Goal: Task Accomplishment & Management: Manage account settings

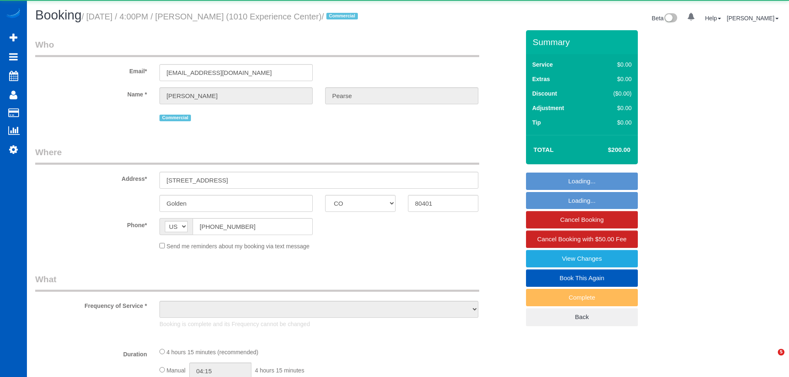
select select "CO"
select select "object:1104"
select select "199"
select select "3501"
select select "4"
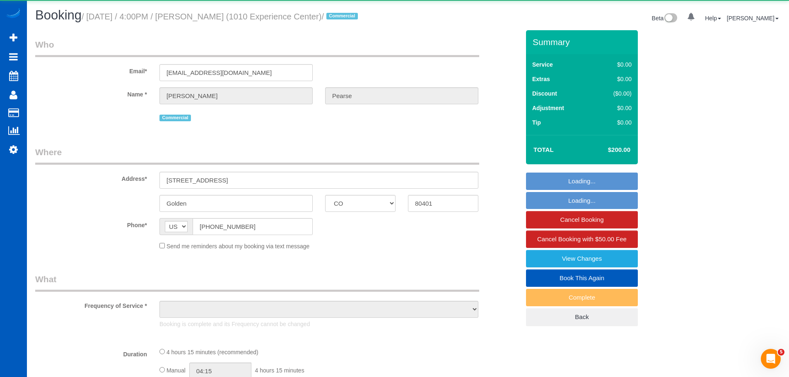
select select "7"
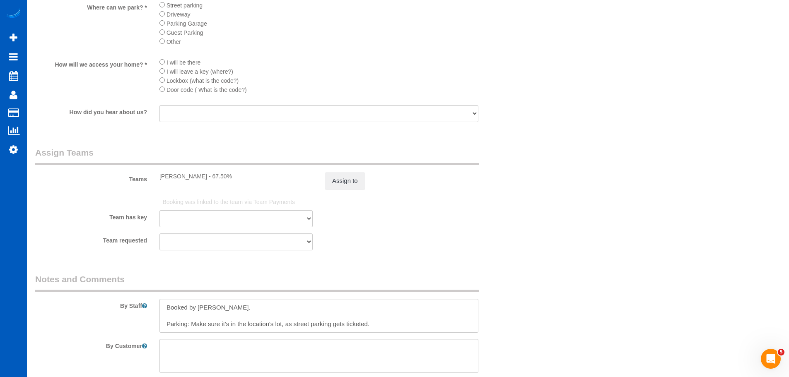
scroll to position [1055, 0]
click at [402, 219] on div "Team has key Natalia Dunn Ivanna Atamaniuk Ivanna Markintovych Tamara Serdechna" at bounding box center [277, 210] width 497 height 31
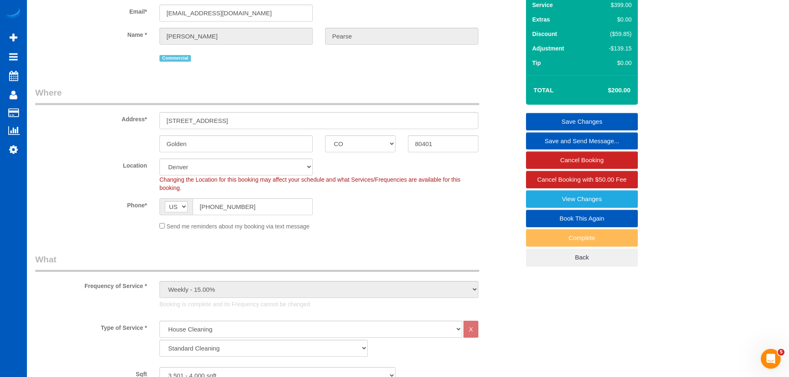
scroll to position [0, 0]
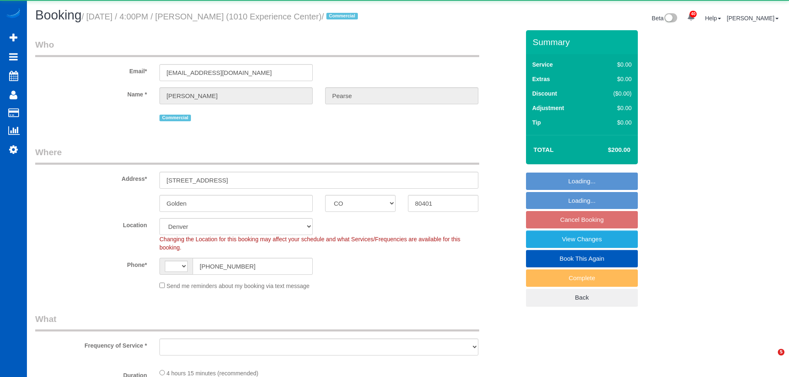
select select "CO"
select select "string:[GEOGRAPHIC_DATA]"
select select "object:941"
select select "199"
select select "3501"
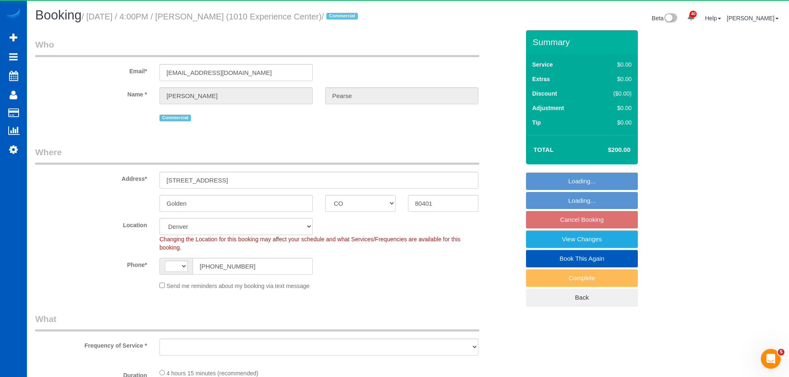
select select "4"
select select "7"
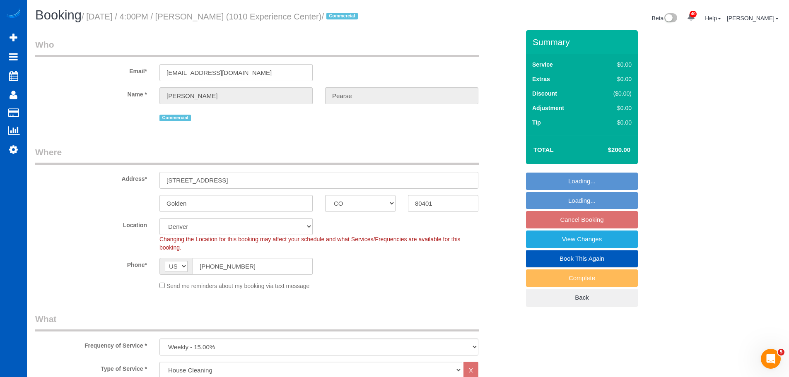
select select "object:1172"
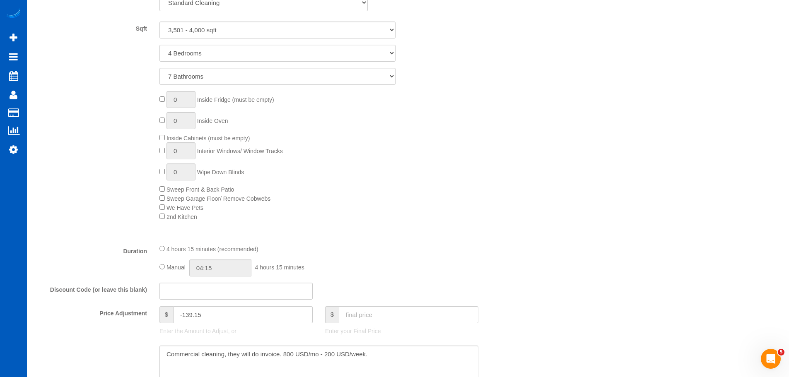
scroll to position [387, 0]
click at [447, 192] on div "0 Inside Fridge (must be empty) 0 Inside Oven Inside Cabinets (must be empty) 0…" at bounding box center [339, 155] width 373 height 130
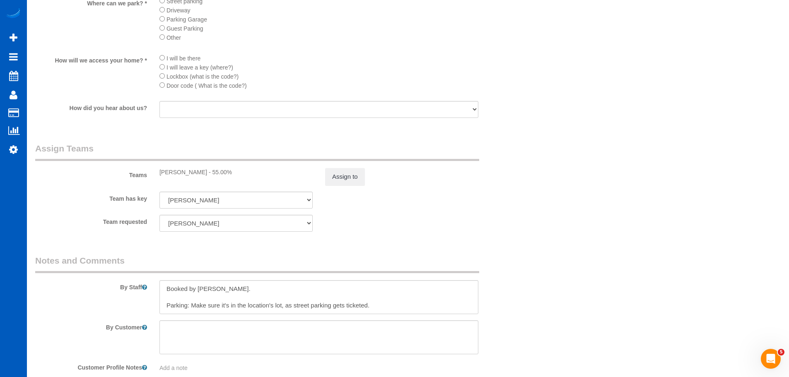
scroll to position [1005, 0]
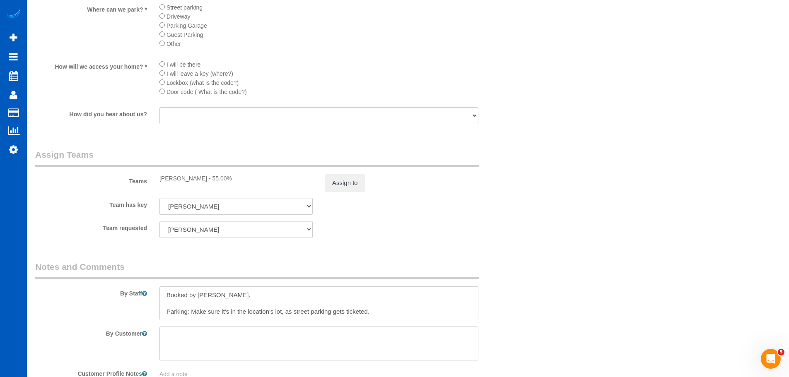
click at [390, 223] on div "Team requested Natalia Dunn Ivanna Atamaniuk Ivanna Markintovych Tamara Serdech…" at bounding box center [277, 229] width 497 height 17
click at [352, 187] on button "Assign to" at bounding box center [345, 182] width 40 height 17
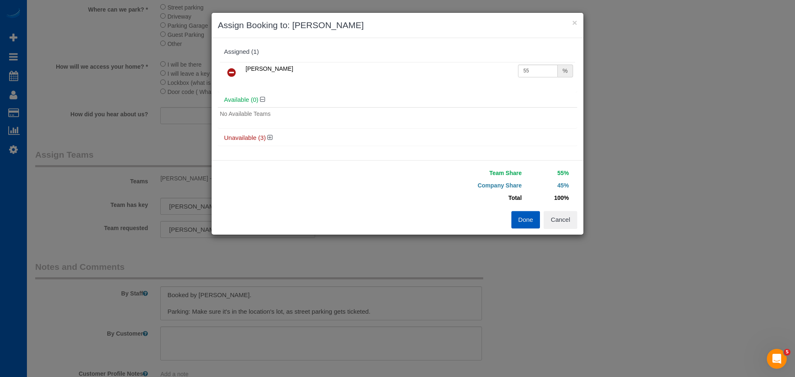
click at [230, 77] on icon at bounding box center [231, 72] width 9 height 10
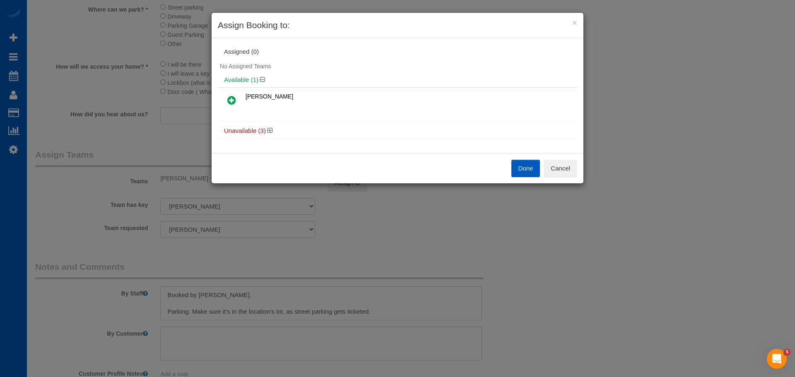
click at [519, 172] on button "Done" at bounding box center [525, 168] width 29 height 17
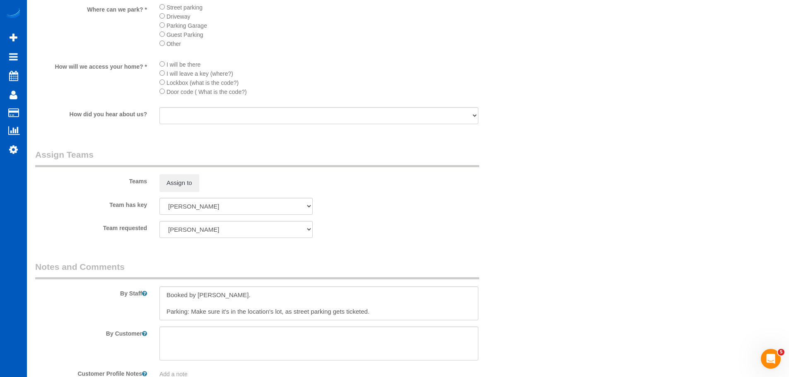
click at [392, 211] on div "Team has key Natalia Dunn Ivanna Atamaniuk Ivanna Markintovych Tamara Serdechna" at bounding box center [277, 206] width 497 height 17
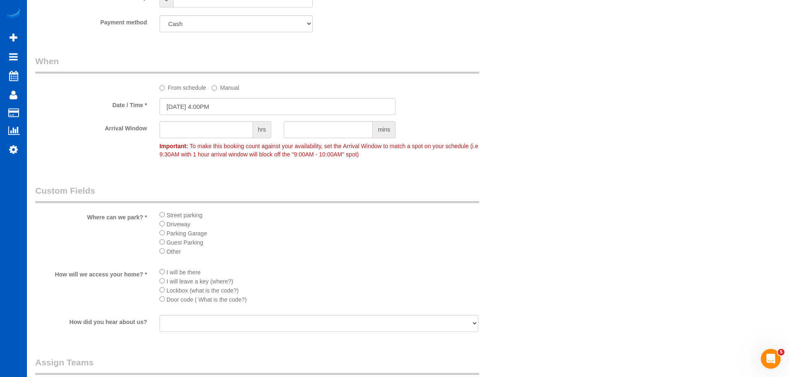
scroll to position [804, 0]
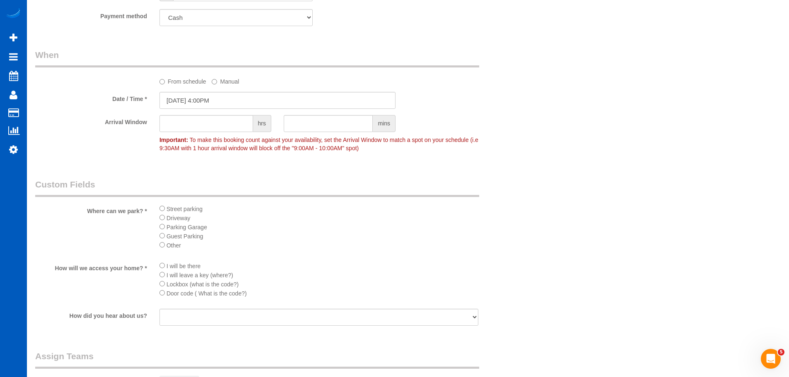
click at [345, 235] on li "Guest Parking" at bounding box center [318, 235] width 319 height 9
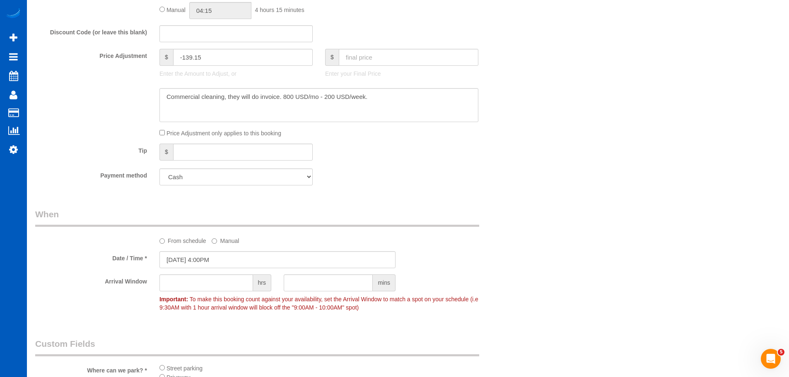
scroll to position [650, 0]
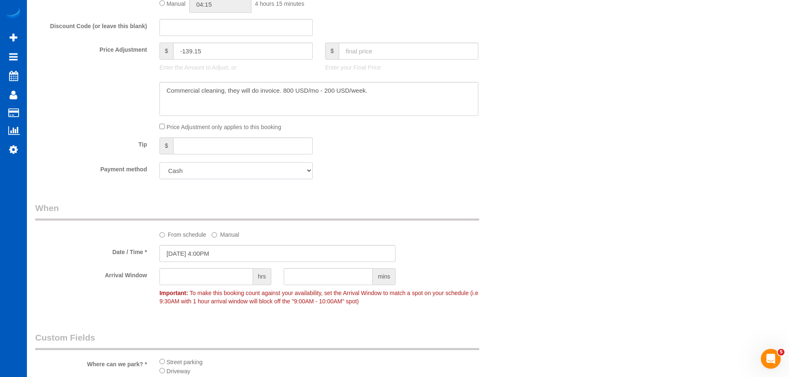
click at [297, 173] on select "Add Credit Card Cash Check Paypal" at bounding box center [235, 170] width 153 height 17
click at [426, 171] on div "Payment method Add Credit Card Cash Check Paypal" at bounding box center [277, 170] width 497 height 17
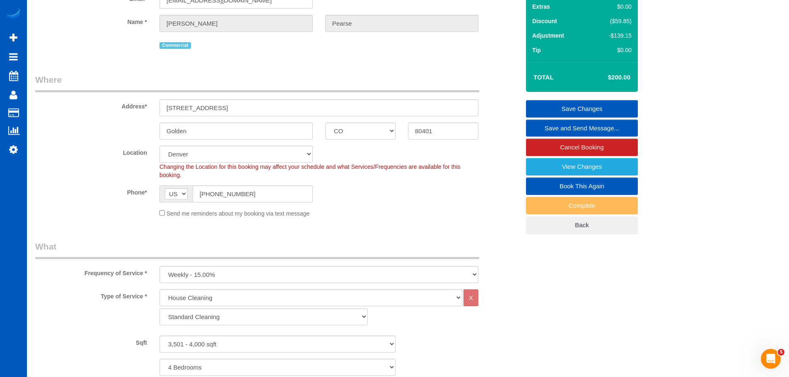
scroll to position [72, 0]
click at [595, 106] on link "Save Changes" at bounding box center [582, 109] width 112 height 17
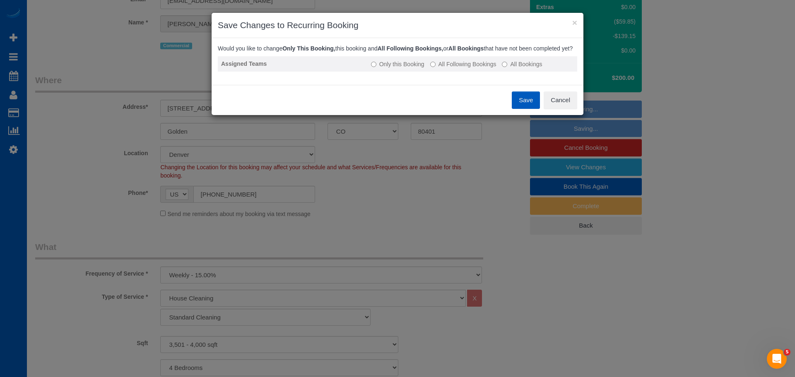
click at [462, 68] on label "All Following Bookings" at bounding box center [463, 64] width 66 height 8
click at [531, 109] on button "Save" at bounding box center [526, 99] width 28 height 17
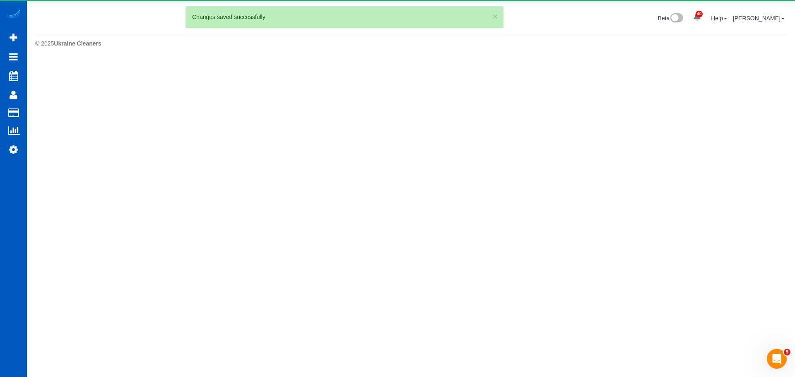
click at [312, 61] on body "40 Beta Your Notifications You have 0 alerts × You have 3 to charge for 10/04/2…" at bounding box center [397, 188] width 795 height 377
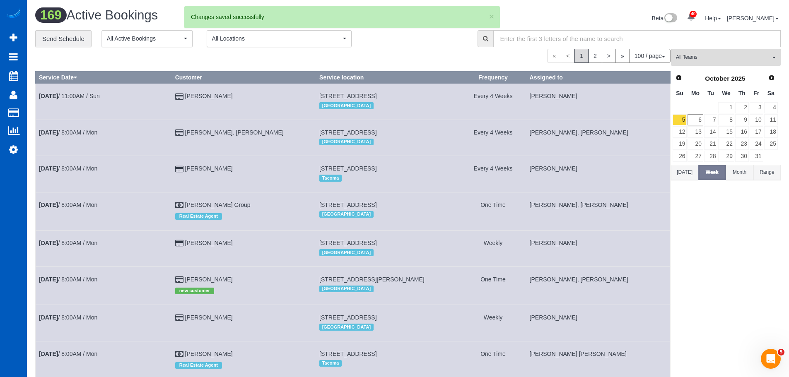
click at [272, 53] on div "« < 1 2 > » 100 / page 10 / page 20 / page 30 / page 40 / page 50 / page 100 / …" at bounding box center [352, 56] width 635 height 14
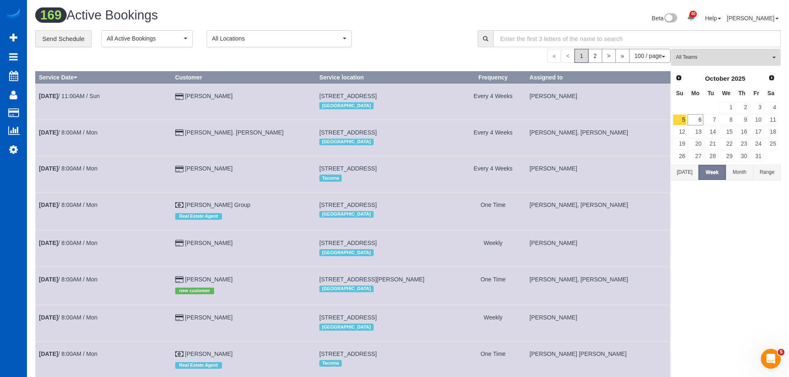
click at [272, 58] on div "« < 1 2 > » 100 / page 10 / page 20 / page 30 / page 40 / page 50 / page 100 / …" at bounding box center [352, 56] width 635 height 14
click at [269, 55] on div "« < 1 2 > » 100 / page 10 / page 20 / page 30 / page 40 / page 50 / page 100 / …" at bounding box center [352, 56] width 635 height 14
click at [274, 55] on div "« < 1 2 > » 100 / page 10 / page 20 / page 30 / page 40 / page 50 / page 100 / …" at bounding box center [352, 56] width 635 height 14
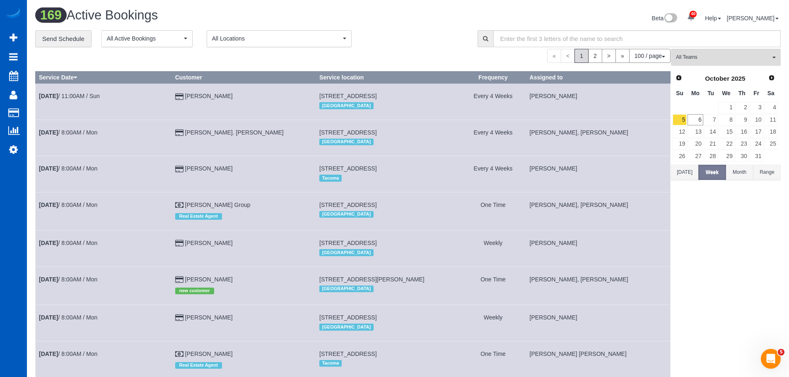
click at [274, 55] on div "« < 1 2 > » 100 / page 10 / page 20 / page 30 / page 40 / page 50 / page 100 / …" at bounding box center [352, 56] width 635 height 14
click at [147, 17] on h1 "169 Active Bookings" at bounding box center [218, 15] width 366 height 14
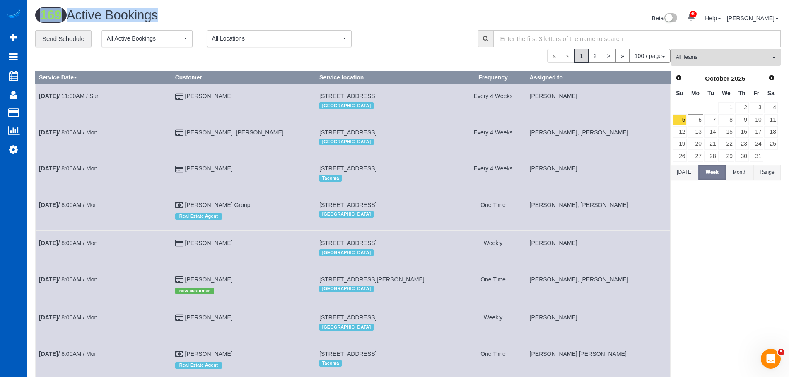
click at [147, 17] on h1 "169 Active Bookings" at bounding box center [218, 15] width 366 height 14
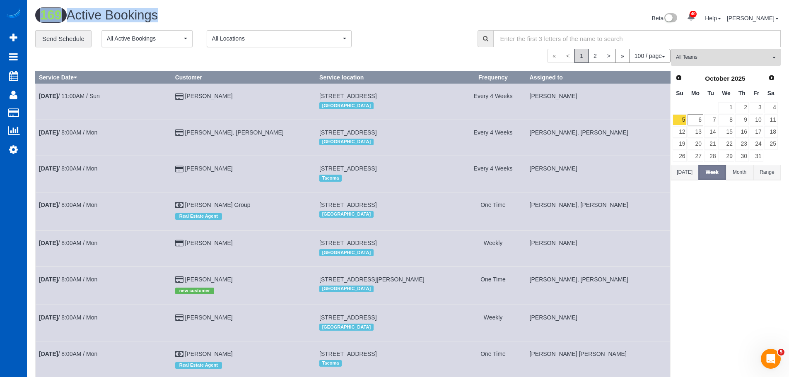
click at [147, 17] on h1 "169 Active Bookings" at bounding box center [218, 15] width 366 height 14
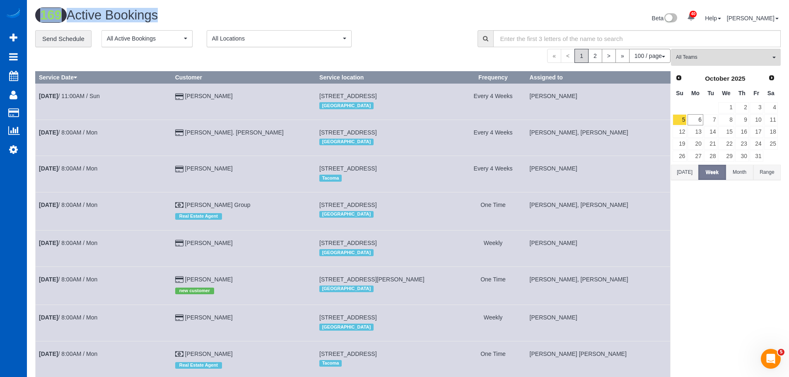
click at [147, 17] on h1 "169 Active Bookings" at bounding box center [218, 15] width 366 height 14
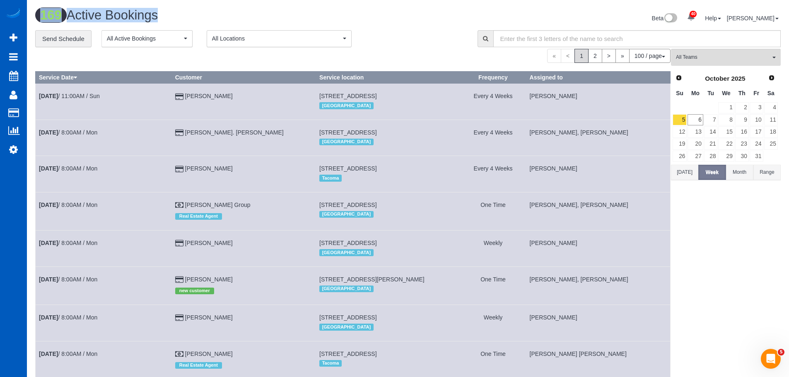
click at [147, 17] on h1 "169 Active Bookings" at bounding box center [218, 15] width 366 height 14
click at [147, 12] on h1 "169 Active Bookings" at bounding box center [218, 15] width 366 height 14
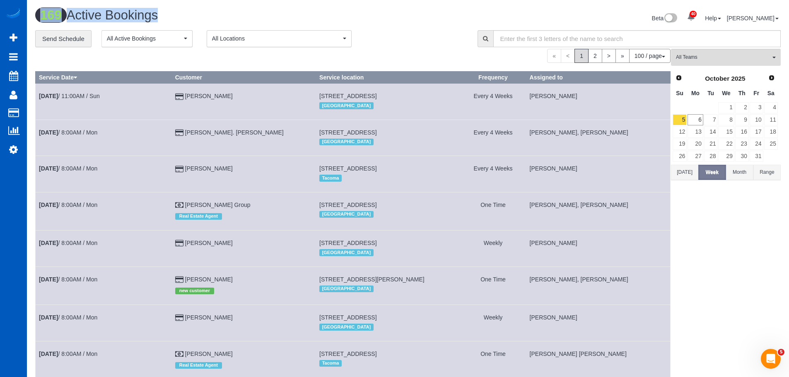
click at [147, 12] on h1 "169 Active Bookings" at bounding box center [218, 15] width 366 height 14
click at [146, 13] on h1 "169 Active Bookings" at bounding box center [218, 15] width 366 height 14
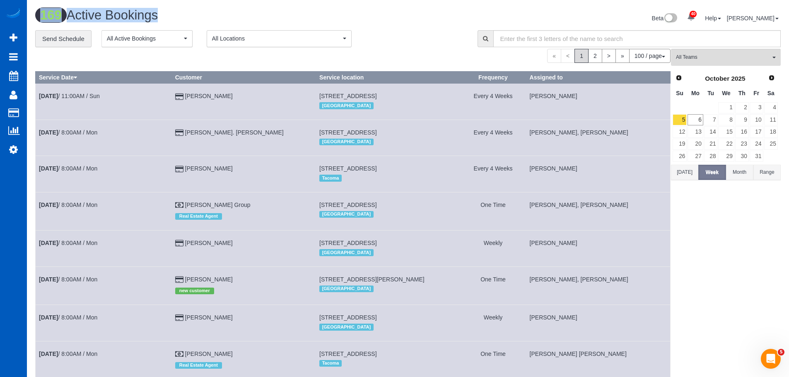
click at [144, 18] on h1 "169 Active Bookings" at bounding box center [218, 15] width 366 height 14
click at [269, 13] on h1 "169 Active Bookings" at bounding box center [218, 15] width 366 height 14
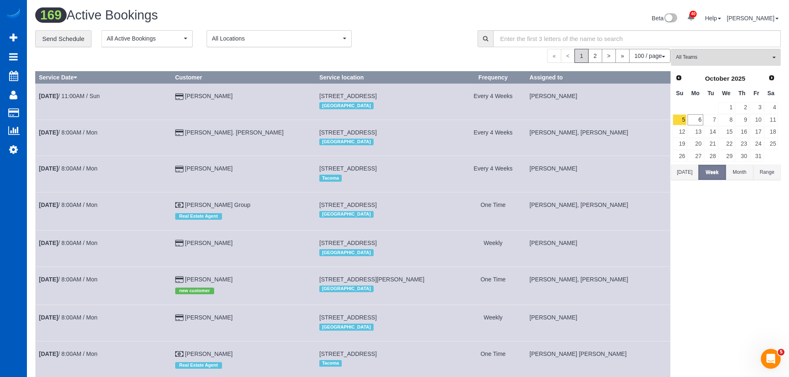
click at [276, 12] on h1 "169 Active Bookings" at bounding box center [218, 15] width 366 height 14
click at [413, 34] on div "**********" at bounding box center [250, 38] width 430 height 17
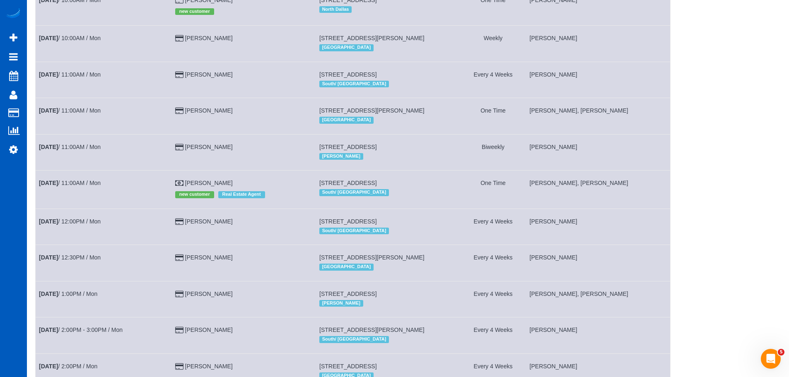
scroll to position [374, 0]
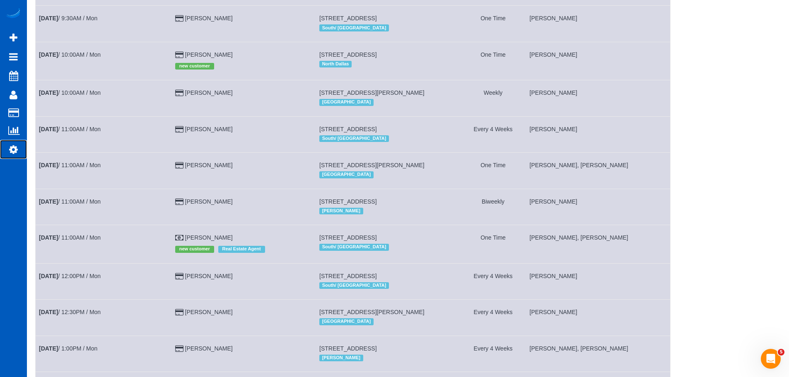
click at [15, 150] on icon at bounding box center [13, 149] width 9 height 10
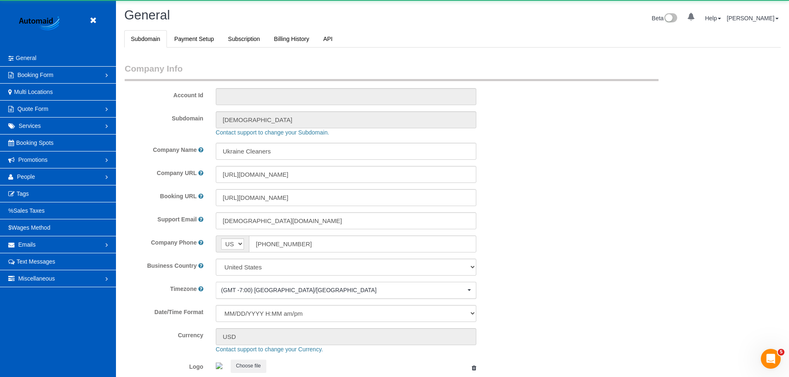
select select "1"
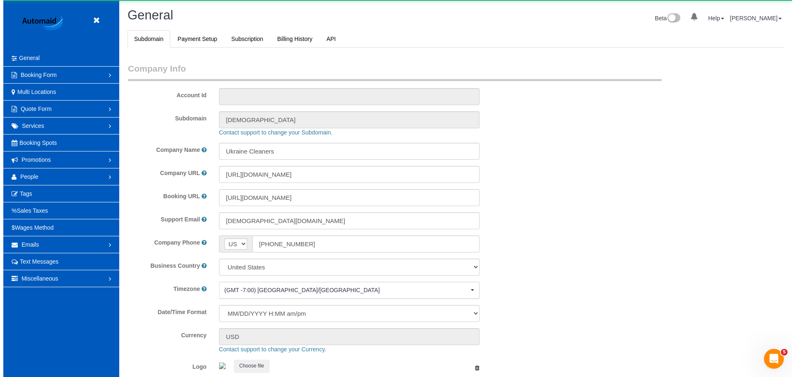
scroll to position [1821, 789]
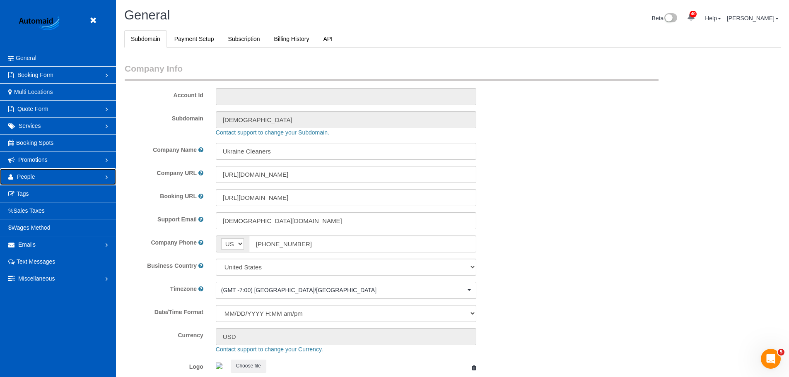
click at [28, 173] on span "People" at bounding box center [26, 176] width 18 height 7
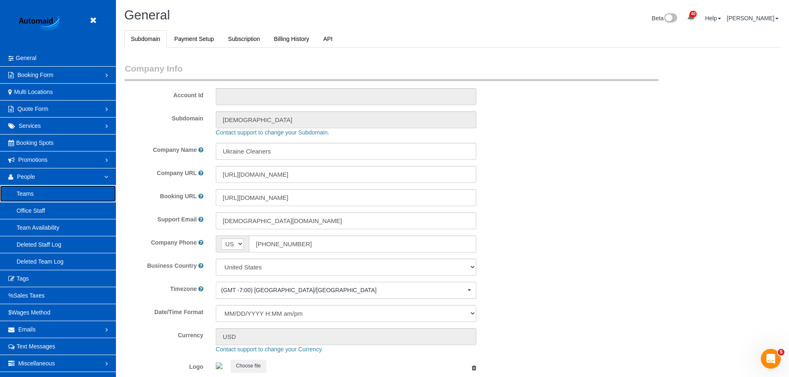
click at [44, 195] on link "Teams" at bounding box center [58, 193] width 116 height 17
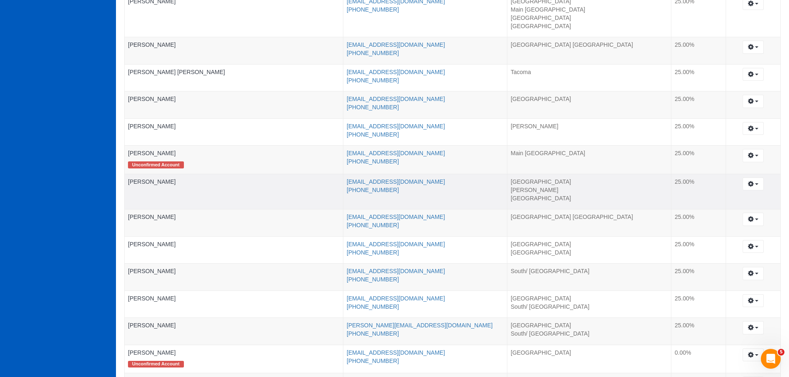
scroll to position [1225, 0]
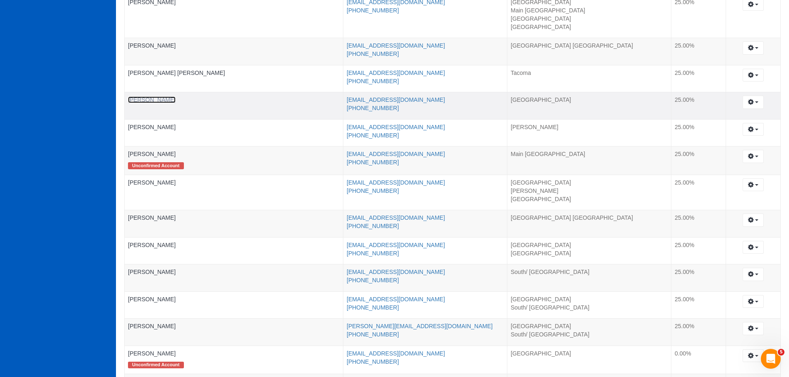
click at [149, 99] on link "[PERSON_NAME]" at bounding box center [152, 99] width 48 height 7
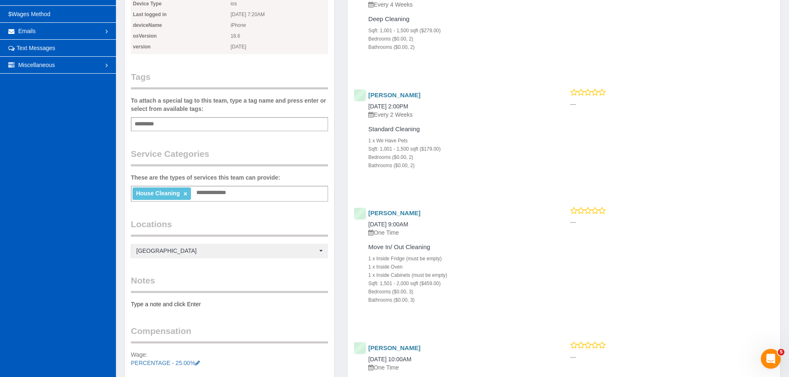
scroll to position [214, 0]
click at [288, 99] on label "To attach a special tag to this team, type a tag name and press enter or select…" at bounding box center [229, 104] width 197 height 17
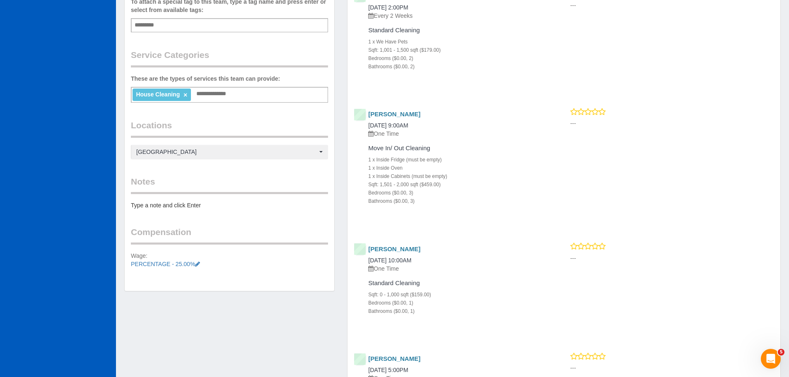
scroll to position [0, 0]
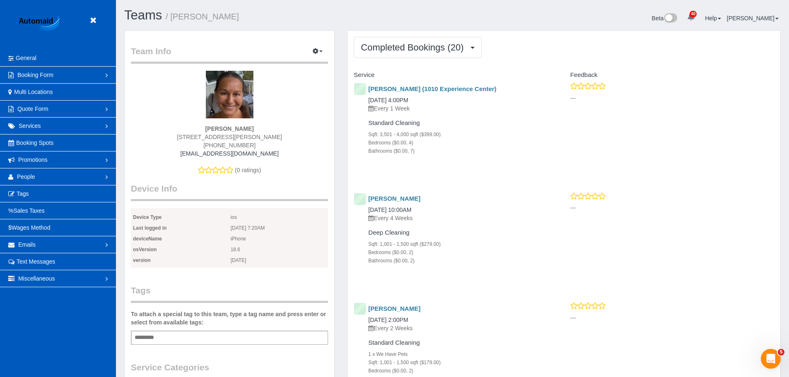
click at [235, 141] on div "(719) 480-5765" at bounding box center [229, 145] width 185 height 8
click at [235, 137] on span "501 Scott Blvd apt 205, Castle Rock, CO 80104" at bounding box center [229, 137] width 105 height 7
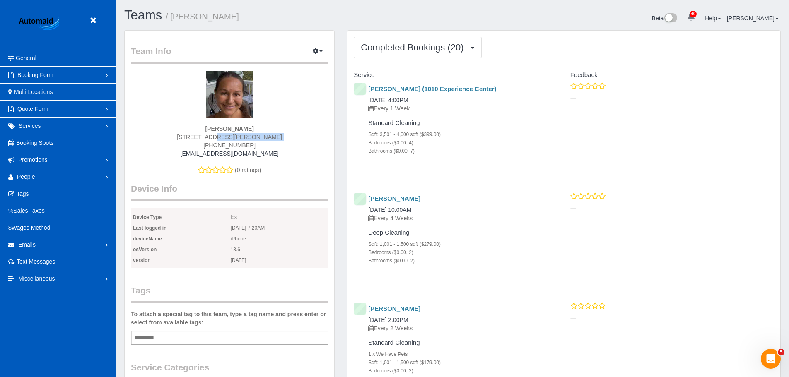
click at [235, 137] on span "501 Scott Blvd apt 205, Castle Rock, CO 80104" at bounding box center [229, 137] width 105 height 7
click at [236, 131] on strong "[PERSON_NAME]" at bounding box center [229, 128] width 48 height 7
click at [235, 136] on span "501 Scott Blvd apt 205, Castle Rock, CO 80104" at bounding box center [229, 137] width 105 height 7
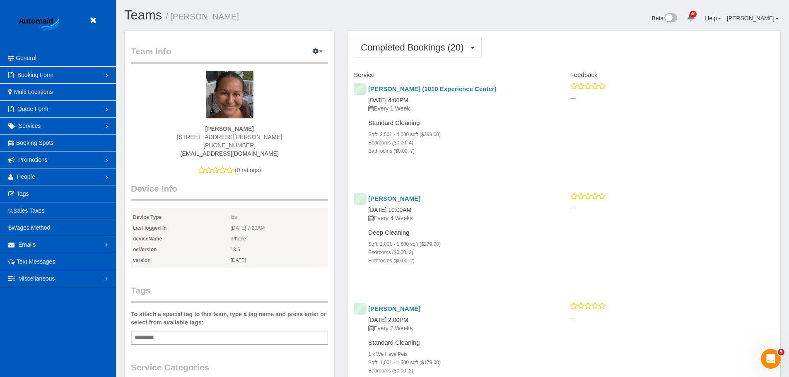
click at [235, 136] on span "501 Scott Blvd apt 205, Castle Rock, CO 80104" at bounding box center [229, 137] width 105 height 7
click at [403, 43] on span "Completed Bookings (20)" at bounding box center [414, 47] width 107 height 10
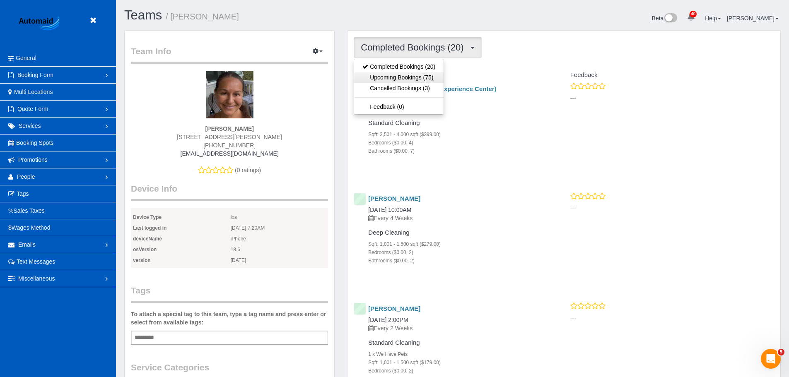
click at [395, 74] on link "Upcoming Bookings (75)" at bounding box center [398, 77] width 89 height 11
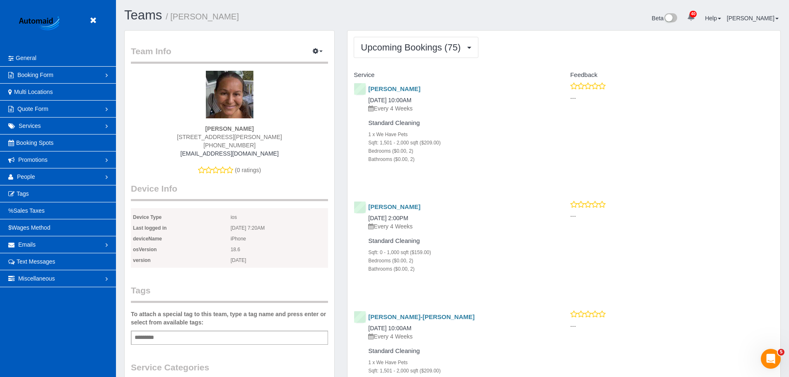
click at [228, 42] on div "Team Info Edit Contact Info Send Message Send Welcome Email Email Preferences V…" at bounding box center [229, 317] width 209 height 573
click at [89, 178] on link "People" at bounding box center [58, 176] width 116 height 17
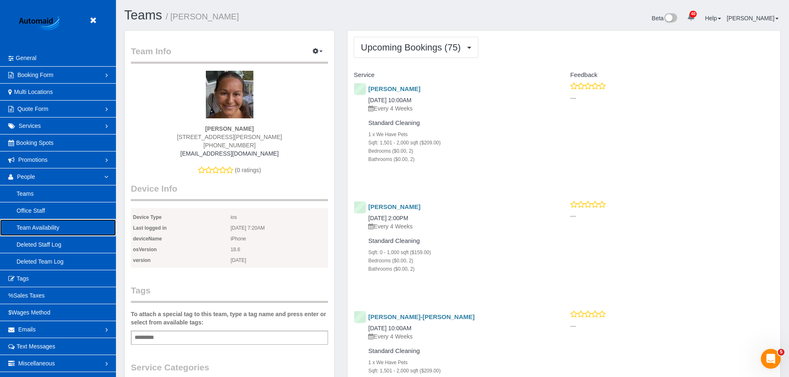
click at [79, 225] on link "Team Availability" at bounding box center [58, 227] width 116 height 17
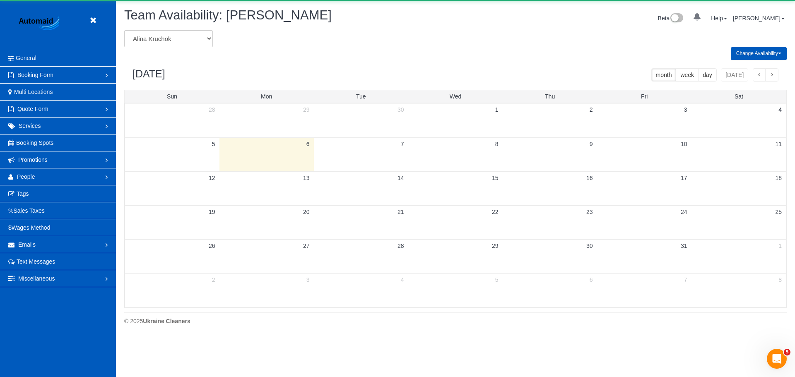
scroll to position [337, 795]
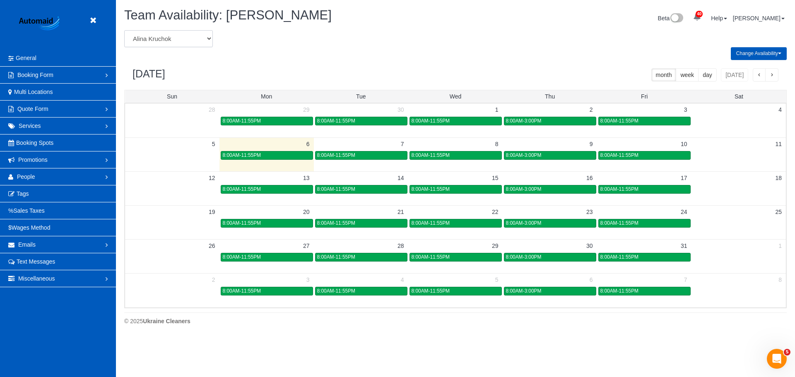
click at [183, 39] on select "Alina Kruchok Alona Tarasiuk Alona Vikhliaieva Anastasiia Demchenko Anastasiia …" at bounding box center [168, 38] width 89 height 17
select select "number:34358"
click at [124, 30] on select "Alina Kruchok Alona Tarasiuk Alona Vikhliaieva Anastasiia Demchenko Anastasiia …" at bounding box center [168, 38] width 89 height 17
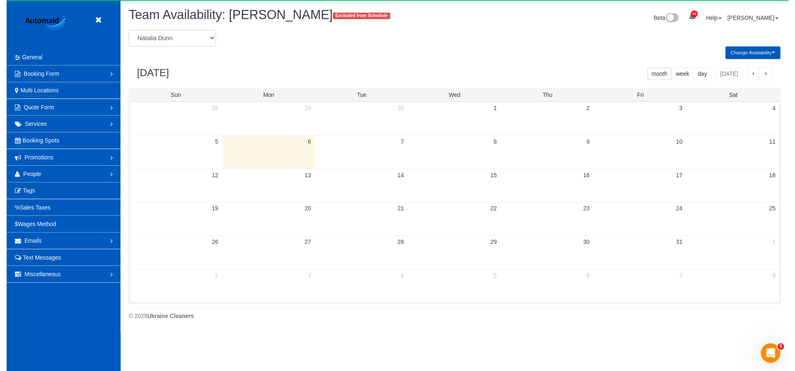
scroll to position [41059, 40601]
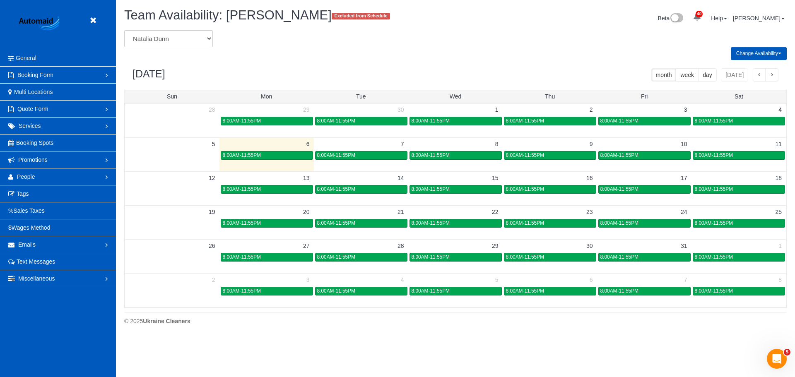
click at [767, 51] on button "Change Availability" at bounding box center [759, 53] width 56 height 13
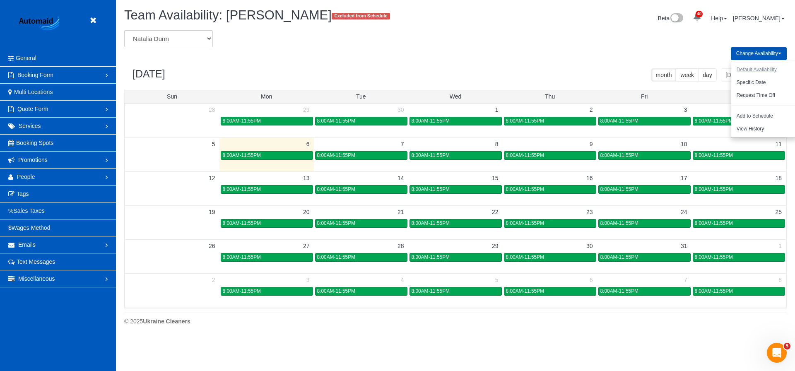
click at [762, 70] on button "Default Availability" at bounding box center [756, 69] width 51 height 13
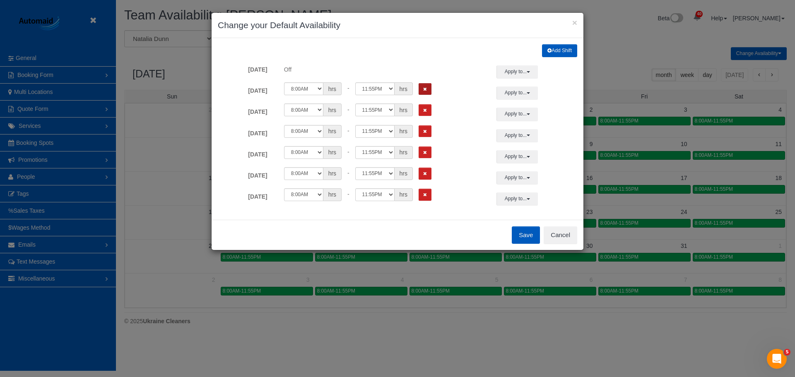
click at [424, 87] on icon "Remove Shift" at bounding box center [425, 89] width 4 height 5
drag, startPoint x: 423, startPoint y: 107, endPoint x: 425, endPoint y: 130, distance: 23.2
click at [425, 130] on form "Sunday Off Apply to... All Sunday Monday Tuesday Wednesday Thursday Friday Satu…" at bounding box center [397, 135] width 359 height 140
click at [425, 130] on icon "Remove Shift" at bounding box center [425, 131] width 4 height 5
click at [425, 111] on icon "Remove Shift" at bounding box center [425, 110] width 4 height 5
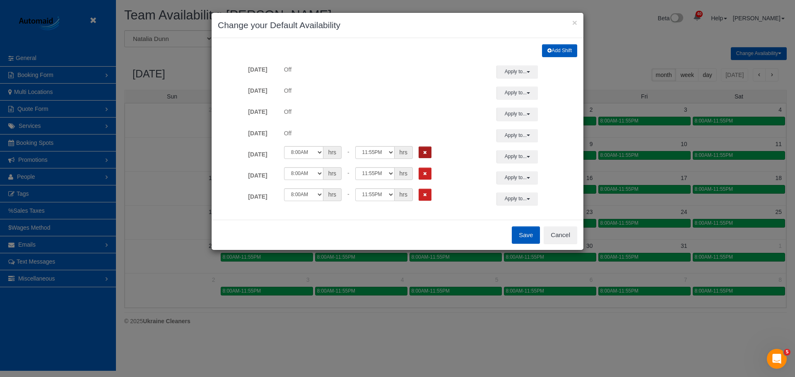
click at [424, 149] on button "Remove Shift" at bounding box center [425, 153] width 13 height 12
click at [425, 174] on icon "Remove Shift" at bounding box center [425, 173] width 4 height 5
click at [425, 194] on icon "Remove Shift" at bounding box center [425, 194] width 4 height 5
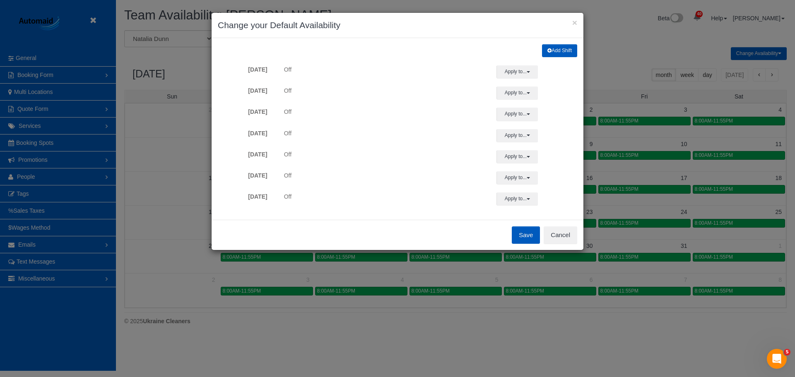
click at [520, 233] on button "Save" at bounding box center [526, 234] width 28 height 17
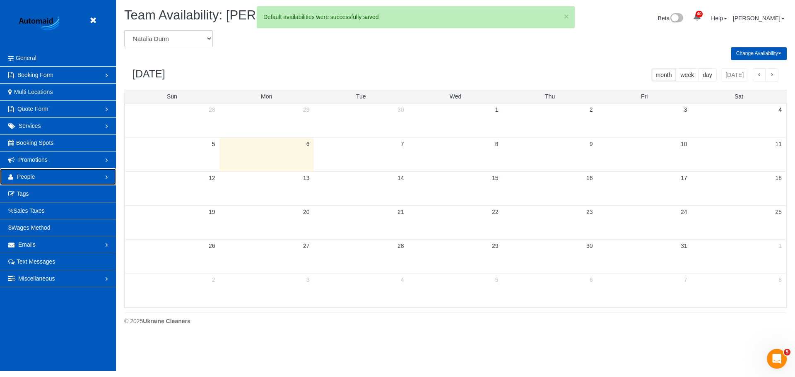
click at [38, 174] on link "People" at bounding box center [58, 176] width 116 height 17
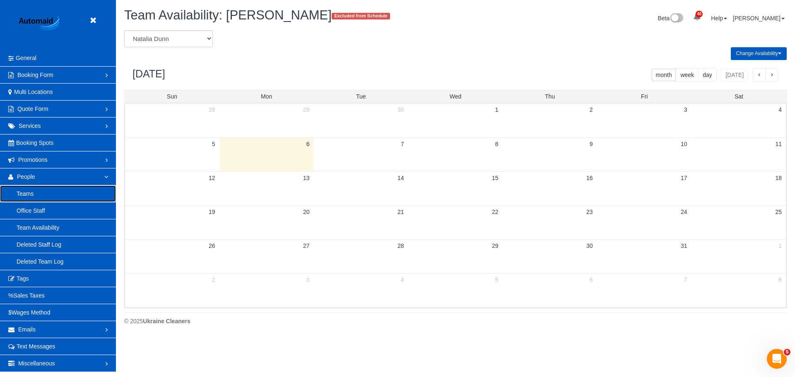
click at [36, 194] on link "Teams" at bounding box center [58, 193] width 116 height 17
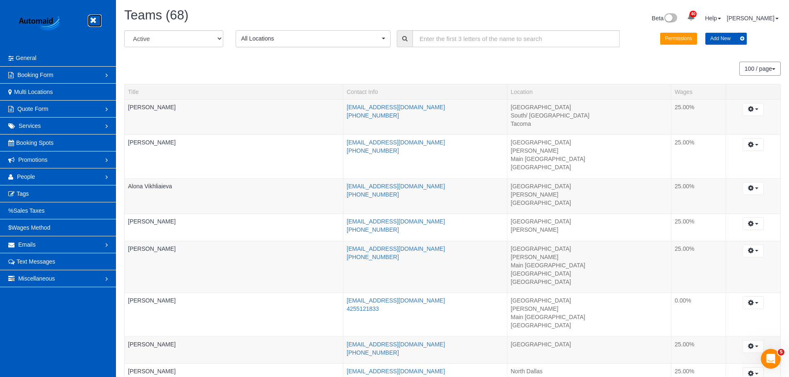
click at [99, 21] on link at bounding box center [95, 20] width 12 height 12
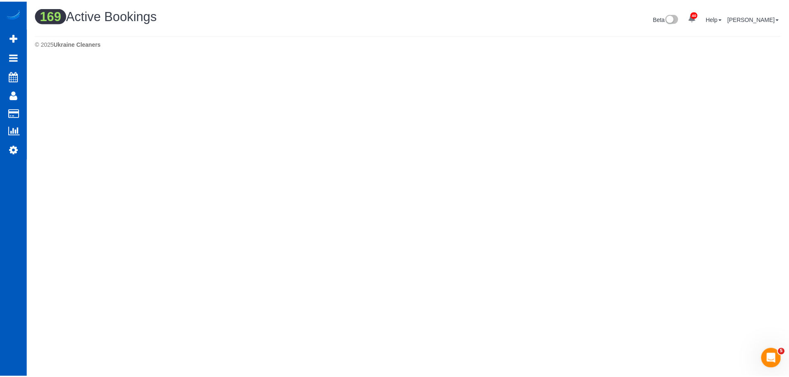
scroll to position [3848, 789]
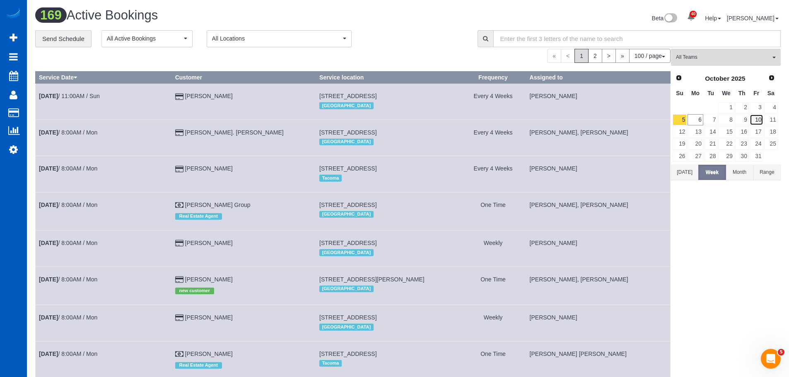
click at [757, 123] on link "10" at bounding box center [756, 119] width 14 height 11
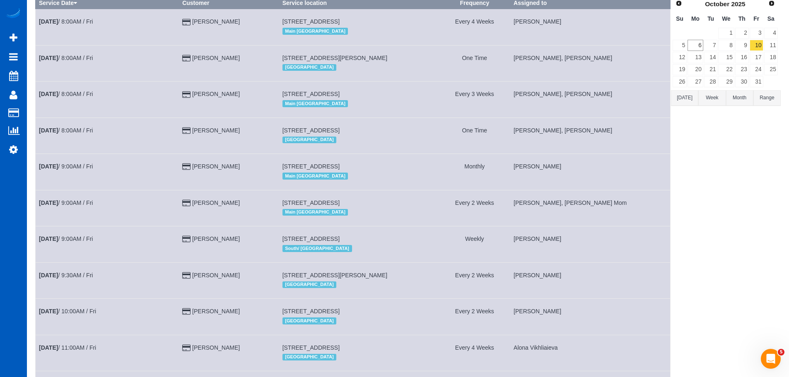
scroll to position [0, 0]
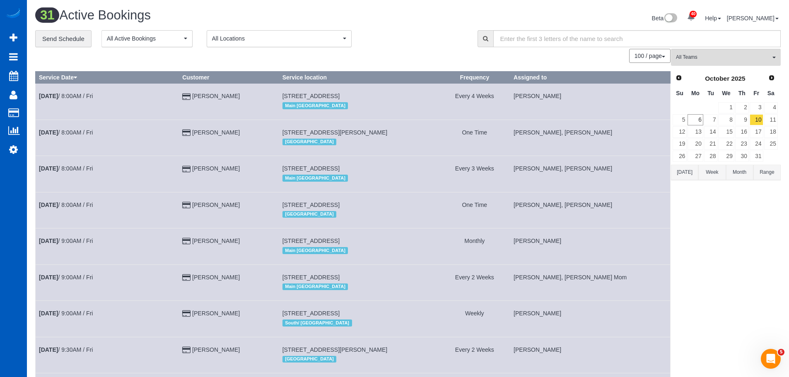
click at [310, 41] on span "All Locations" at bounding box center [276, 38] width 129 height 8
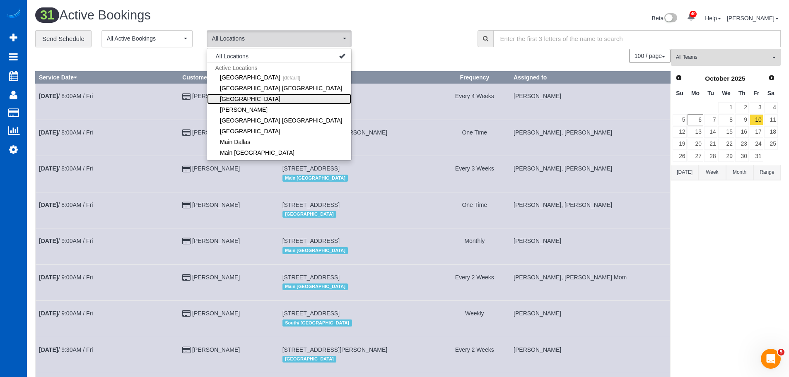
click at [244, 99] on link "[GEOGRAPHIC_DATA]" at bounding box center [279, 99] width 144 height 11
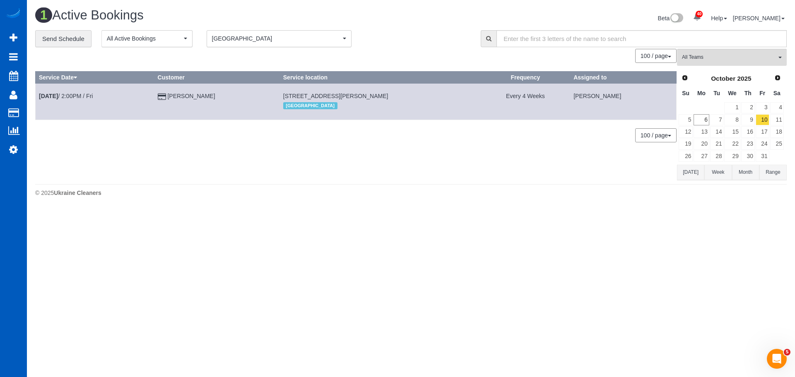
click at [398, 44] on div "**********" at bounding box center [251, 38] width 433 height 17
click at [270, 43] on button "Denver Denver" at bounding box center [279, 38] width 145 height 17
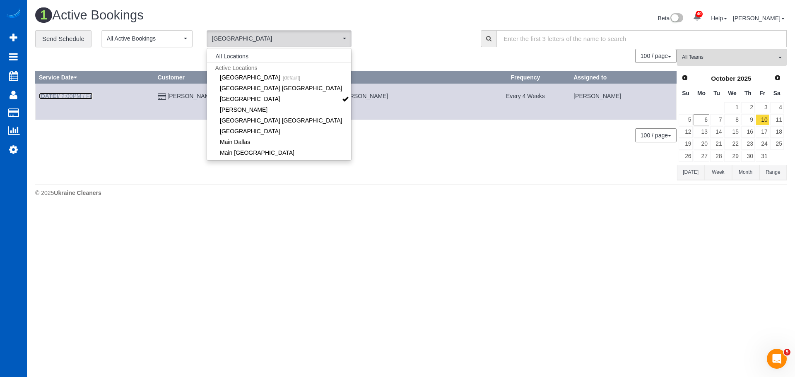
click at [83, 97] on link "Oct 10th / 2:00PM / Fri" at bounding box center [66, 96] width 54 height 7
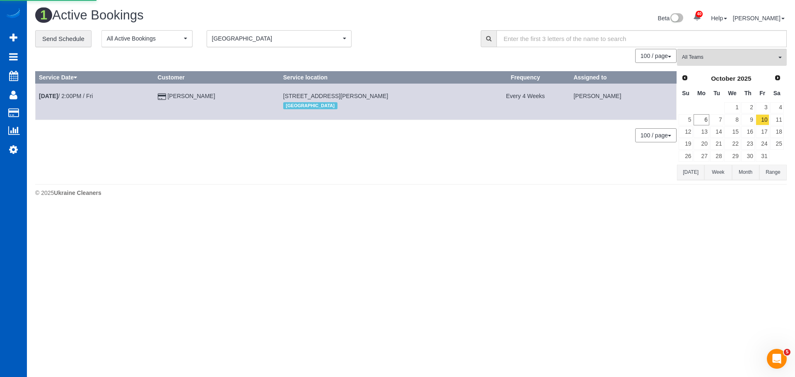
scroll to position [59, 795]
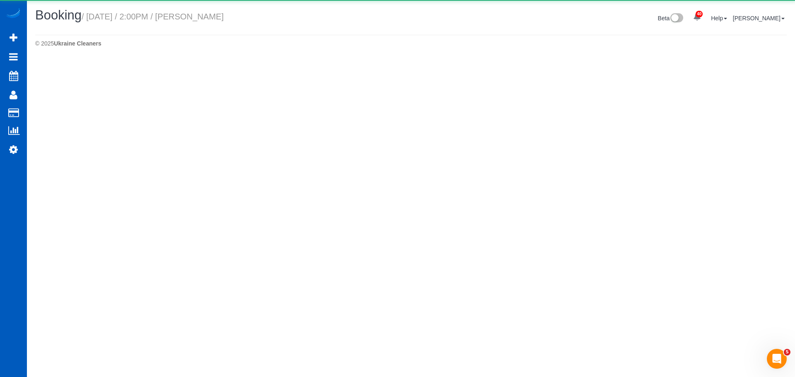
select select "CO"
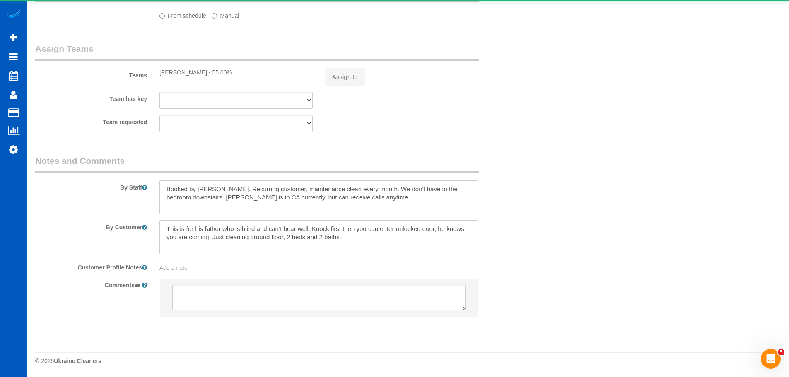
select select "object:12231"
select select "string:fspay-c8a0c354-7515-47f9-aaea-a47062ca881a"
select select "199"
select select "2"
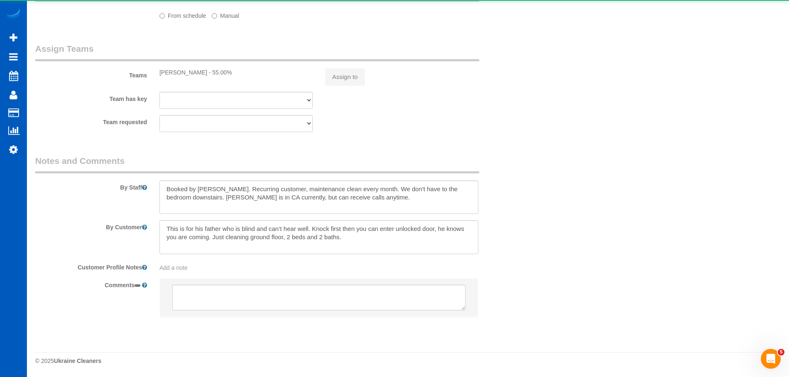
select select "spot9"
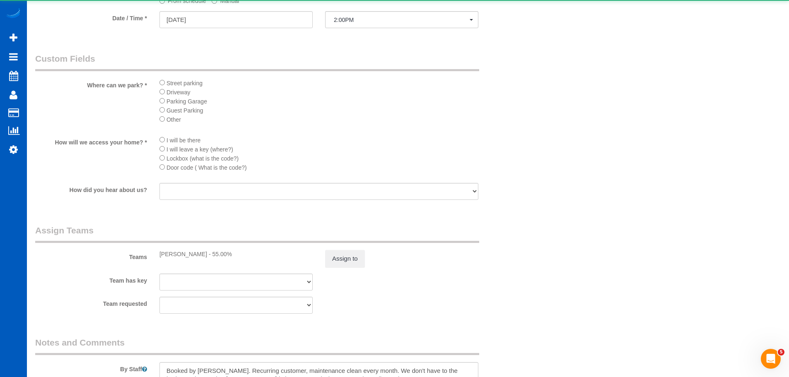
select select "object:12401"
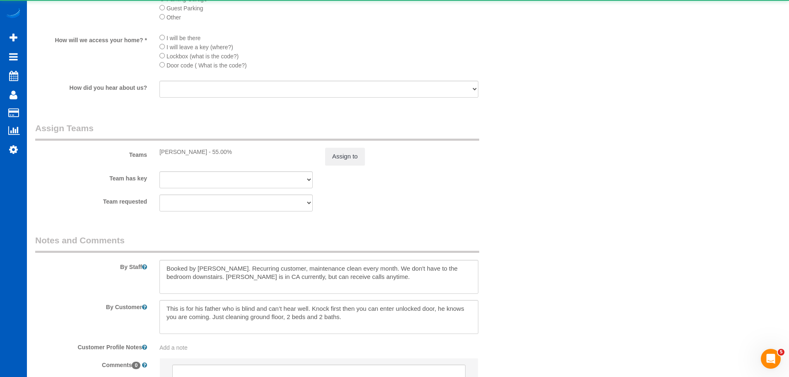
select select "2"
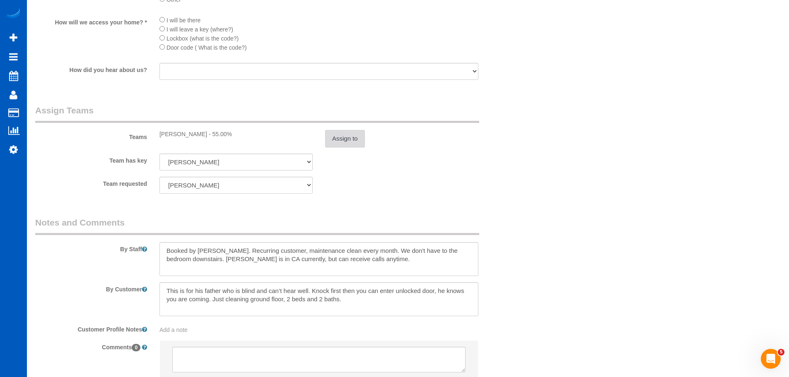
click at [350, 142] on button "Assign to" at bounding box center [345, 138] width 40 height 17
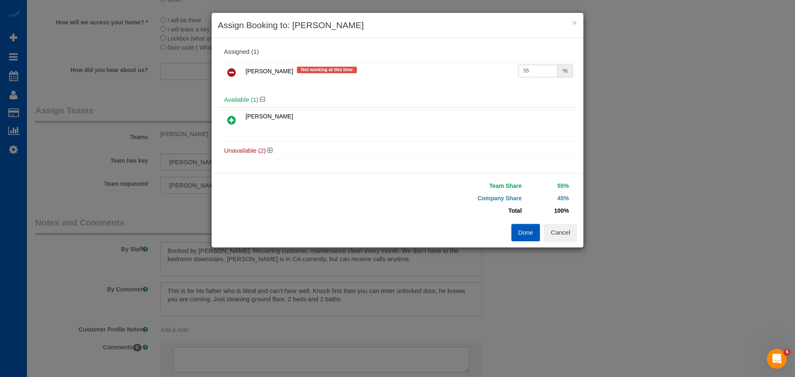
click at [234, 120] on icon at bounding box center [231, 120] width 9 height 10
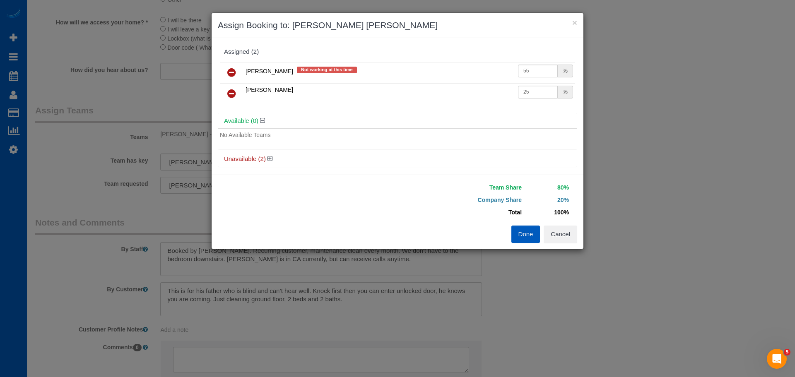
click at [231, 74] on icon at bounding box center [231, 72] width 9 height 10
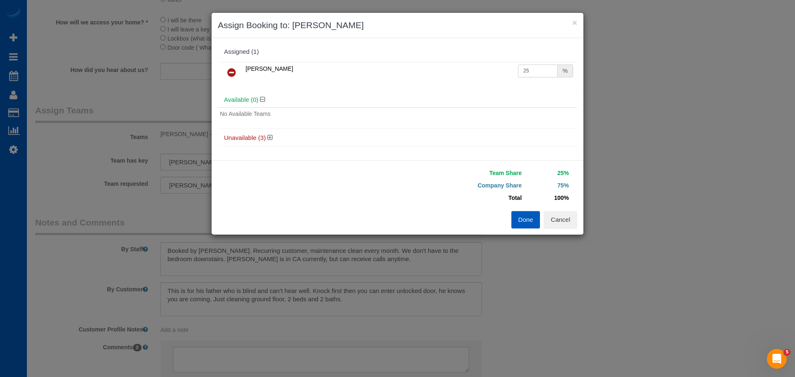
click at [539, 72] on input "25" at bounding box center [538, 71] width 40 height 13
type input "50"
click at [527, 221] on button "Done" at bounding box center [525, 219] width 29 height 17
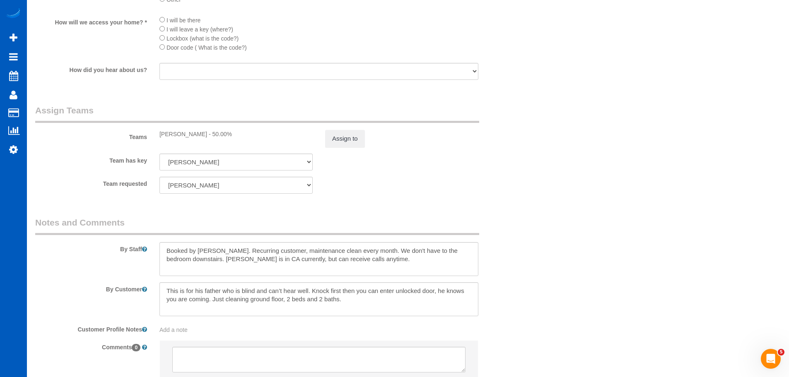
click at [402, 172] on sui-booking-teams "Teams Tamara Serdechna - 50.00% Assign to Team has key Natalia Dunn Ivanna Atam…" at bounding box center [277, 148] width 484 height 89
click at [394, 172] on sui-booking-teams "Teams Tamara Serdechna - 50.00% Assign to Team has key Natalia Dunn Ivanna Atam…" at bounding box center [277, 148] width 484 height 89
click at [394, 173] on sui-booking-teams "Teams Tamara Serdechna - 50.00% Assign to Team has key Natalia Dunn Ivanna Atam…" at bounding box center [277, 148] width 484 height 89
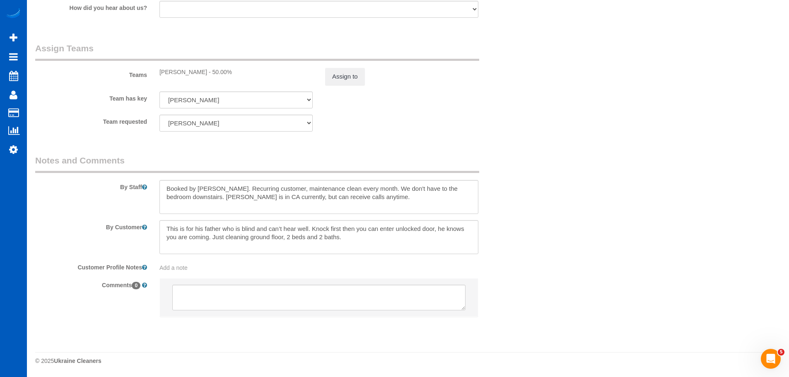
click at [399, 111] on sui-booking-teams "Teams Tamara Serdechna - 50.00% Assign to Team has key Natalia Dunn Ivanna Atam…" at bounding box center [277, 86] width 484 height 89
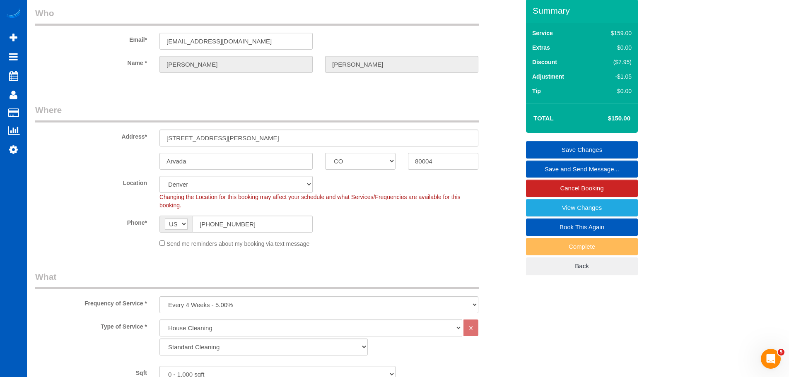
scroll to position [0, 0]
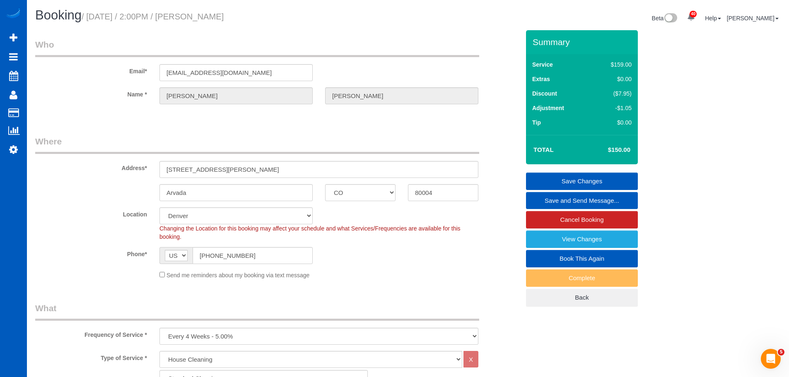
click at [582, 178] on link "Save Changes" at bounding box center [582, 181] width 112 height 17
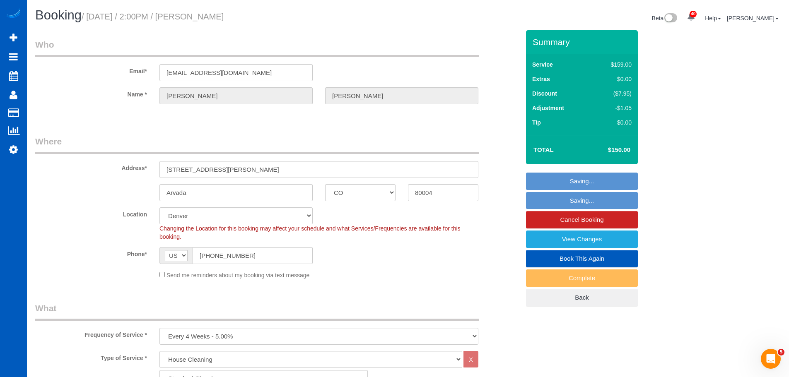
scroll to position [1432, 795]
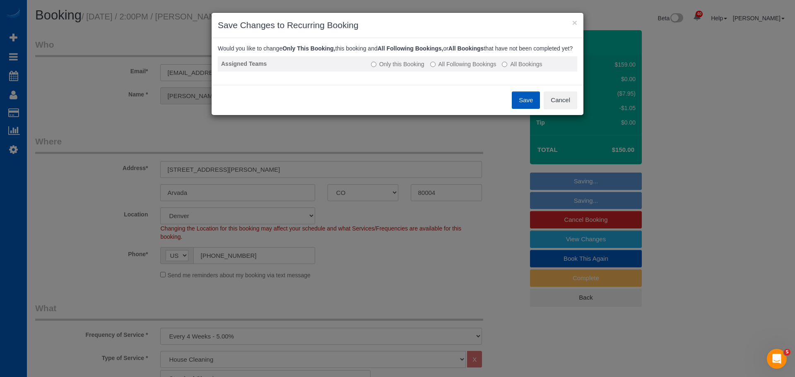
click at [460, 68] on label "All Following Bookings" at bounding box center [463, 64] width 66 height 8
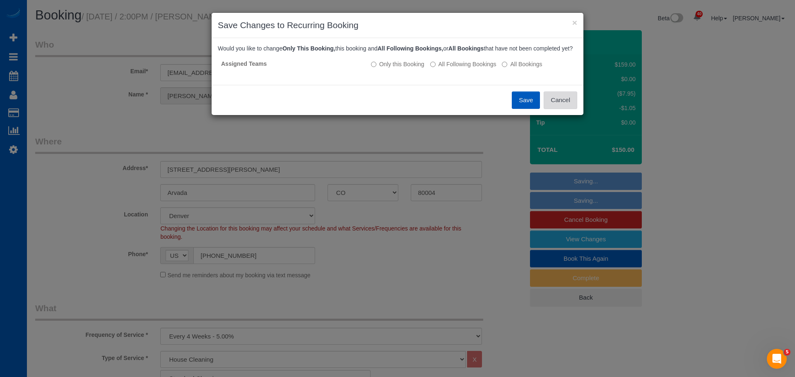
click at [558, 109] on button "Cancel" at bounding box center [561, 99] width 34 height 17
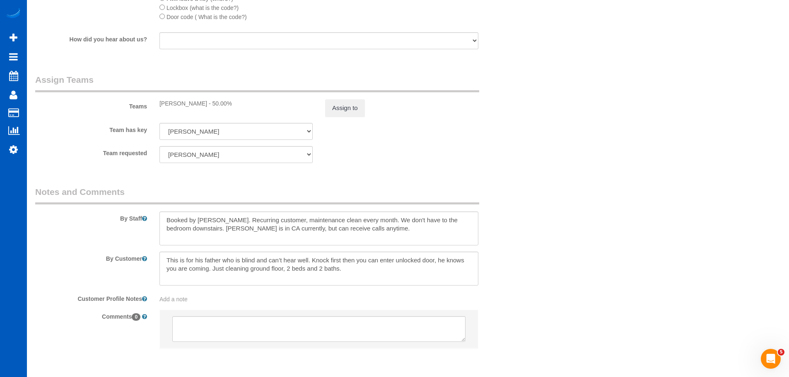
scroll to position [1055, 0]
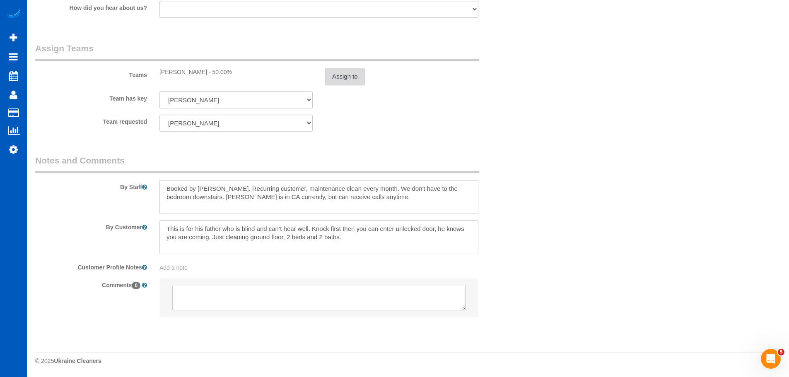
click at [335, 80] on button "Assign to" at bounding box center [345, 76] width 40 height 17
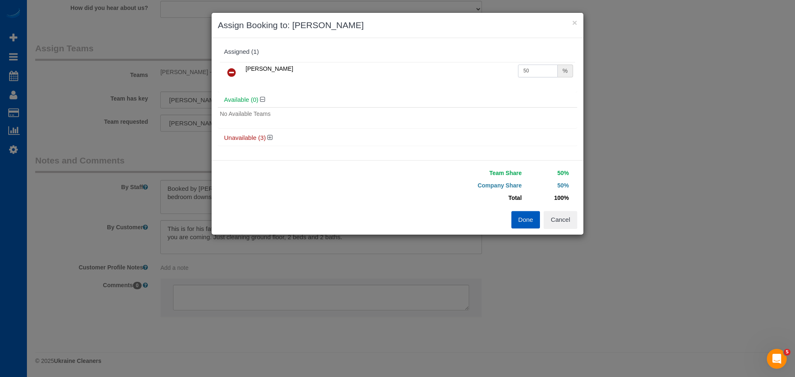
click at [529, 71] on input "50" at bounding box center [538, 71] width 40 height 13
type input "60"
click at [528, 221] on button "Done" at bounding box center [525, 219] width 29 height 17
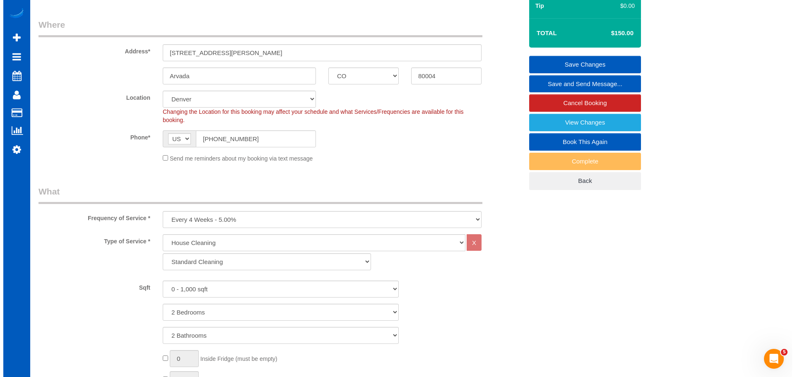
scroll to position [0, 0]
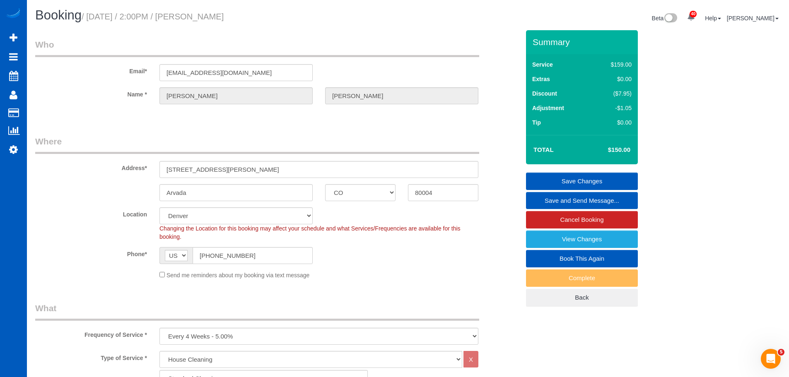
click at [598, 178] on link "Save Changes" at bounding box center [582, 181] width 112 height 17
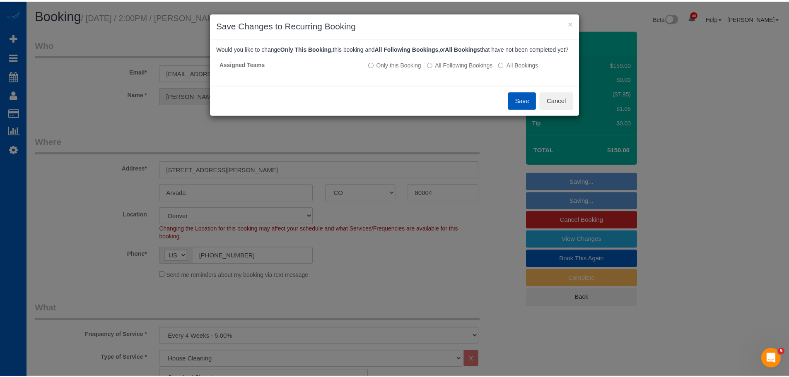
scroll to position [1432, 795]
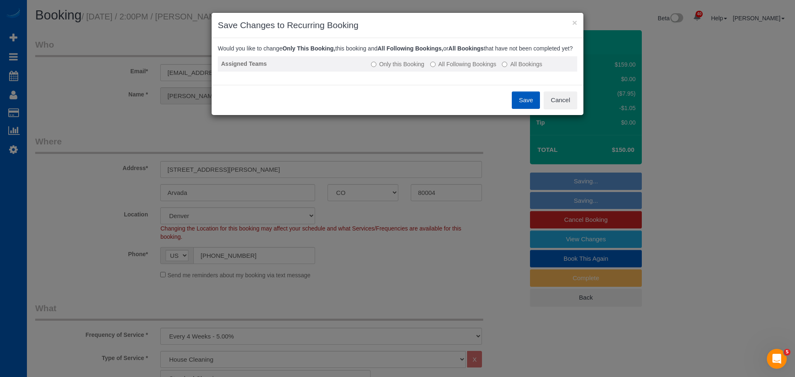
click at [446, 68] on label "All Following Bookings" at bounding box center [463, 64] width 66 height 8
click at [529, 109] on button "Save" at bounding box center [526, 99] width 28 height 17
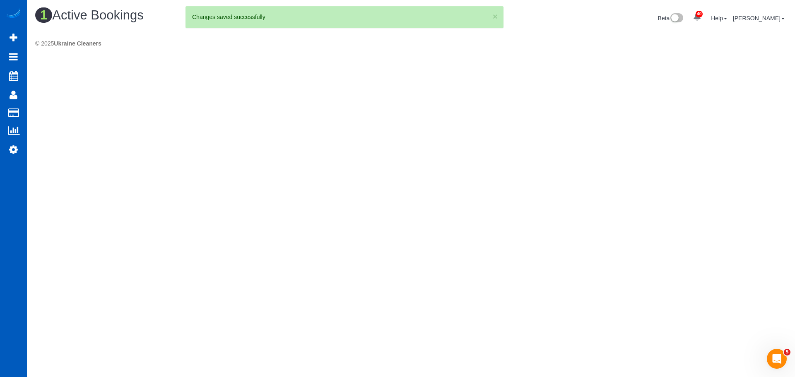
scroll to position [209, 795]
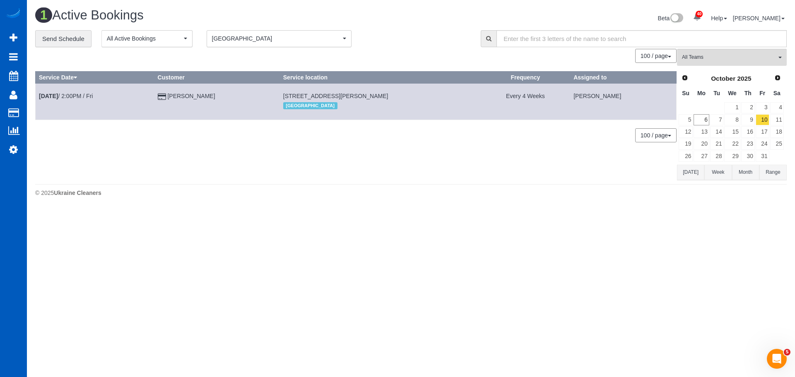
click at [402, 43] on div "**********" at bounding box center [251, 38] width 433 height 17
click at [700, 122] on link "6" at bounding box center [700, 119] width 15 height 11
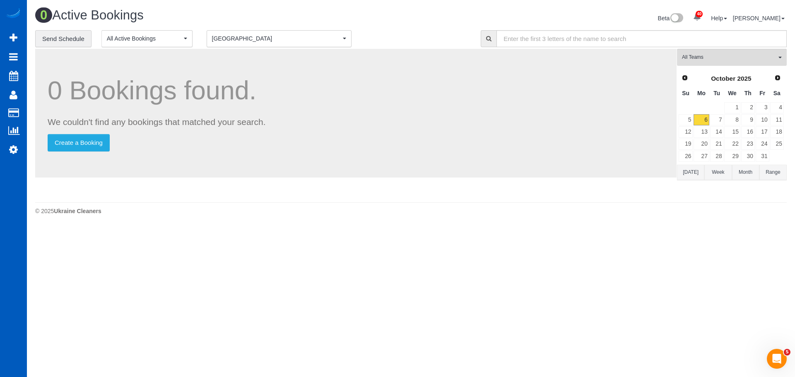
scroll to position [227, 795]
click at [766, 117] on link "10" at bounding box center [762, 119] width 14 height 11
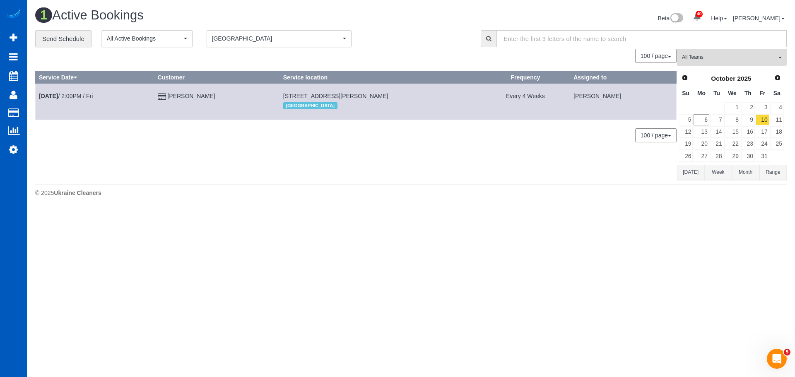
click at [332, 42] on span "[GEOGRAPHIC_DATA]" at bounding box center [276, 38] width 129 height 8
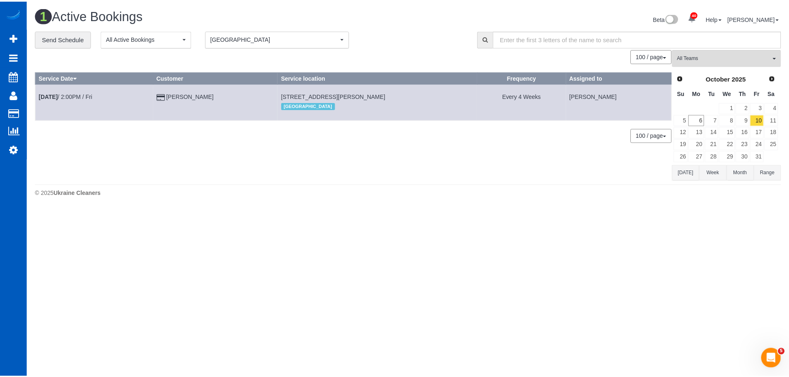
scroll to position [209, 795]
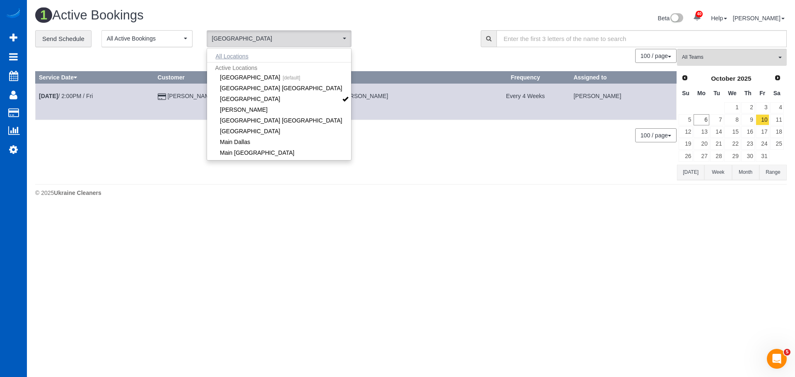
click at [248, 54] on button "All Locations" at bounding box center [232, 57] width 50 height 12
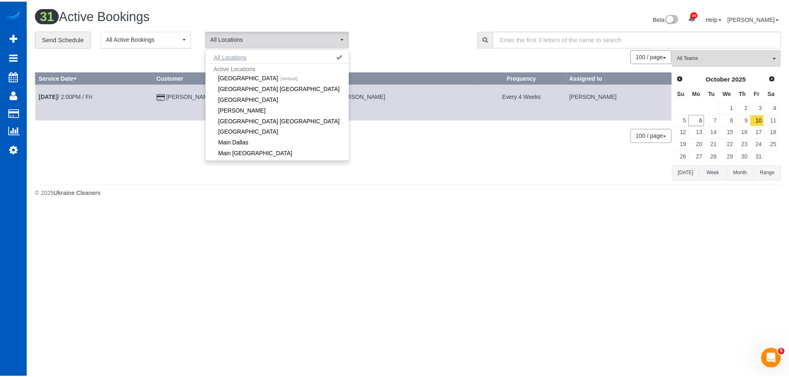
scroll to position [1287, 789]
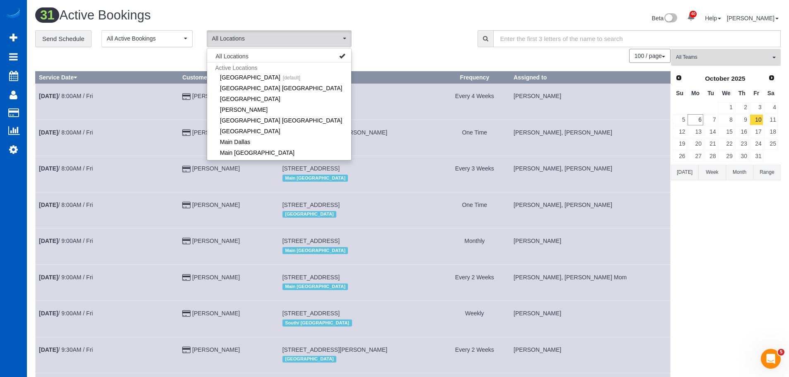
click at [693, 59] on span "All Teams" at bounding box center [723, 57] width 94 height 7
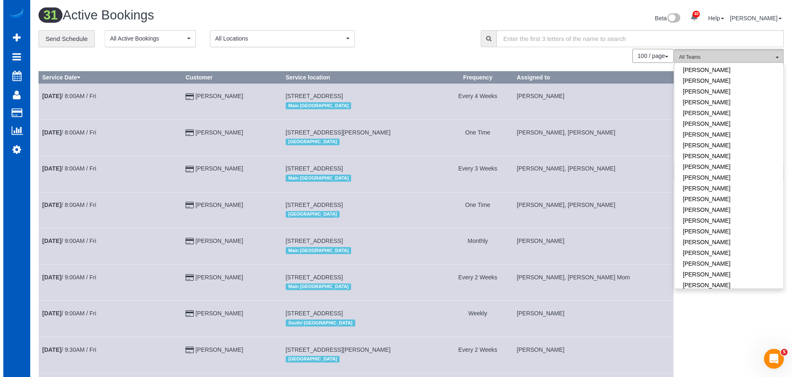
scroll to position [529, 0]
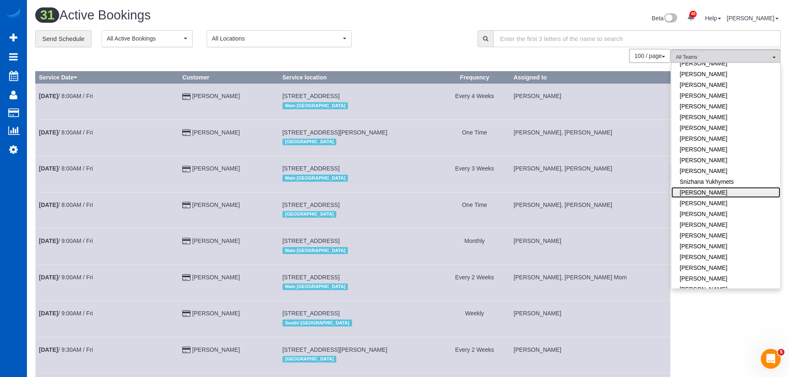
click at [720, 188] on link "[PERSON_NAME]" at bounding box center [725, 192] width 109 height 11
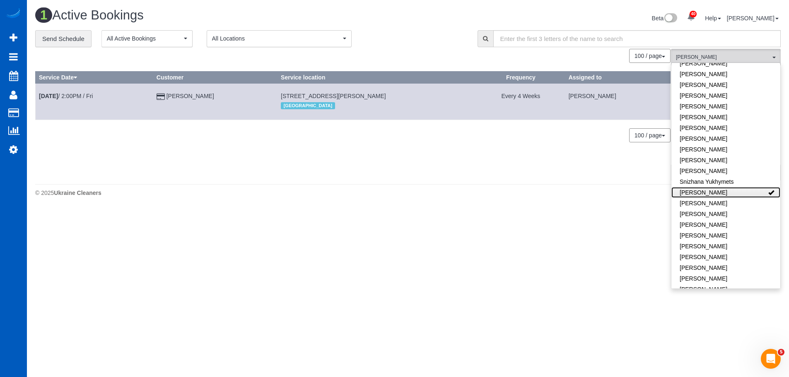
scroll to position [209, 795]
click at [469, 52] on div "100 / page 10 / page 20 / page 30 / page 40 / page 50 / page 100 / page" at bounding box center [355, 56] width 641 height 14
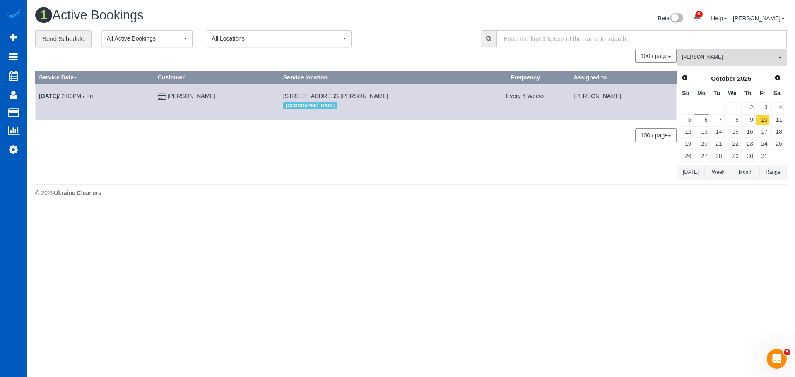
click at [758, 59] on span "[PERSON_NAME]" at bounding box center [729, 57] width 94 height 7
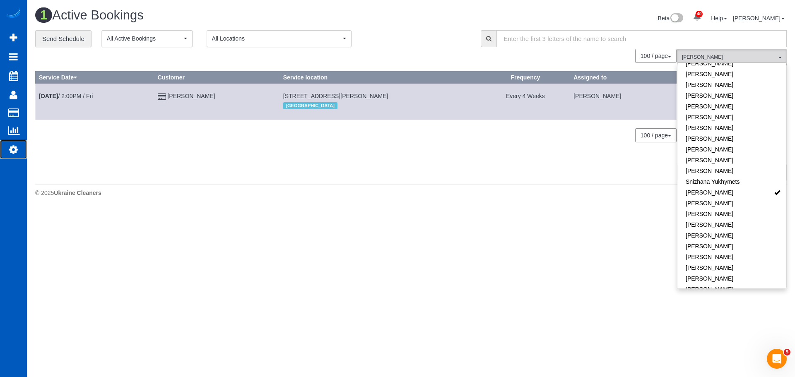
click at [14, 151] on icon at bounding box center [13, 149] width 9 height 10
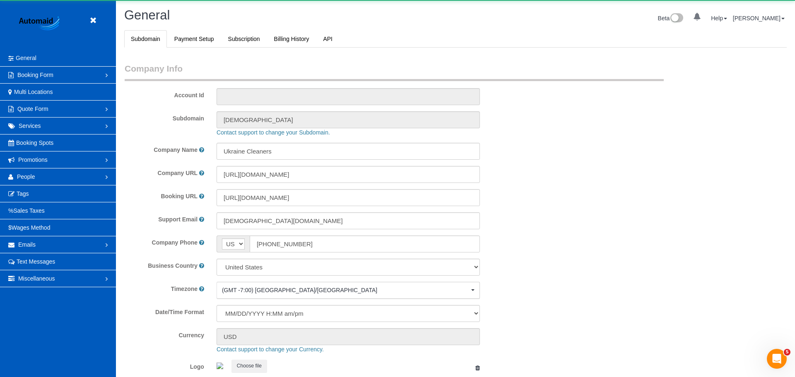
select select "1"
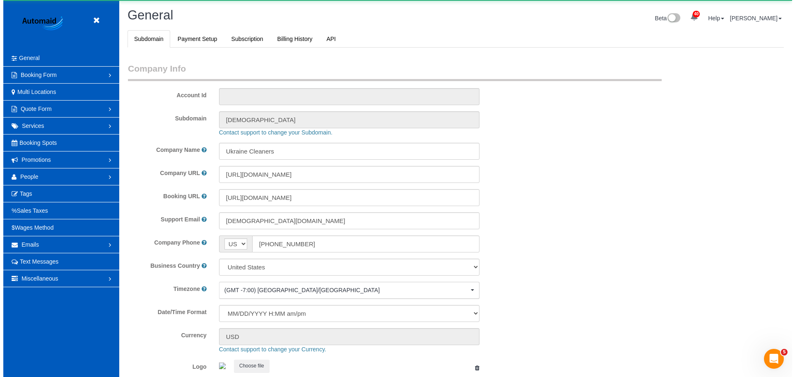
scroll to position [1821, 789]
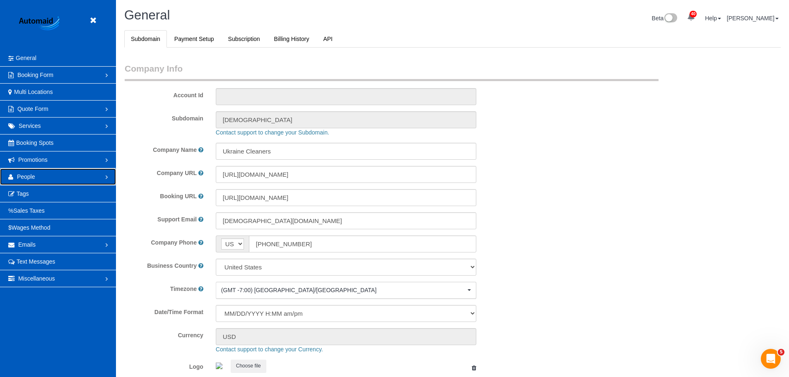
click at [43, 178] on link "People" at bounding box center [58, 176] width 116 height 17
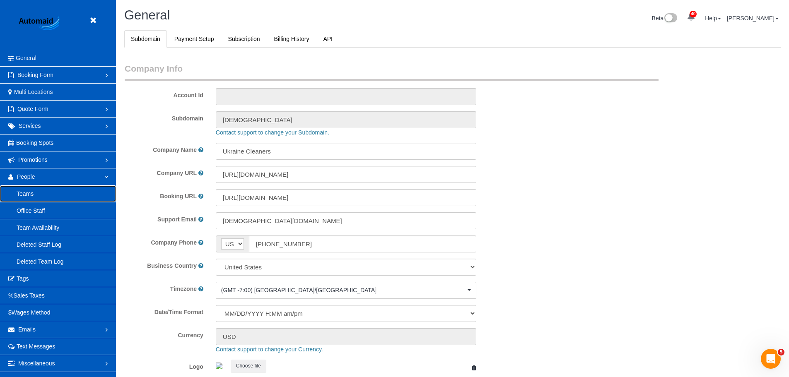
click at [59, 190] on link "Teams" at bounding box center [58, 193] width 116 height 17
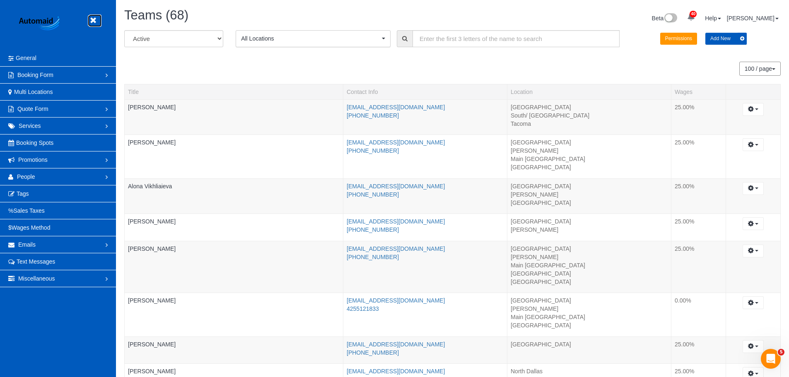
click at [94, 18] on icon at bounding box center [93, 20] width 10 height 10
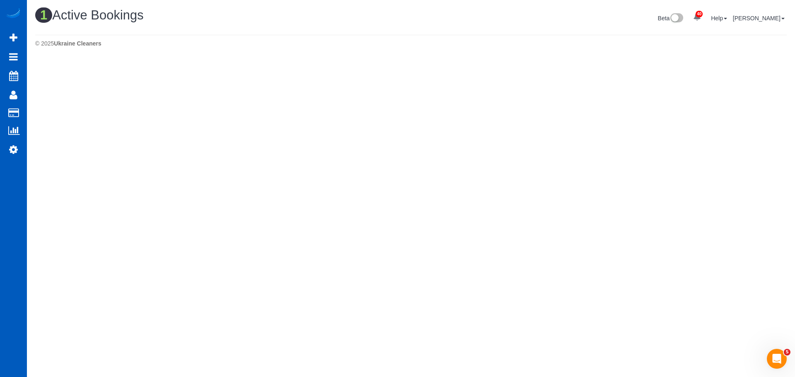
scroll to position [41187, 40601]
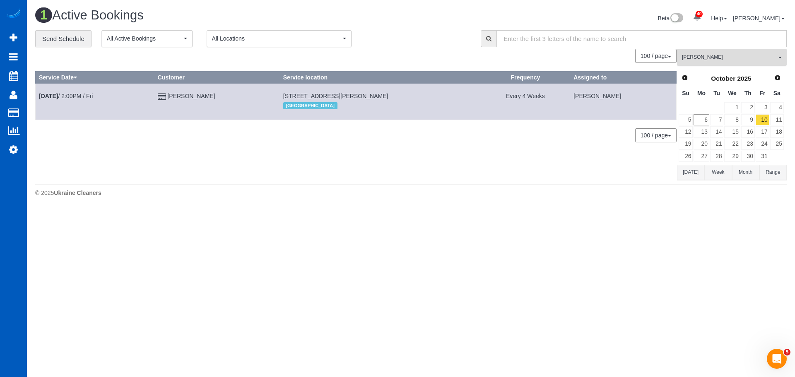
click at [732, 55] on span "[PERSON_NAME]" at bounding box center [729, 57] width 94 height 7
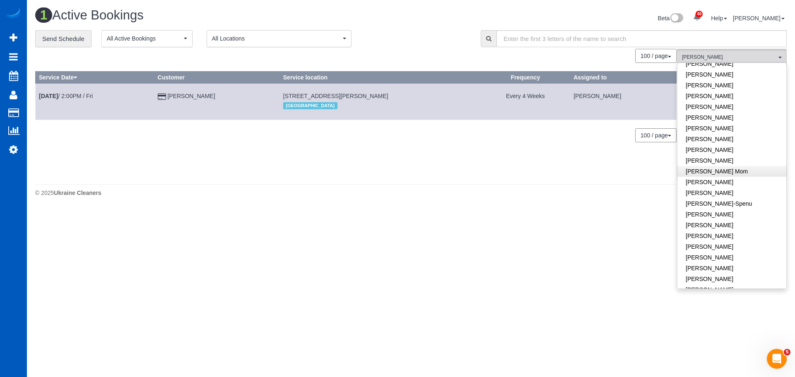
scroll to position [105, 0]
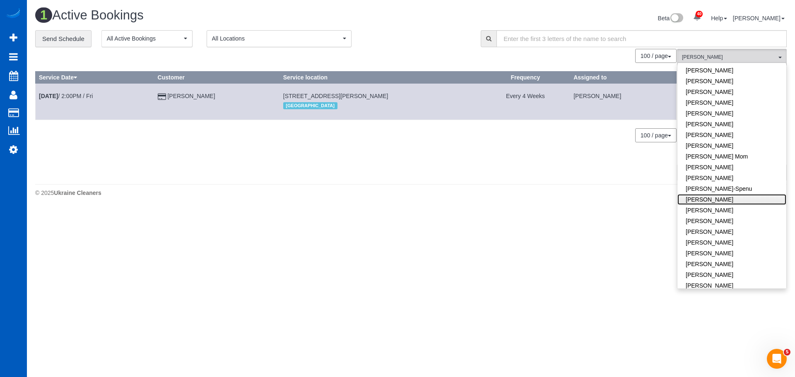
click at [709, 199] on link "[PERSON_NAME]" at bounding box center [731, 199] width 109 height 11
click at [709, 212] on link "[PERSON_NAME]" at bounding box center [731, 210] width 109 height 11
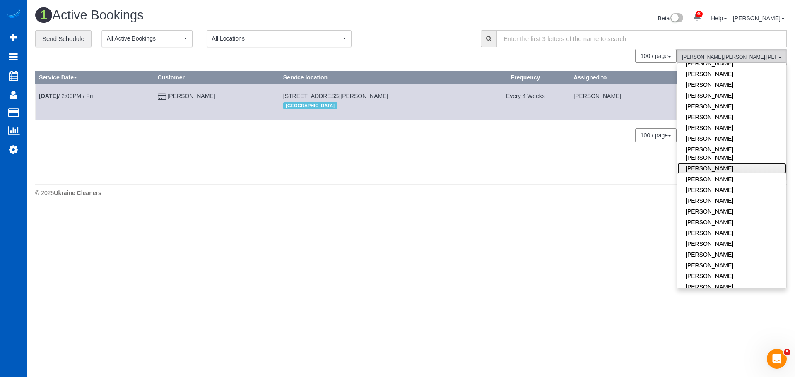
click at [712, 163] on link "[PERSON_NAME]" at bounding box center [731, 168] width 109 height 11
click at [629, 171] on div "0 Bookings found. We couldn't find any bookings that matched your search. Creat…" at bounding box center [356, 114] width 642 height 131
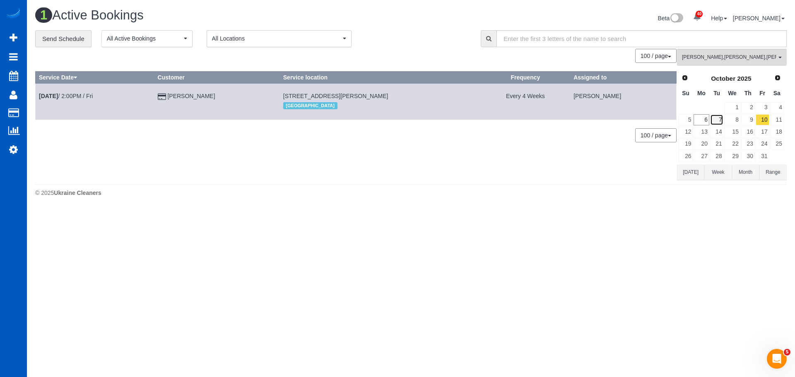
click at [715, 123] on link "7" at bounding box center [717, 119] width 14 height 11
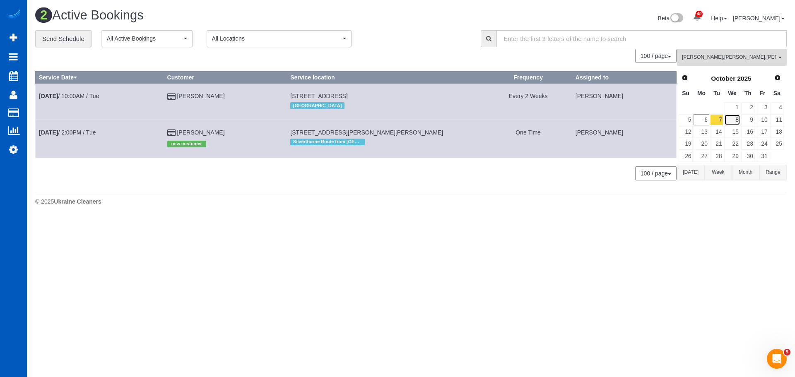
click at [734, 120] on link "8" at bounding box center [732, 119] width 16 height 11
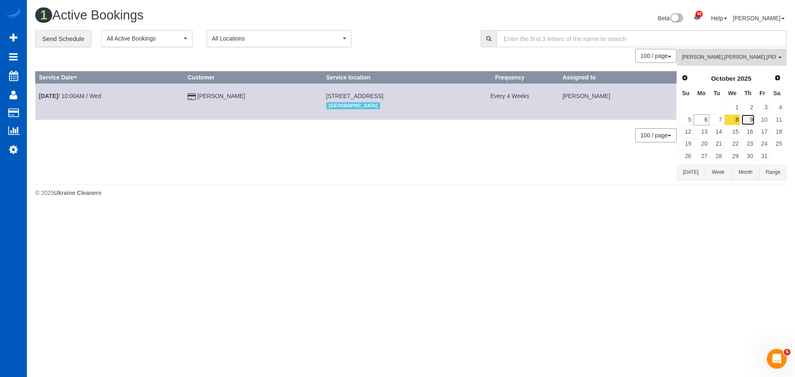
click at [752, 118] on link "9" at bounding box center [748, 119] width 14 height 11
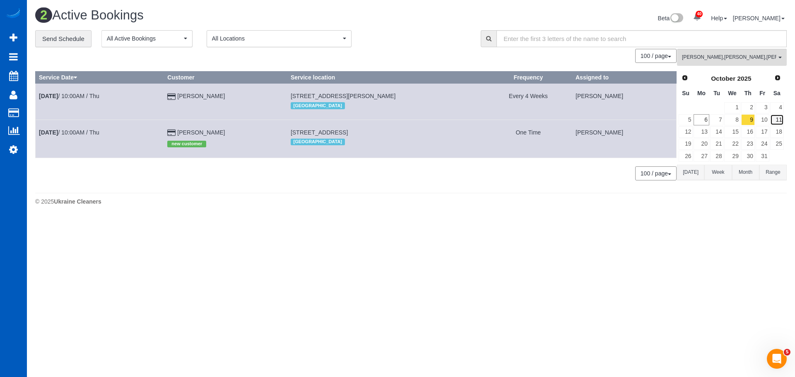
click at [781, 119] on link "11" at bounding box center [777, 119] width 14 height 11
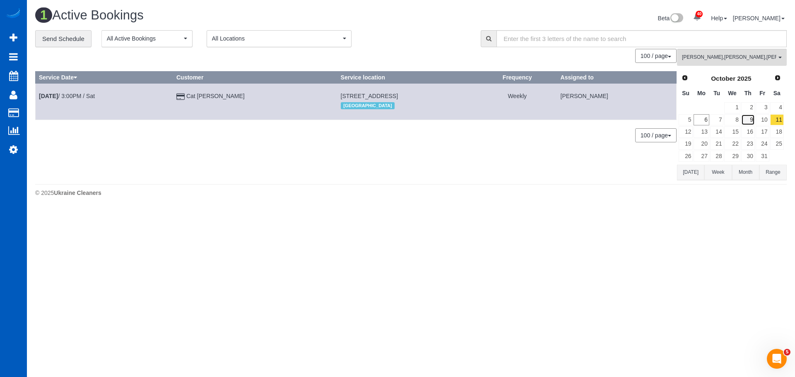
click at [750, 119] on link "9" at bounding box center [748, 119] width 14 height 11
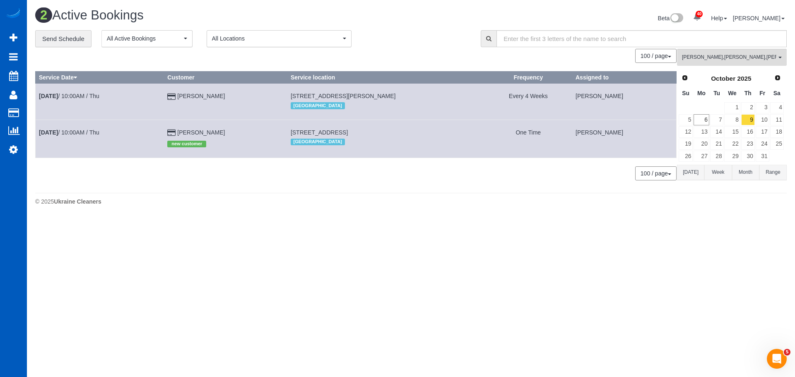
click at [335, 97] on span "4000 S Sherman St, Englewood, CO 80113" at bounding box center [343, 96] width 105 height 7
click at [79, 98] on link "Oct 9th / 10:00AM / Thu" at bounding box center [69, 96] width 60 height 7
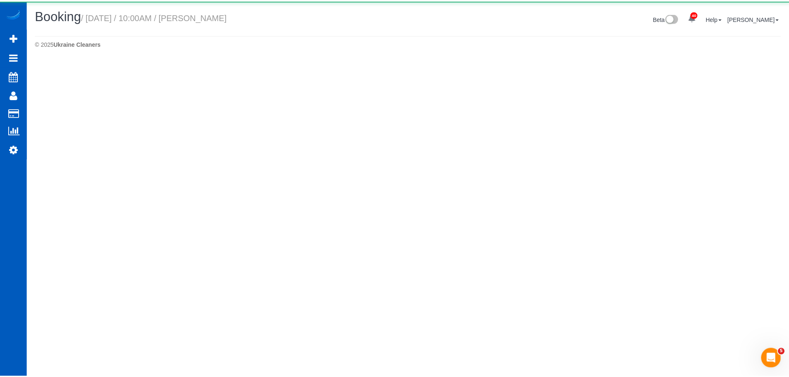
scroll to position [40336, 40608]
select select "CO"
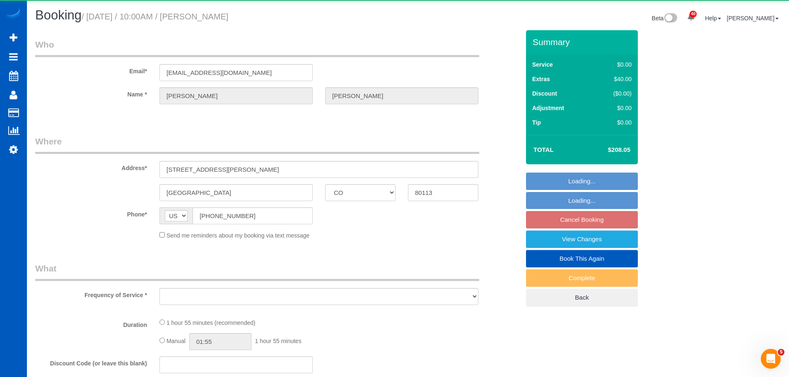
scroll to position [1105, 789]
select select "object:17289"
select select "string:fspay-72fb48f8-995e-454d-898b-607330473a54"
select select "spot16"
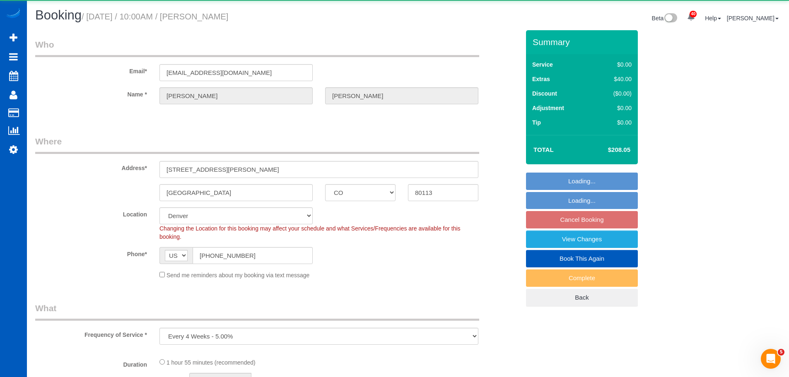
scroll to position [1170, 789]
select select "object:17435"
select select "spot22"
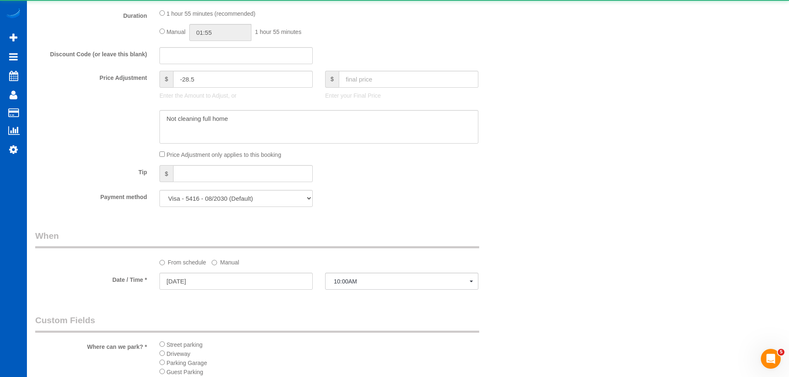
select select "199"
select select "1501"
select select "2"
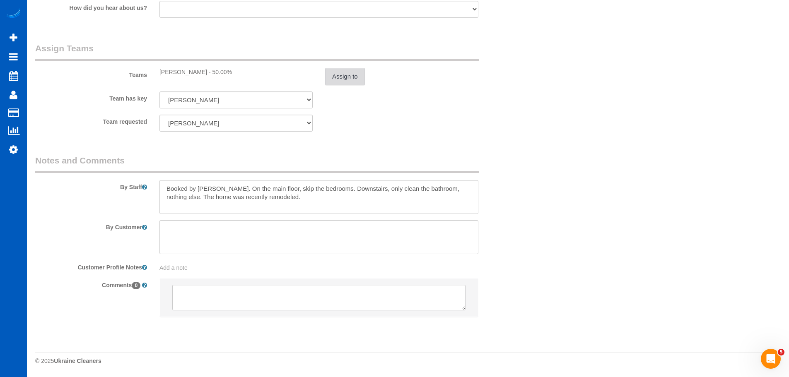
click at [346, 76] on button "Assign to" at bounding box center [345, 76] width 40 height 17
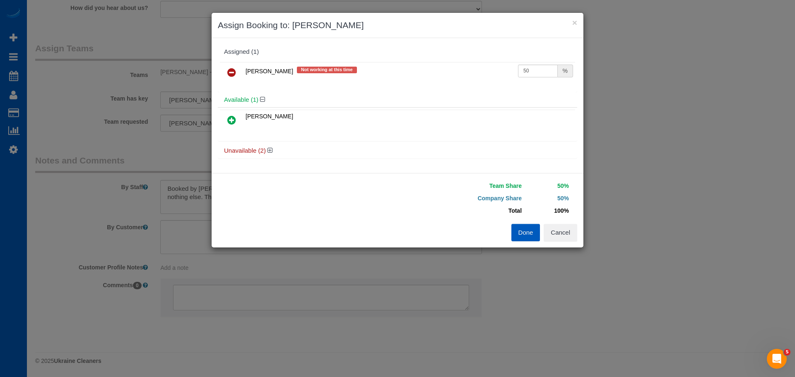
click at [231, 121] on icon at bounding box center [231, 120] width 9 height 10
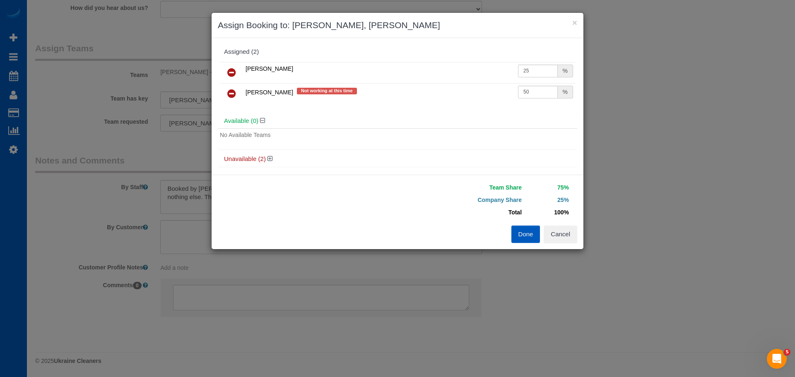
click at [232, 94] on icon at bounding box center [231, 94] width 9 height 10
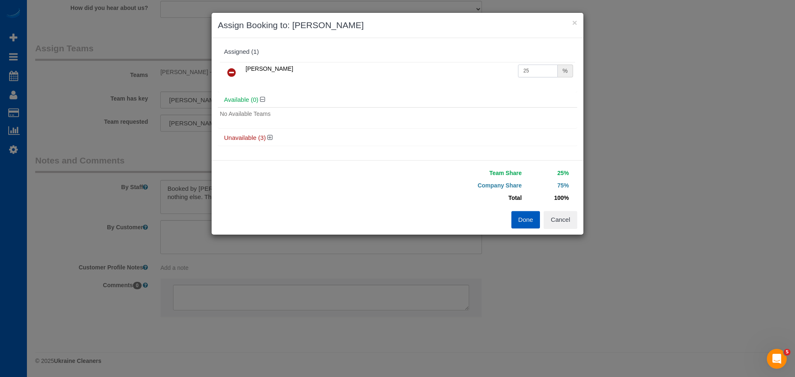
click at [540, 72] on input "25" at bounding box center [538, 71] width 40 height 13
type input "50"
click at [523, 224] on button "Done" at bounding box center [525, 219] width 29 height 17
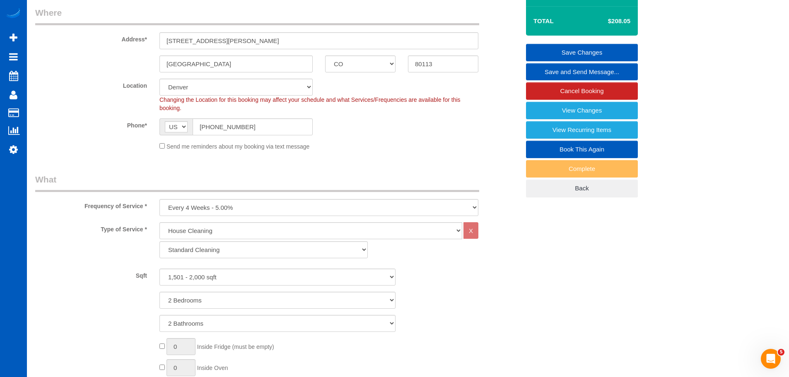
scroll to position [0, 0]
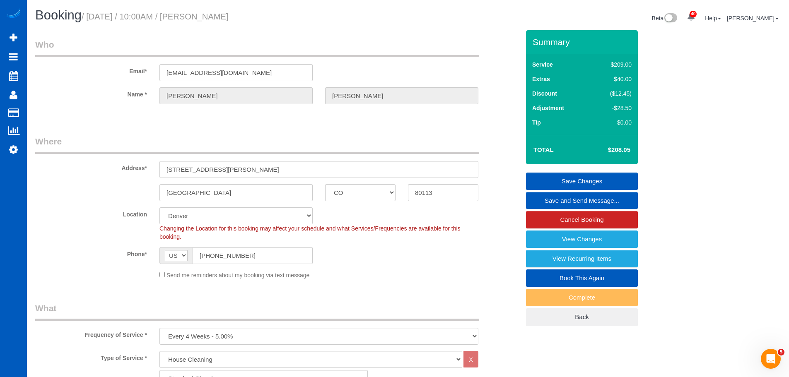
click at [573, 176] on link "Save Changes" at bounding box center [582, 181] width 112 height 17
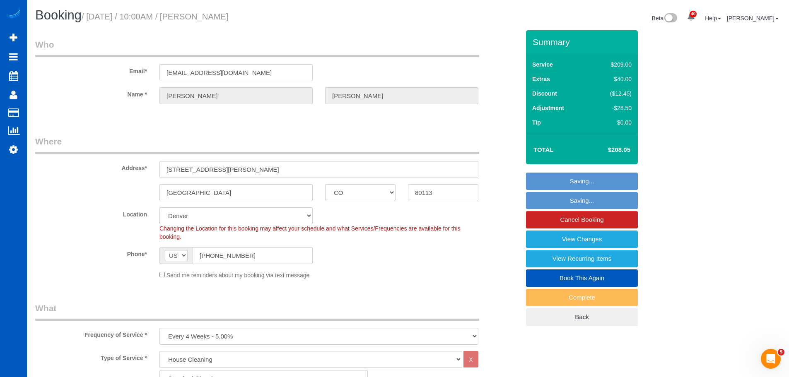
scroll to position [1432, 795]
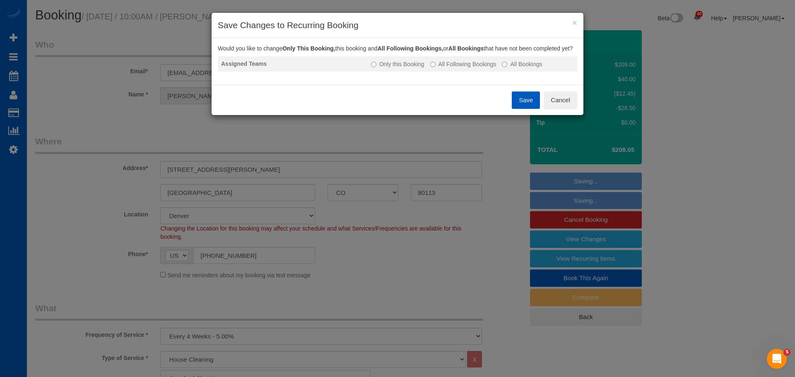
click at [445, 68] on label "All Following Bookings" at bounding box center [463, 64] width 66 height 8
click at [526, 109] on button "Save" at bounding box center [526, 99] width 28 height 17
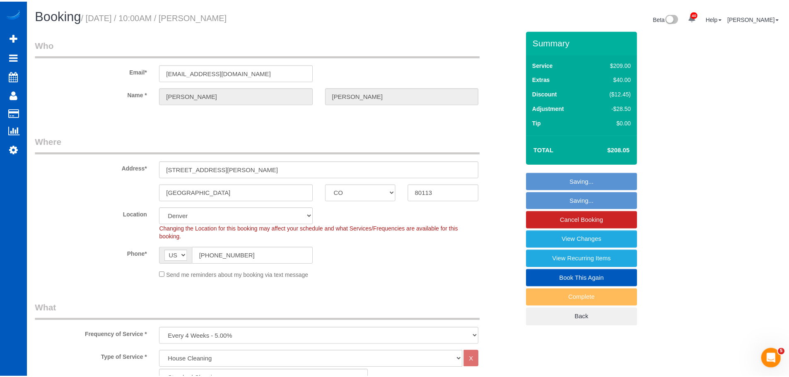
scroll to position [1432, 789]
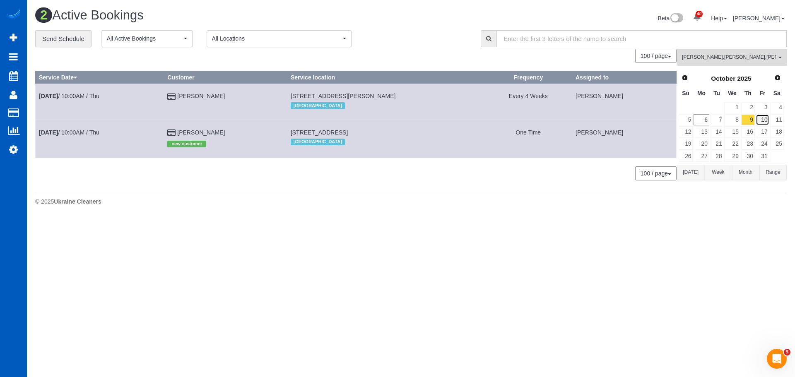
click at [758, 123] on link "10" at bounding box center [762, 119] width 14 height 11
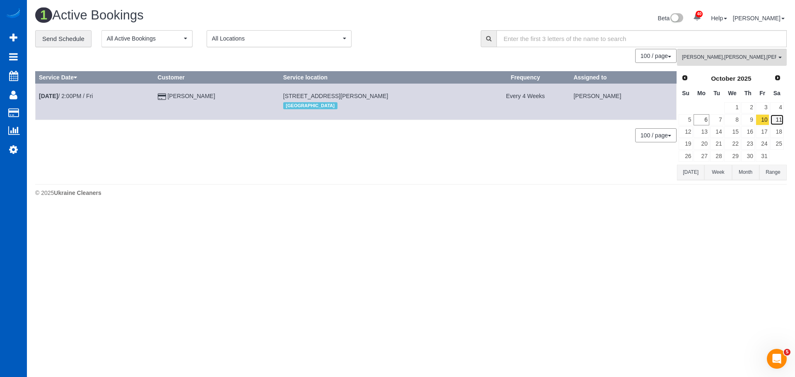
click at [772, 117] on link "11" at bounding box center [777, 119] width 14 height 11
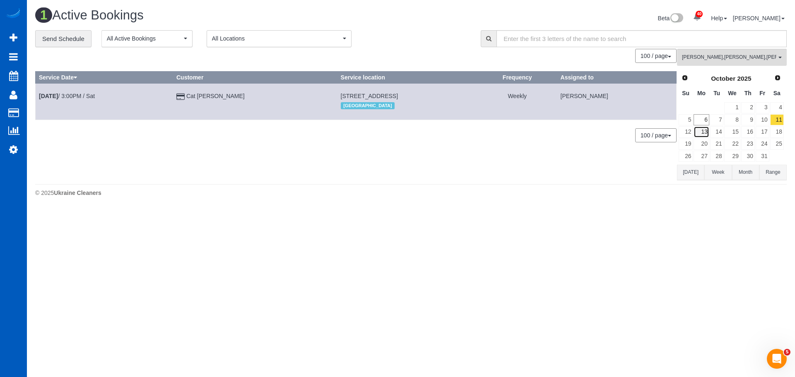
click at [706, 131] on link "13" at bounding box center [700, 131] width 15 height 11
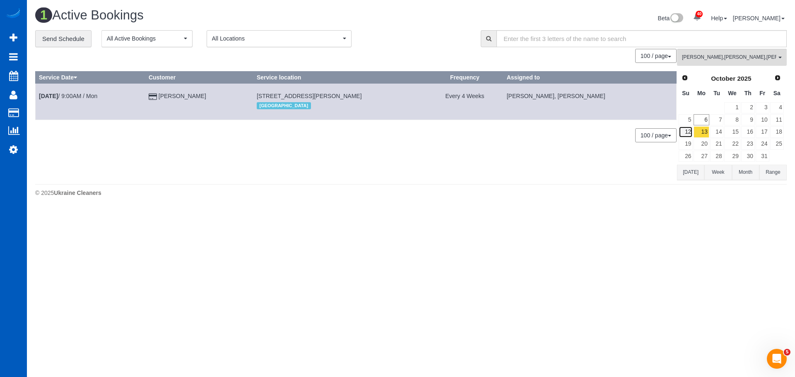
click at [688, 132] on link "12" at bounding box center [685, 131] width 14 height 11
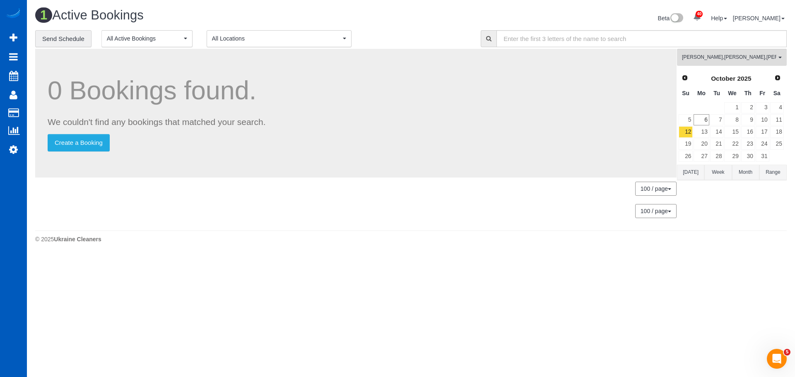
scroll to position [227, 795]
click at [723, 132] on link "14" at bounding box center [717, 131] width 14 height 11
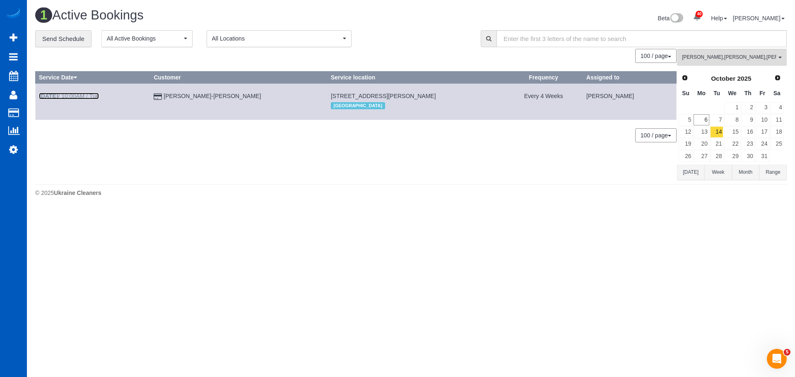
click at [80, 94] on link "Oct 14th / 10:00AM / Tue" at bounding box center [69, 96] width 60 height 7
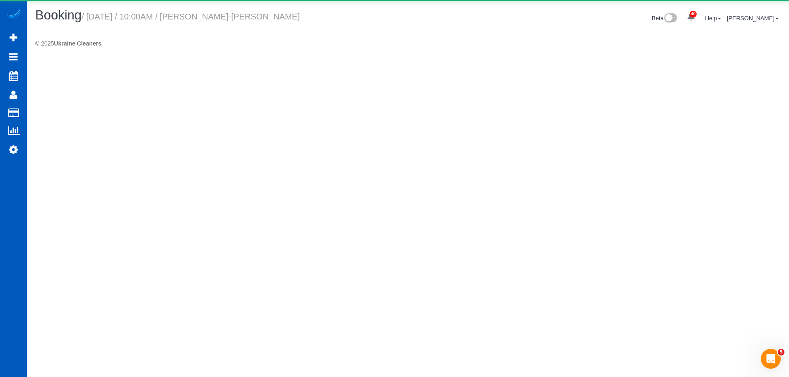
select select "CO"
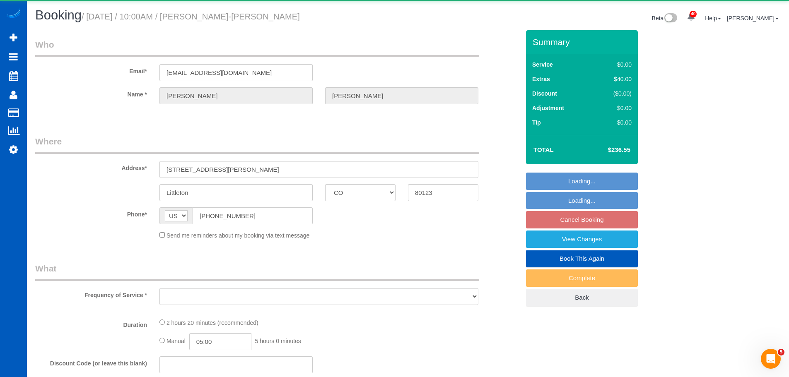
select select "object:18347"
select select "spot28"
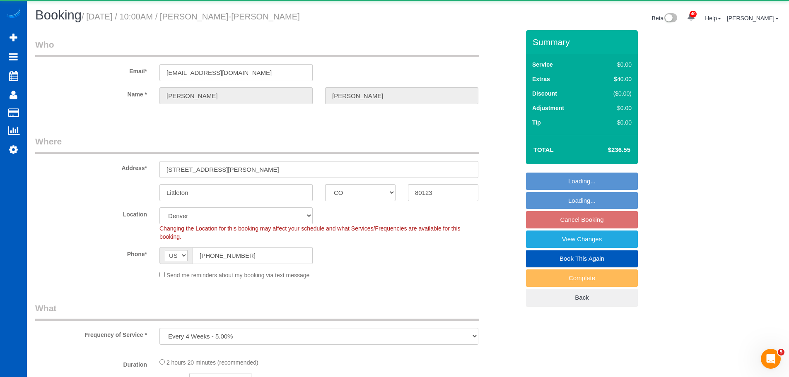
select select "object:18621"
select select "string:fspay-4a180fbc-2b98-4097-b7e6-f56536c370a8"
select select "199"
select select "1501"
select select "2"
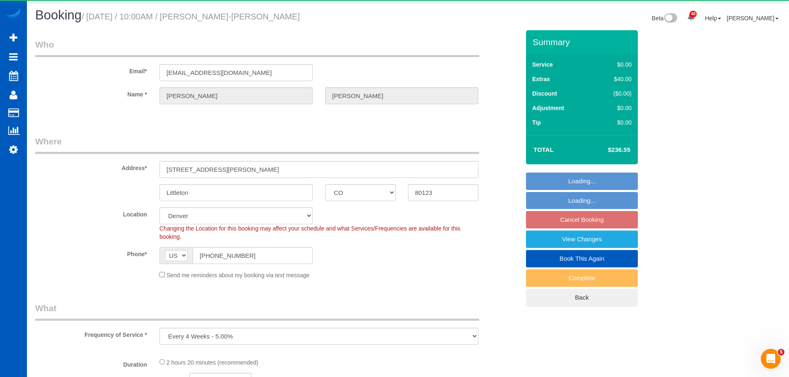
select select "3"
select select "number:10"
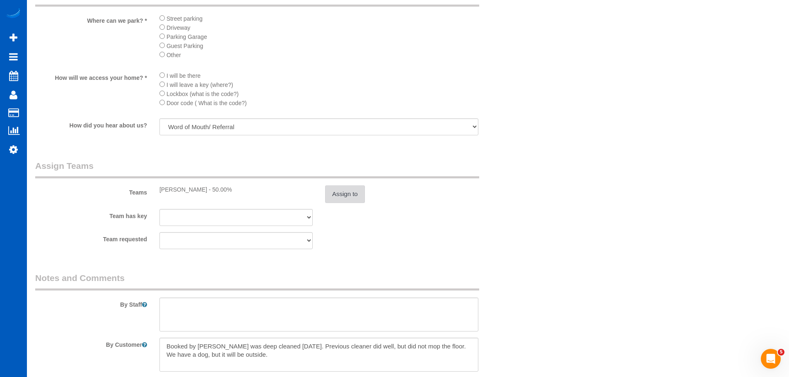
click at [358, 195] on button "Assign to" at bounding box center [345, 193] width 40 height 17
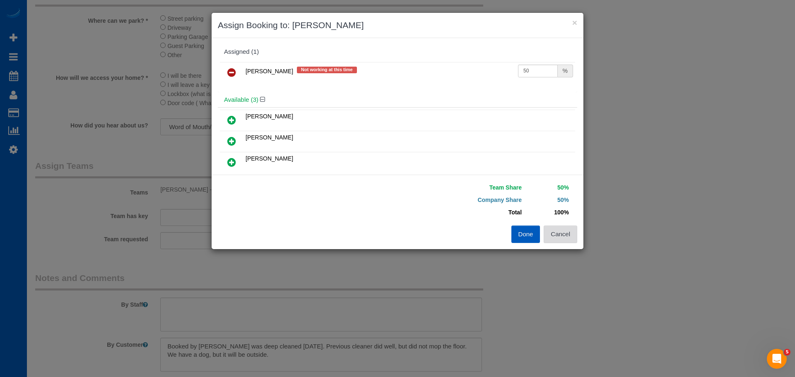
click at [550, 231] on button "Cancel" at bounding box center [561, 234] width 34 height 17
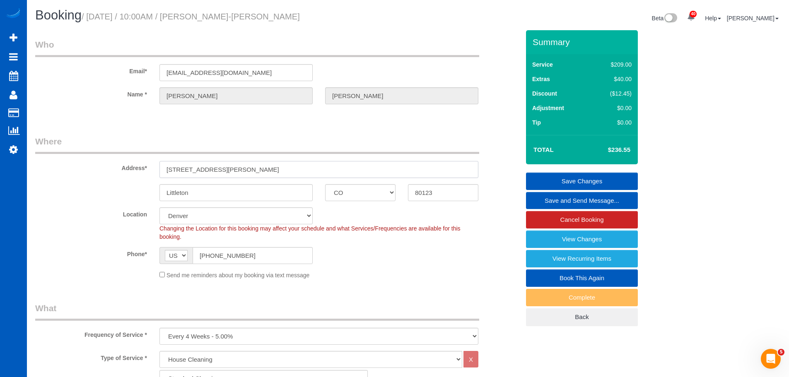
click at [199, 170] on input "5526 S Eaton St" at bounding box center [318, 169] width 319 height 17
drag, startPoint x: 199, startPoint y: 170, endPoint x: 283, endPoint y: -50, distance: 235.3
click at [283, 0] on html "40 Beta Your Notifications You have 0 alerts × You have 3 to charge for 10/04/2…" at bounding box center [394, 188] width 789 height 377
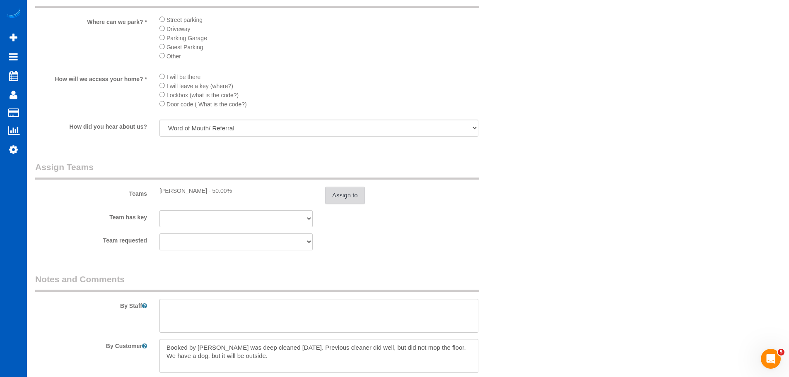
click at [347, 201] on button "Assign to" at bounding box center [345, 195] width 40 height 17
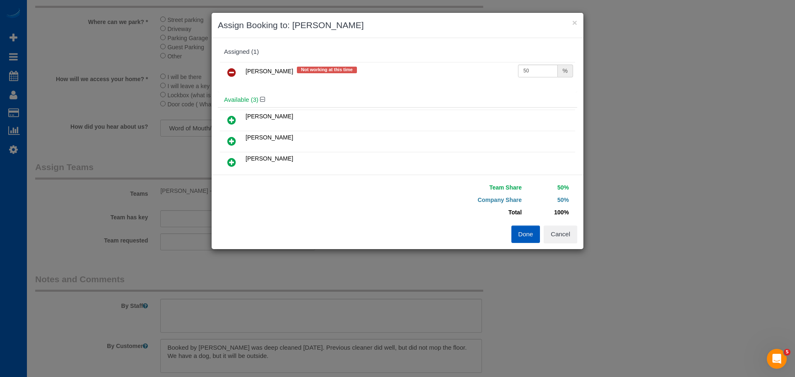
click at [231, 162] on icon at bounding box center [231, 162] width 9 height 10
click at [229, 73] on icon at bounding box center [231, 72] width 9 height 10
click at [541, 71] on input "25" at bounding box center [538, 71] width 40 height 13
type input "50"
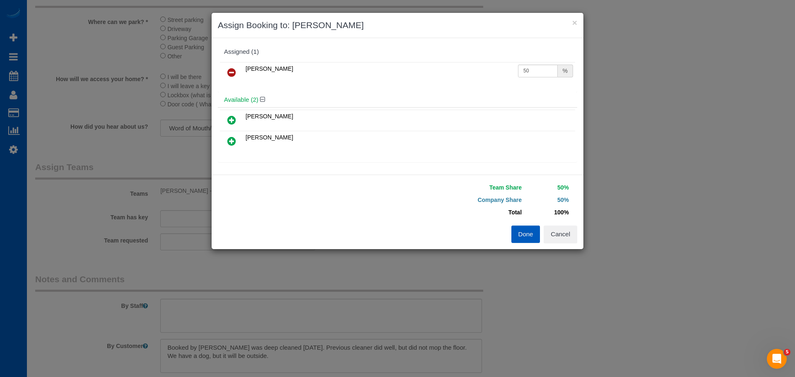
click at [524, 236] on button "Done" at bounding box center [525, 234] width 29 height 17
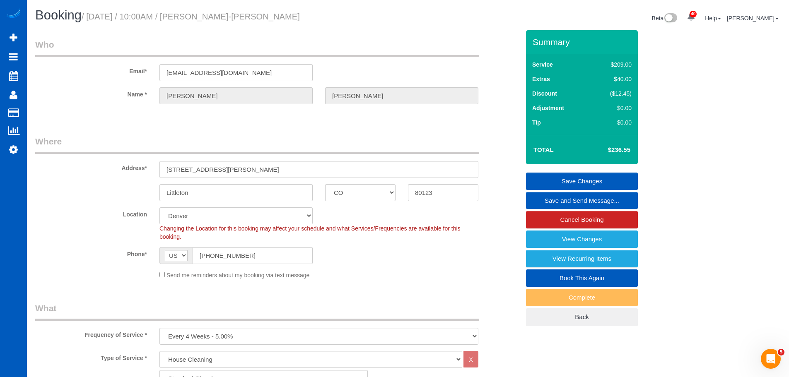
click at [588, 181] on link "Save Changes" at bounding box center [582, 181] width 112 height 17
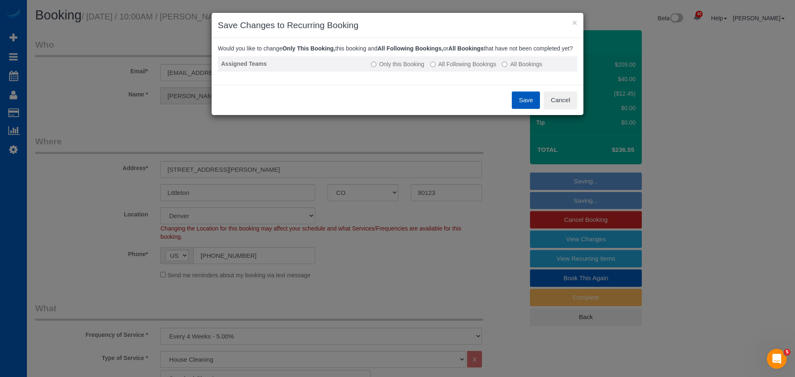
click at [440, 68] on label "All Following Bookings" at bounding box center [463, 64] width 66 height 8
click at [525, 109] on button "Save" at bounding box center [526, 99] width 28 height 17
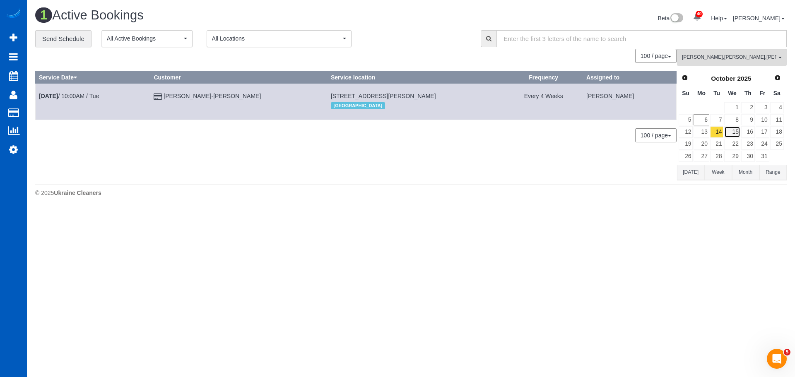
click at [736, 133] on link "15" at bounding box center [732, 131] width 16 height 11
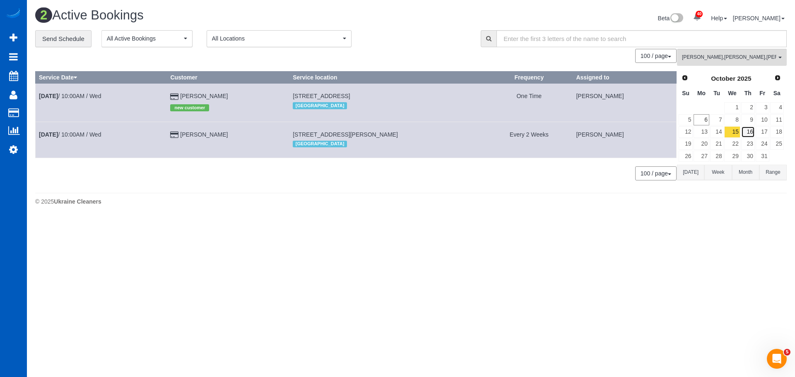
click at [749, 133] on link "16" at bounding box center [748, 131] width 14 height 11
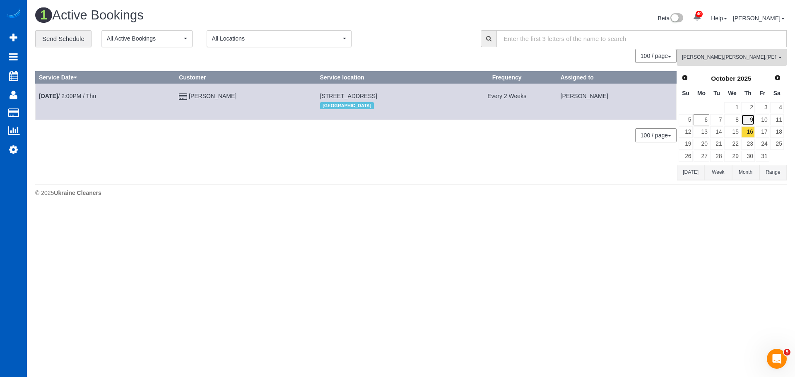
click at [743, 118] on link "9" at bounding box center [748, 119] width 14 height 11
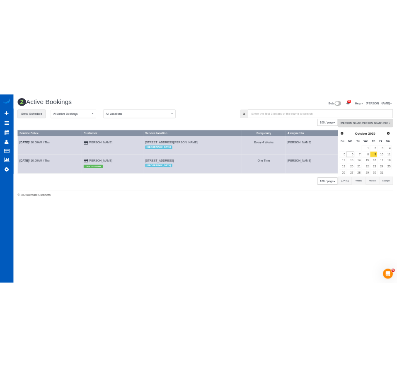
scroll to position [274, 397]
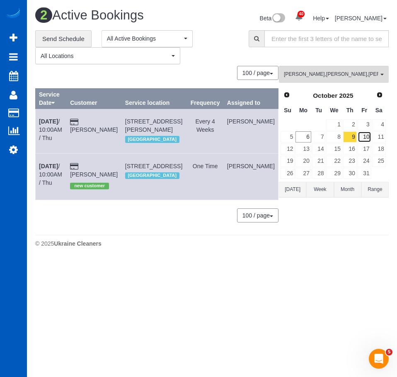
click at [365, 131] on link "10" at bounding box center [364, 136] width 14 height 11
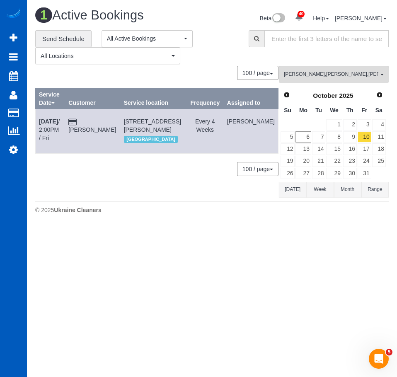
scroll to position [41170, 41000]
click at [308, 149] on link "13" at bounding box center [302, 148] width 15 height 11
click at [318, 152] on link "14" at bounding box center [319, 148] width 14 height 11
click at [337, 150] on link "15" at bounding box center [334, 148] width 16 height 11
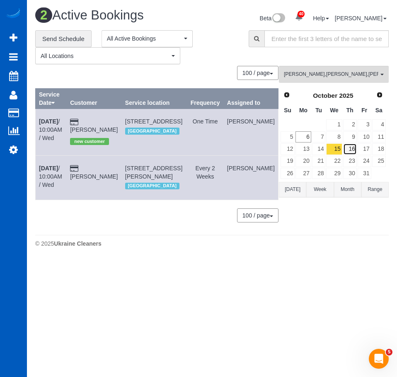
click at [350, 153] on link "16" at bounding box center [350, 148] width 14 height 11
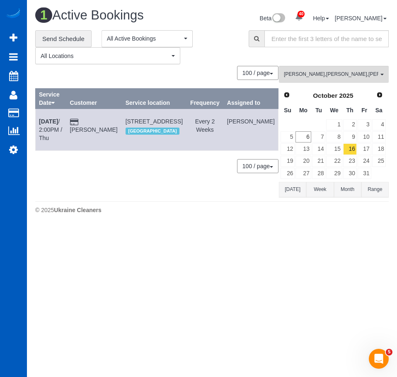
scroll to position [226, 397]
click at [60, 129] on link "Oct 16th / 2:00PM / Thu" at bounding box center [50, 129] width 23 height 23
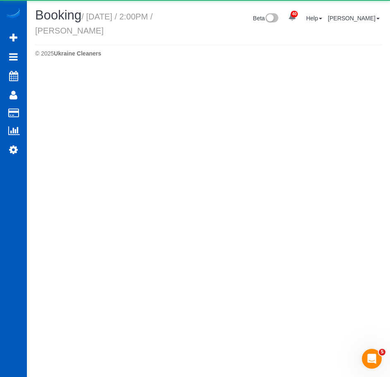
scroll to position [40166, 41006]
select select "CO"
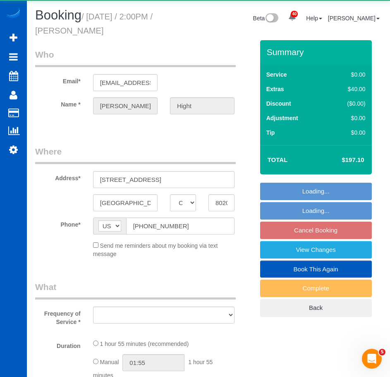
select select "object:19668"
select select "string:fspay-a25ef8bf-e1c0-418b-9512-38e875064587"
select select "199"
select select "1001"
select select "2"
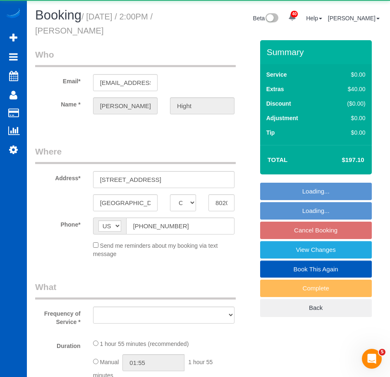
select select "2"
select select "spot38"
select select "number:8"
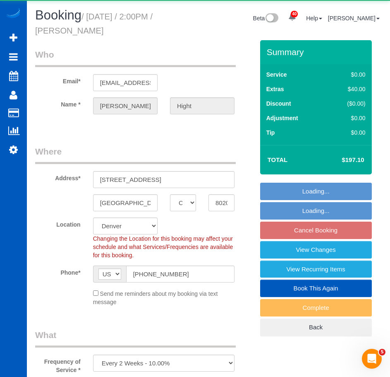
scroll to position [39897, 41006]
select select "object:19949"
select select "spot46"
select select "1001"
select select "2"
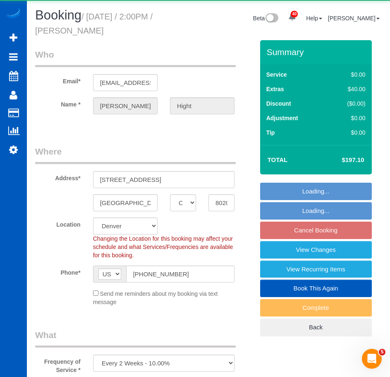
select select "2"
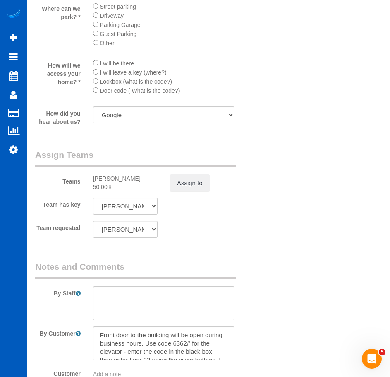
scroll to position [1040, 0]
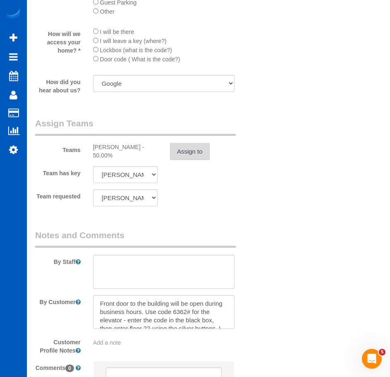
click at [181, 149] on button "Assign to" at bounding box center [190, 151] width 40 height 17
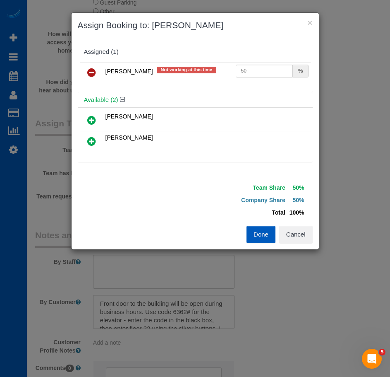
scroll to position [1500, 397]
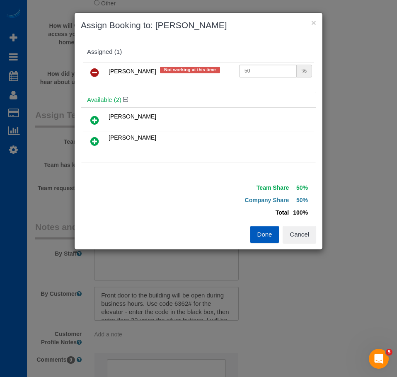
click at [95, 73] on icon at bounding box center [94, 72] width 9 height 10
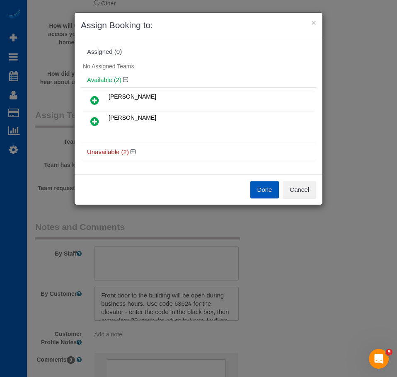
click at [96, 117] on icon at bounding box center [94, 121] width 9 height 10
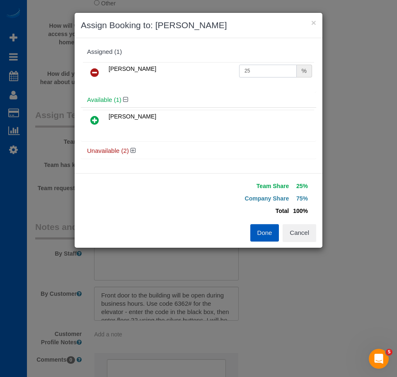
click at [274, 71] on input "25" at bounding box center [268, 71] width 58 height 13
type input "50"
click at [263, 232] on button "Done" at bounding box center [264, 232] width 29 height 17
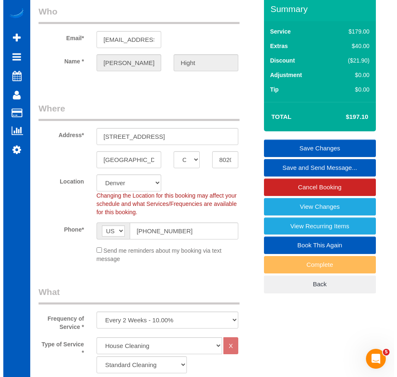
scroll to position [0, 0]
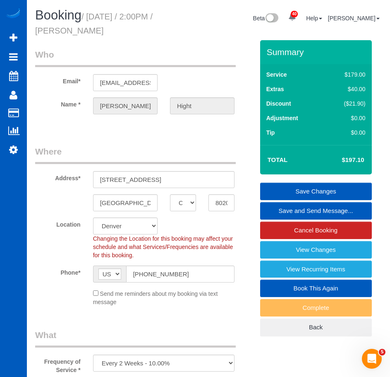
click at [320, 190] on link "Save Changes" at bounding box center [316, 191] width 112 height 17
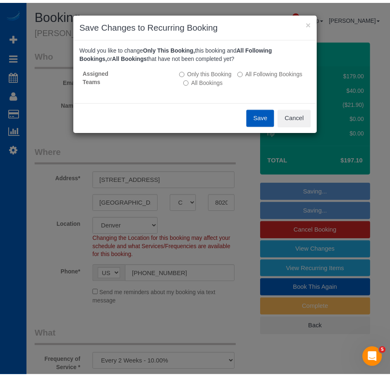
scroll to position [1500, 397]
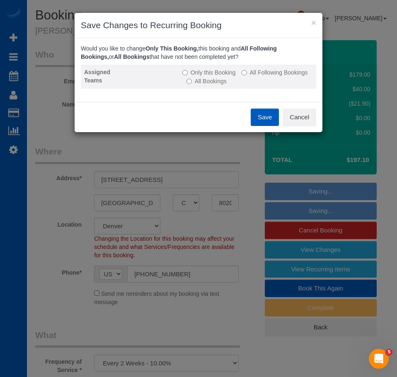
click at [249, 73] on label "All Following Bookings" at bounding box center [274, 72] width 66 height 8
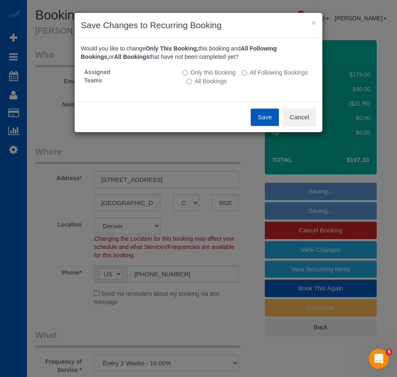
click at [263, 115] on button "Save" at bounding box center [264, 116] width 28 height 17
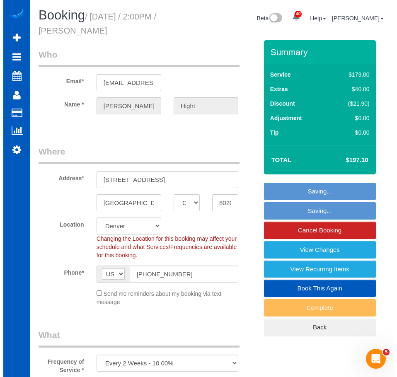
scroll to position [39897, 41006]
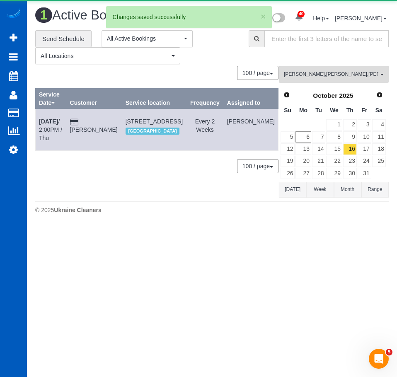
scroll to position [226, 397]
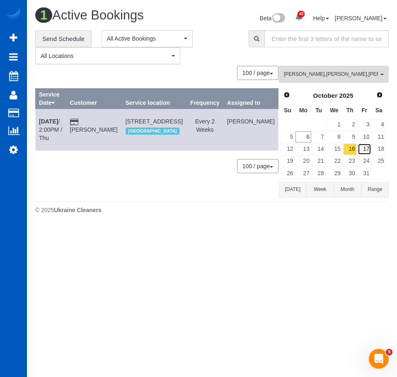
click at [368, 145] on link "17" at bounding box center [364, 148] width 14 height 11
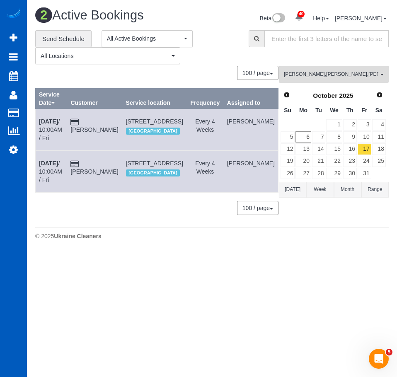
click at [43, 161] on td "Oct 17th / 10:00AM / Fri" at bounding box center [51, 172] width 31 height 42
click at [51, 160] on b "Oct 17th" at bounding box center [48, 163] width 19 height 7
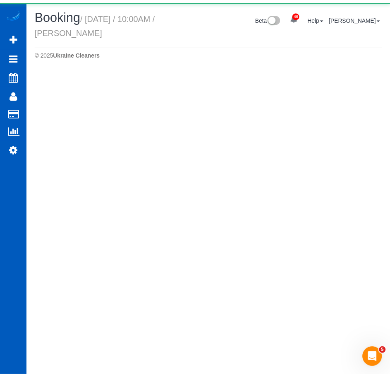
scroll to position [40166, 41006]
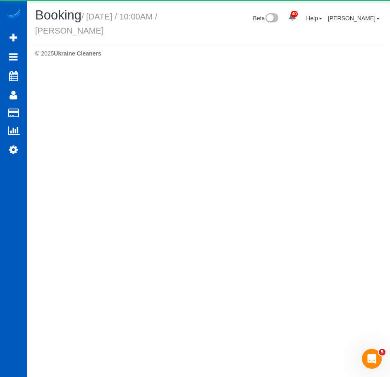
select select "CO"
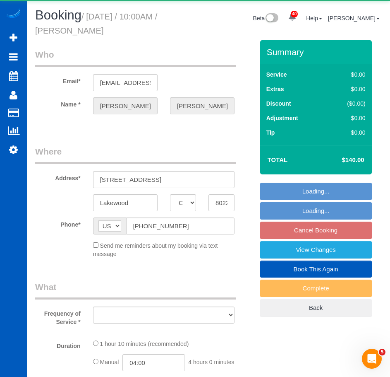
scroll to position [1212, 390]
select select "object:20916"
select select "string:fspay-f1bbea4d-aeff-4251-b179-45323c33bd79"
select select "spot53"
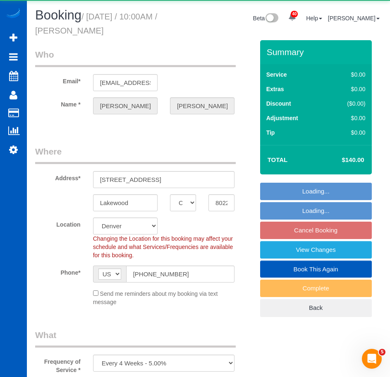
scroll to position [1500, 390]
select select "object:21060"
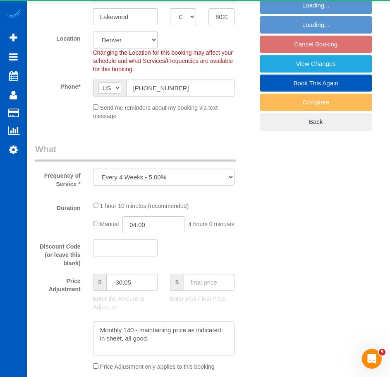
select select "199"
select select "1001"
select select "2"
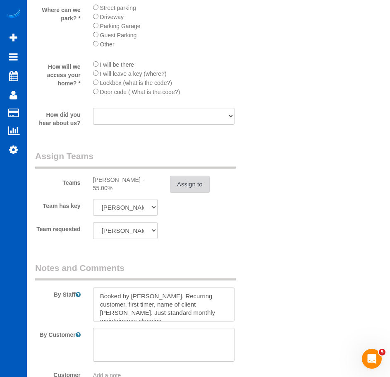
scroll to position [1000, 0]
click at [191, 190] on button "Assign to" at bounding box center [190, 183] width 40 height 17
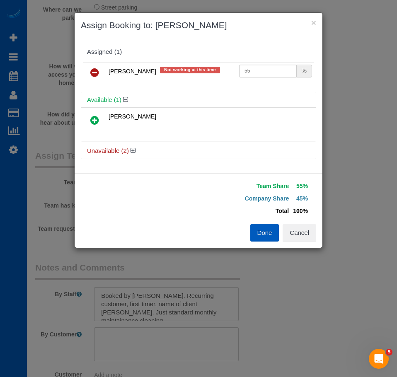
click at [94, 117] on icon at bounding box center [94, 120] width 9 height 10
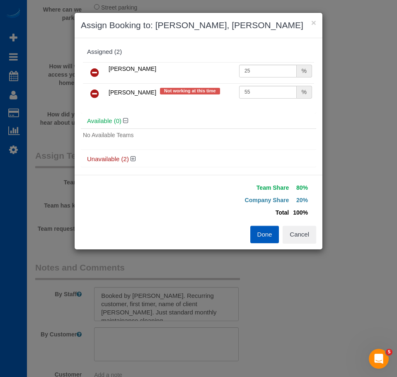
click at [95, 96] on icon at bounding box center [94, 94] width 9 height 10
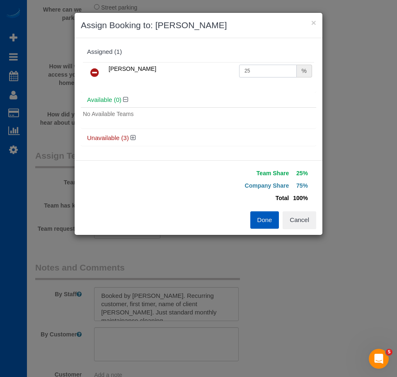
click at [255, 73] on input "25" at bounding box center [268, 71] width 58 height 13
type input "55"
click at [262, 215] on button "Done" at bounding box center [264, 219] width 29 height 17
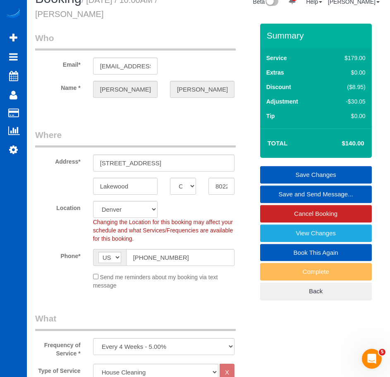
scroll to position [0, 0]
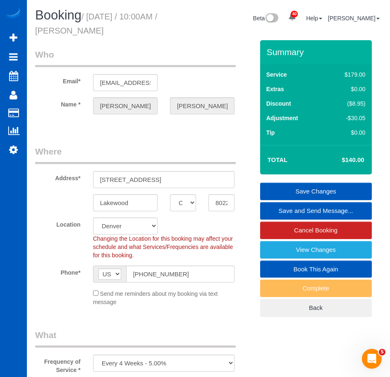
click at [313, 191] on link "Save Changes" at bounding box center [316, 191] width 112 height 17
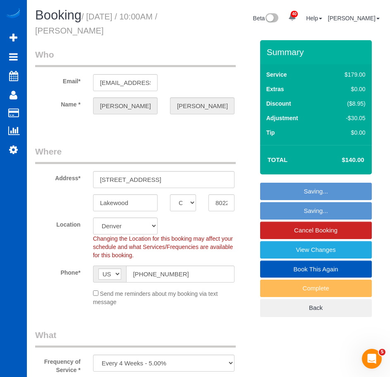
scroll to position [1500, 397]
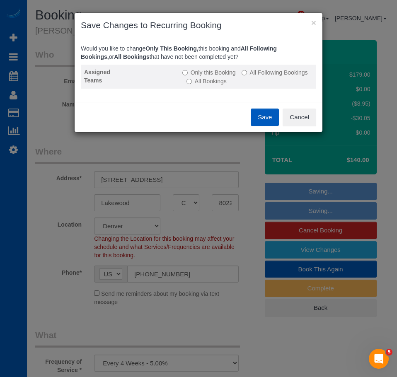
click at [271, 73] on label "All Following Bookings" at bounding box center [274, 72] width 66 height 8
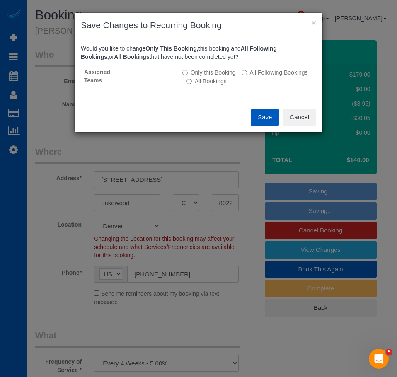
click at [269, 123] on button "Save" at bounding box center [264, 116] width 28 height 17
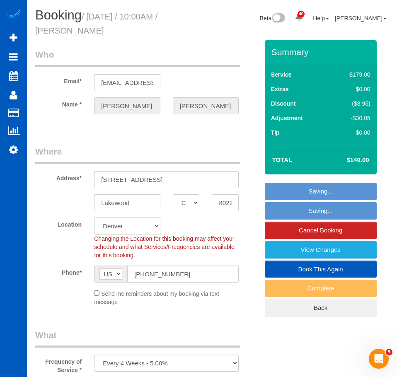
scroll to position [39897, 41006]
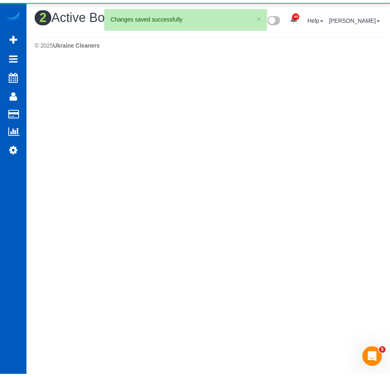
scroll to position [250, 397]
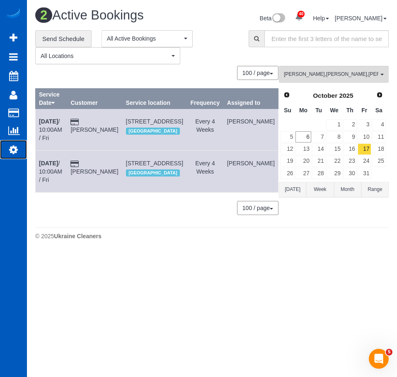
click at [14, 159] on link "Settings" at bounding box center [13, 149] width 27 height 19
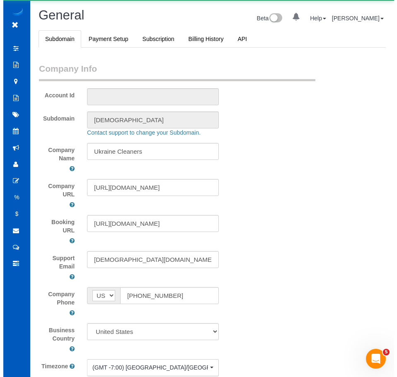
scroll to position [2008, 390]
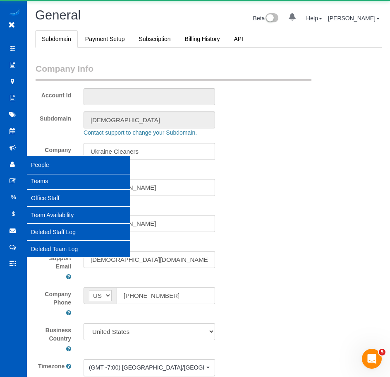
select select "1"
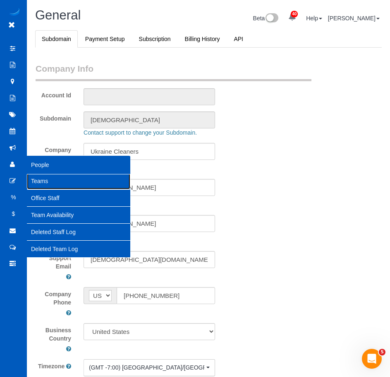
click at [47, 183] on link "Teams" at bounding box center [78, 181] width 103 height 17
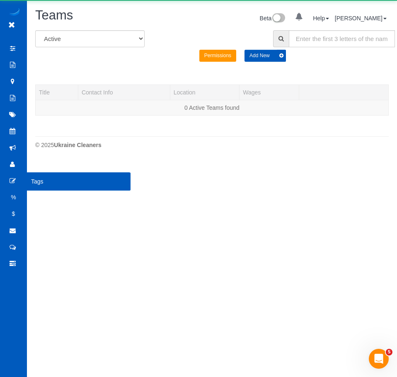
scroll to position [41207, 41000]
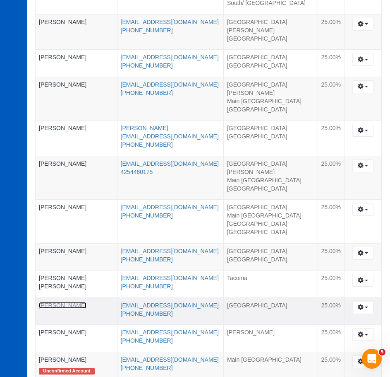
click at [60, 302] on link "[PERSON_NAME]" at bounding box center [63, 305] width 48 height 7
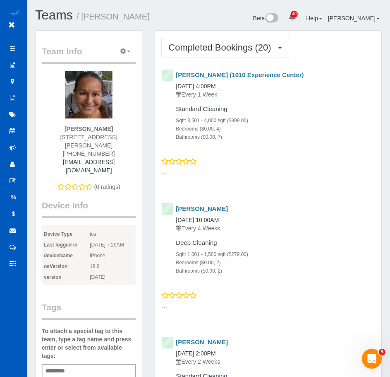
click at [126, 51] on icon "button" at bounding box center [123, 50] width 6 height 5
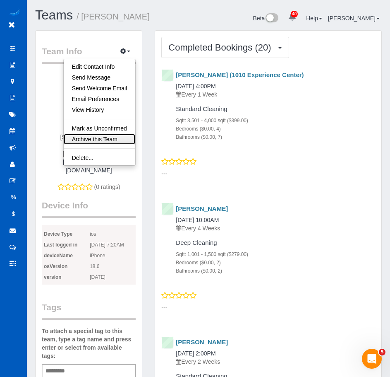
click at [111, 137] on link "Archive this Team" at bounding box center [100, 139] width 72 height 11
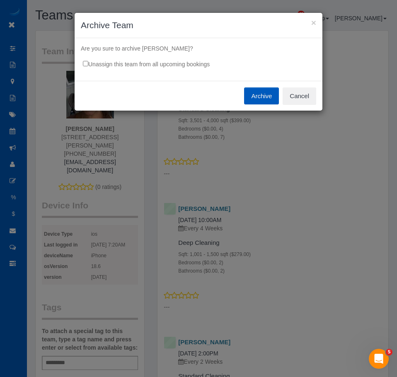
click at [261, 96] on button "Archive" at bounding box center [261, 95] width 35 height 17
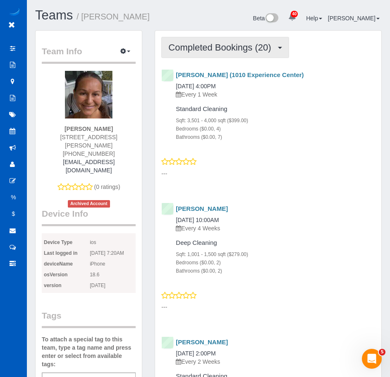
click at [252, 48] on span "Completed Bookings (20)" at bounding box center [221, 47] width 107 height 10
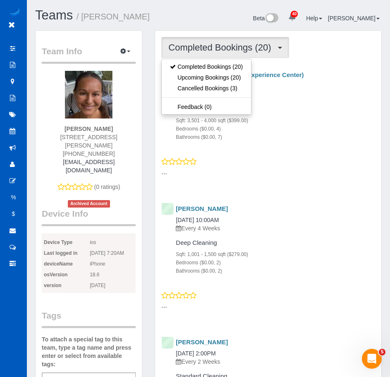
click at [153, 19] on h1 "Teams / Natalia Dunn" at bounding box center [103, 15] width 137 height 14
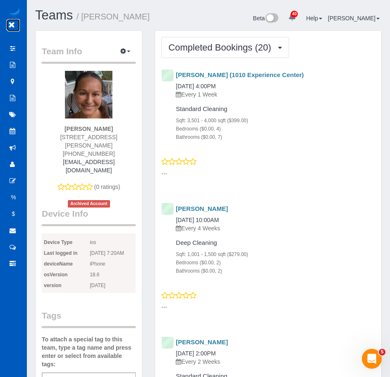
click at [12, 24] on icon at bounding box center [11, 25] width 10 height 10
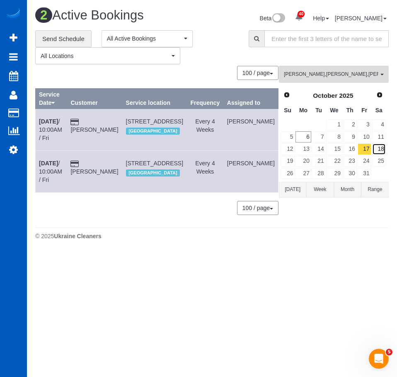
click at [380, 148] on link "18" at bounding box center [379, 148] width 14 height 11
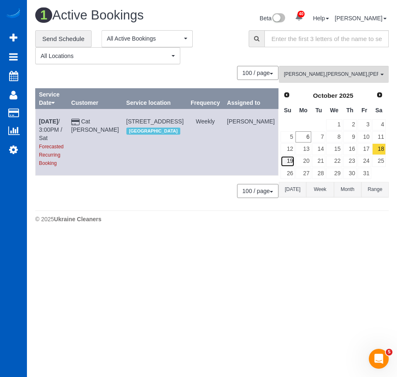
click at [293, 161] on link "19" at bounding box center [287, 161] width 14 height 11
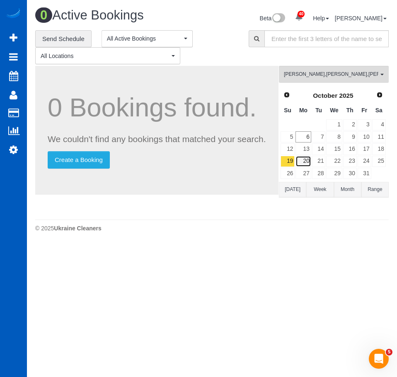
click at [303, 164] on link "20" at bounding box center [302, 161] width 15 height 11
click at [320, 164] on link "21" at bounding box center [319, 161] width 14 height 11
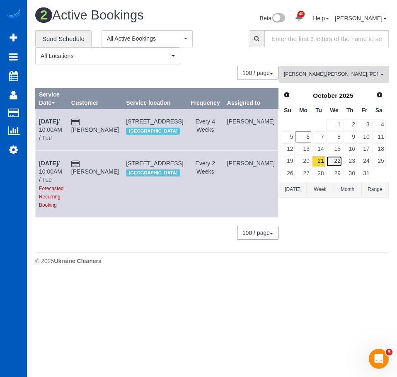
click at [330, 162] on link "22" at bounding box center [334, 161] width 16 height 11
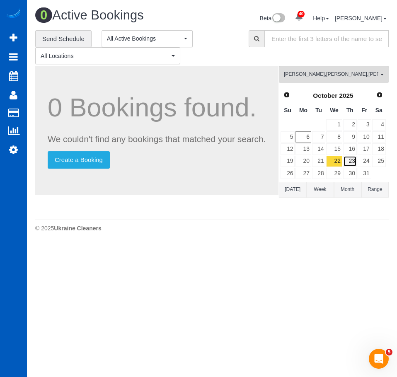
click at [349, 160] on link "23" at bounding box center [350, 161] width 14 height 11
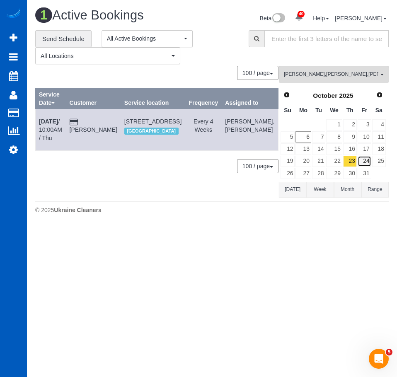
click at [368, 162] on link "24" at bounding box center [364, 161] width 14 height 11
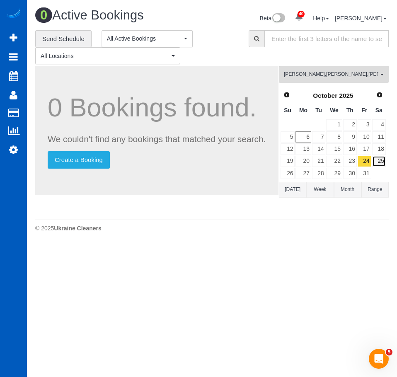
click at [378, 162] on link "25" at bounding box center [379, 161] width 14 height 11
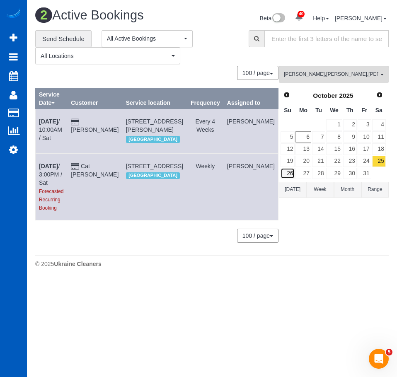
click at [289, 173] on link "26" at bounding box center [287, 173] width 14 height 11
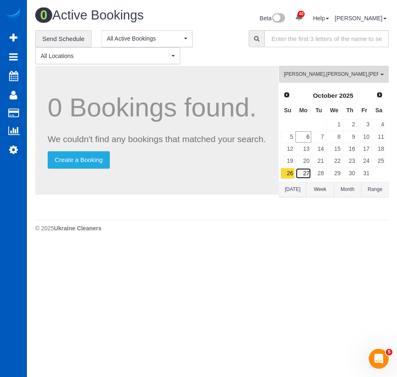
click at [302, 174] on link "27" at bounding box center [302, 173] width 15 height 11
click at [318, 175] on link "28" at bounding box center [319, 173] width 14 height 11
click at [334, 174] on link "29" at bounding box center [334, 173] width 16 height 11
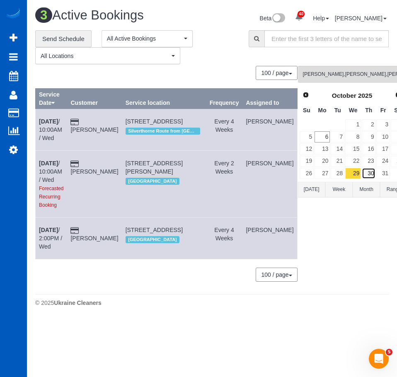
click at [361, 176] on link "30" at bounding box center [368, 173] width 14 height 11
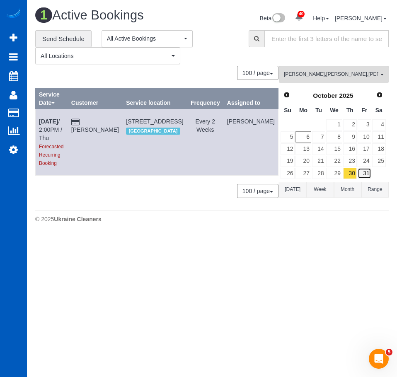
click at [367, 176] on link "31" at bounding box center [364, 173] width 14 height 11
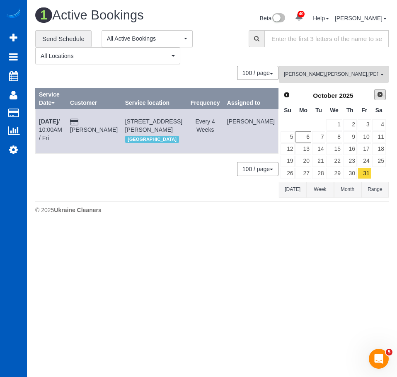
click at [378, 98] on span "Next" at bounding box center [379, 94] width 7 height 7
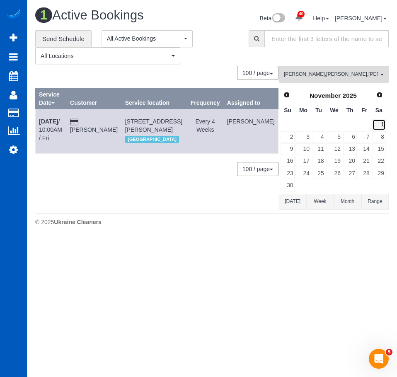
click at [377, 122] on link "1" at bounding box center [379, 124] width 14 height 11
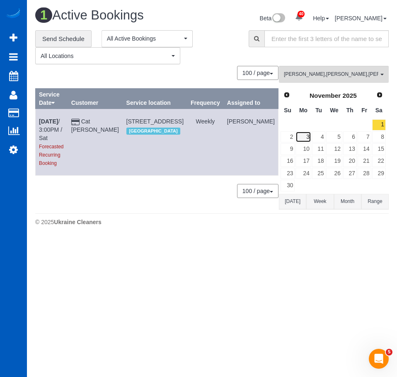
click at [305, 137] on link "3" at bounding box center [302, 136] width 15 height 11
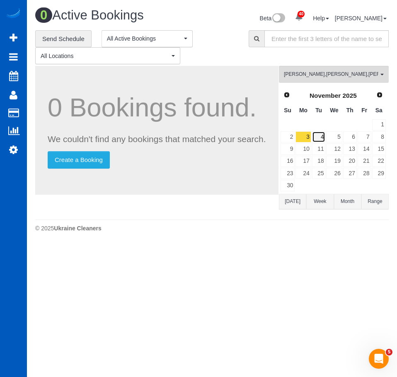
click at [321, 137] on link "4" at bounding box center [319, 136] width 14 height 11
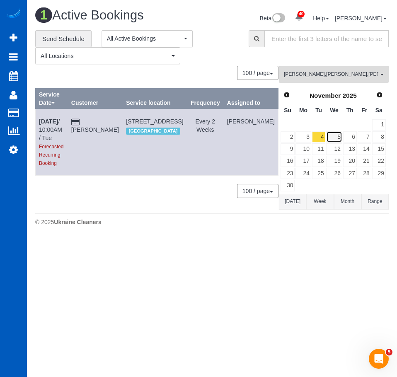
click at [334, 139] on link "5" at bounding box center [334, 136] width 16 height 11
click at [350, 138] on link "6" at bounding box center [350, 136] width 14 height 11
click at [363, 139] on link "7" at bounding box center [364, 136] width 14 height 11
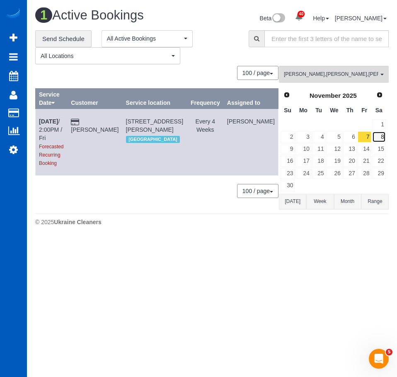
click at [376, 139] on link "8" at bounding box center [379, 136] width 14 height 11
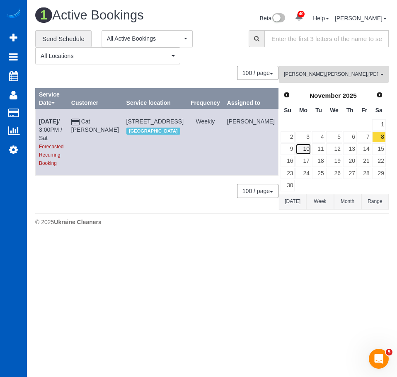
click at [307, 146] on link "10" at bounding box center [302, 148] width 15 height 11
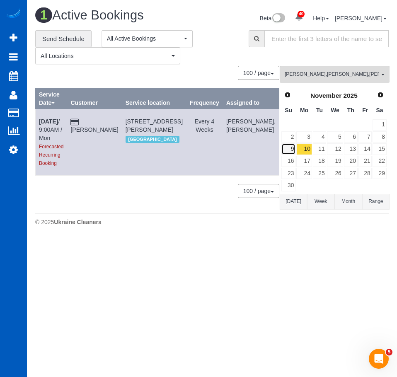
click at [286, 150] on link "9" at bounding box center [288, 148] width 14 height 11
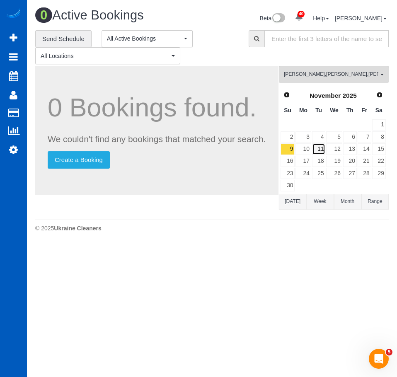
click at [322, 147] on link "11" at bounding box center [319, 148] width 14 height 11
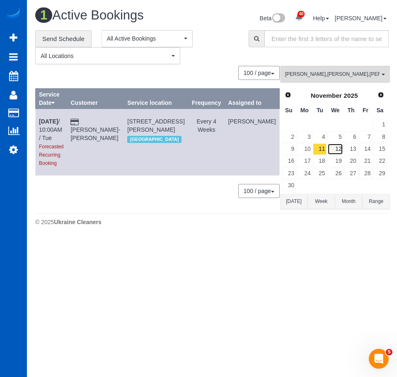
click at [337, 148] on link "12" at bounding box center [335, 148] width 16 height 11
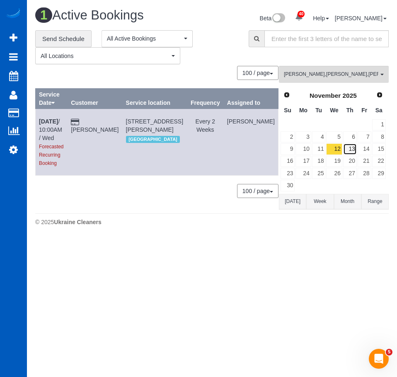
click at [350, 151] on link "13" at bounding box center [350, 148] width 14 height 11
click at [363, 151] on link "14" at bounding box center [364, 148] width 14 height 11
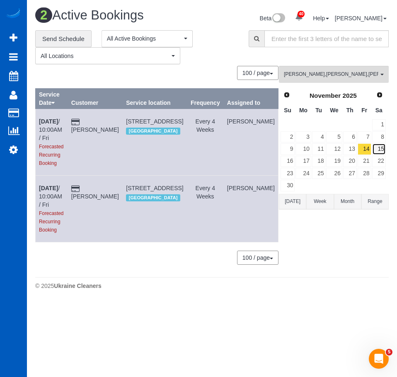
click at [379, 153] on link "15" at bounding box center [379, 148] width 14 height 11
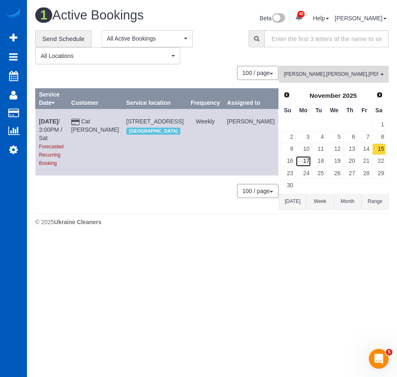
click at [306, 161] on link "17" at bounding box center [302, 161] width 15 height 11
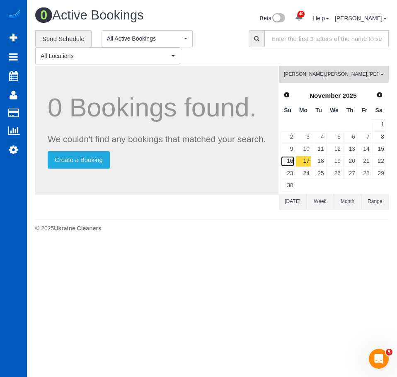
click at [286, 162] on link "16" at bounding box center [287, 161] width 14 height 11
click at [321, 159] on link "18" at bounding box center [319, 161] width 14 height 11
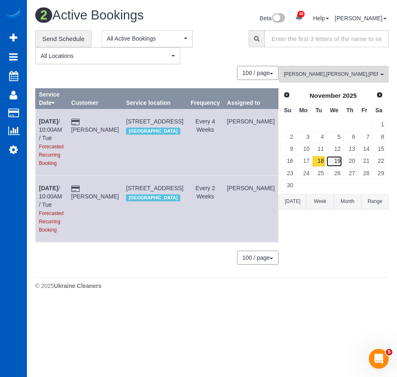
click at [336, 161] on link "19" at bounding box center [334, 161] width 16 height 11
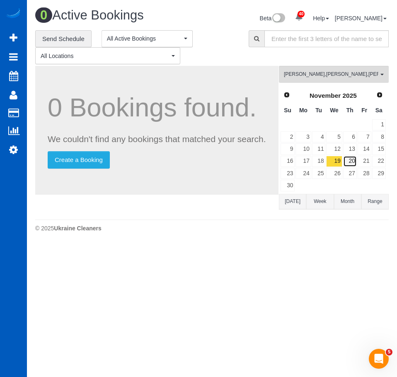
click at [349, 161] on link "20" at bounding box center [350, 161] width 14 height 11
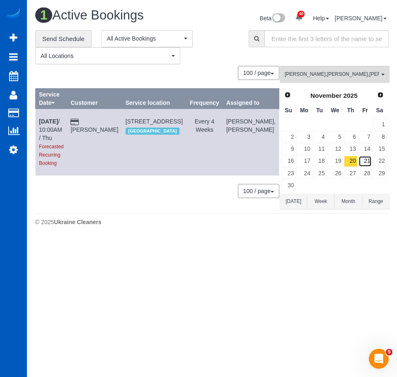
click at [361, 161] on link "21" at bounding box center [365, 161] width 14 height 11
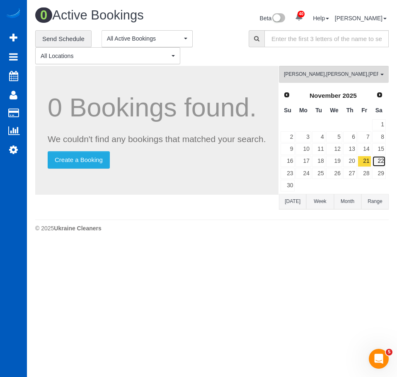
click at [377, 163] on link "22" at bounding box center [379, 161] width 14 height 11
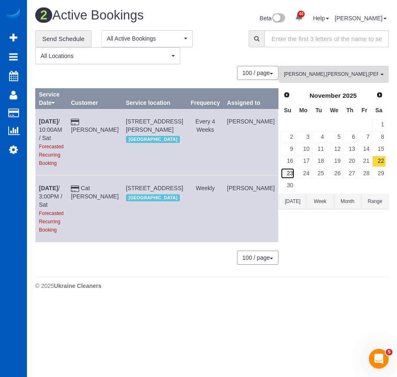
click at [290, 173] on link "23" at bounding box center [287, 173] width 14 height 11
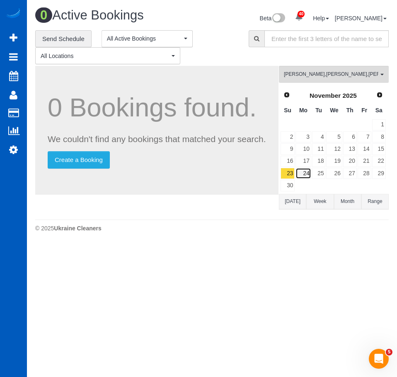
click at [303, 174] on link "24" at bounding box center [302, 173] width 15 height 11
click at [315, 174] on link "25" at bounding box center [319, 173] width 14 height 11
click at [330, 174] on link "26" at bounding box center [334, 173] width 16 height 11
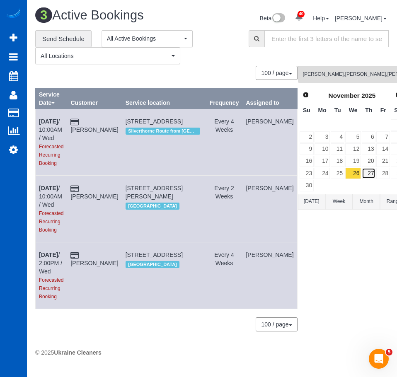
click at [361, 175] on link "27" at bounding box center [368, 173] width 14 height 11
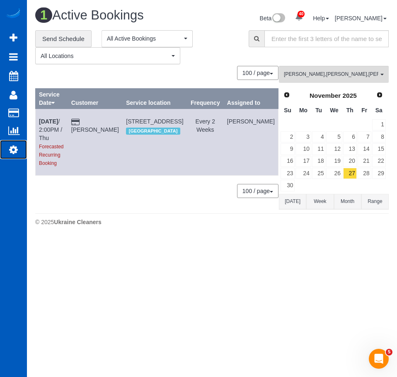
click at [7, 150] on link "Settings" at bounding box center [13, 149] width 27 height 19
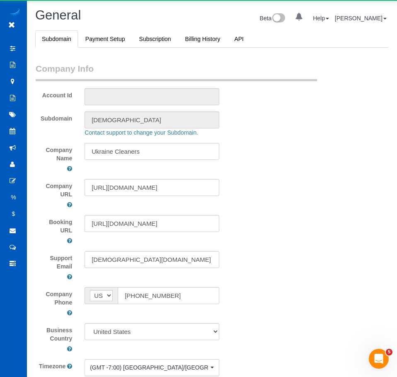
select select "1"
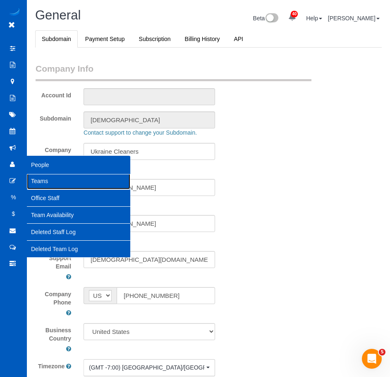
click at [48, 180] on link "Teams" at bounding box center [78, 181] width 103 height 17
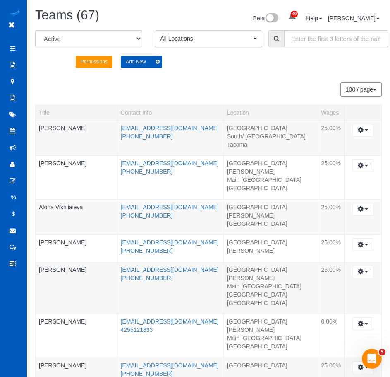
click at [99, 45] on select "All Active Archived" at bounding box center [88, 38] width 107 height 17
select select "string:archived"
click at [35, 30] on select "All Active Archived" at bounding box center [88, 38] width 107 height 17
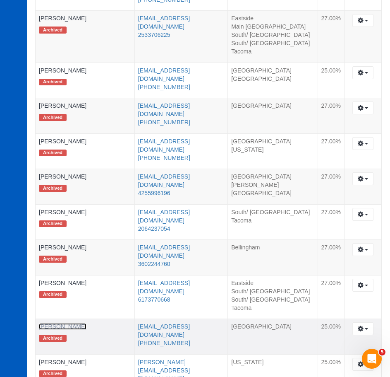
click at [61, 323] on link "[PERSON_NAME]" at bounding box center [63, 326] width 48 height 7
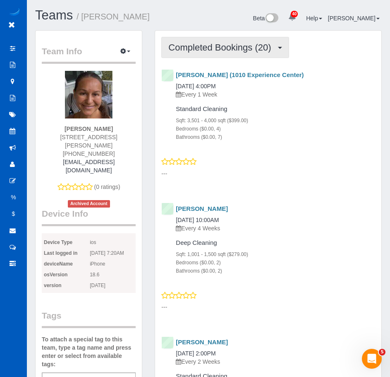
click at [268, 46] on span "Completed Bookings (20)" at bounding box center [221, 47] width 107 height 10
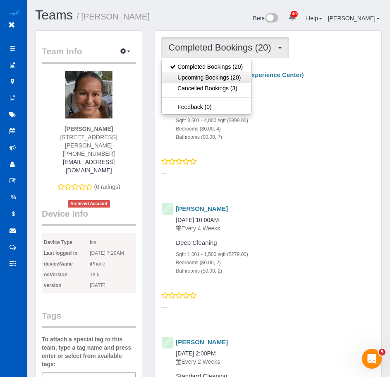
click at [236, 78] on link "Upcoming Bookings (20)" at bounding box center [206, 77] width 89 height 11
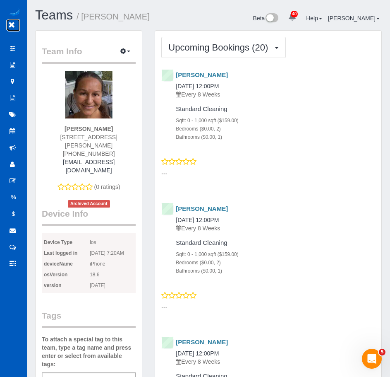
click at [13, 26] on icon at bounding box center [11, 25] width 10 height 10
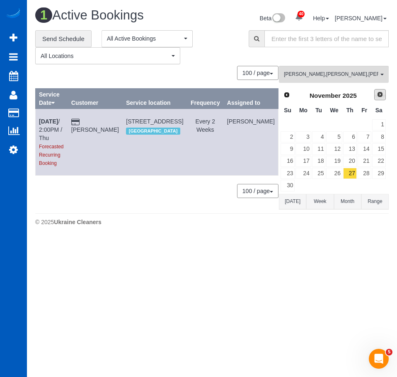
click at [376, 92] on span "Next" at bounding box center [379, 94] width 7 height 7
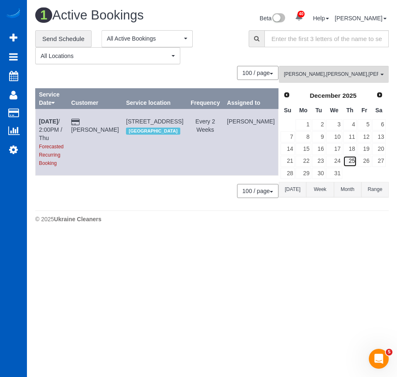
click at [351, 163] on link "25" at bounding box center [350, 161] width 14 height 11
click at [289, 93] on link "Prev" at bounding box center [286, 95] width 12 height 12
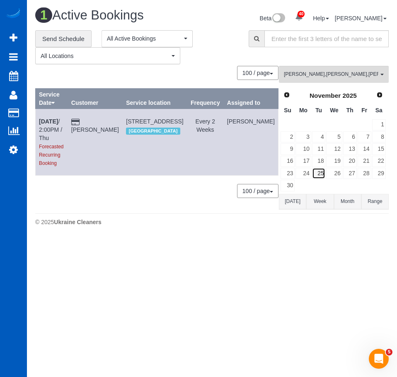
click at [318, 171] on link "25" at bounding box center [319, 173] width 14 height 11
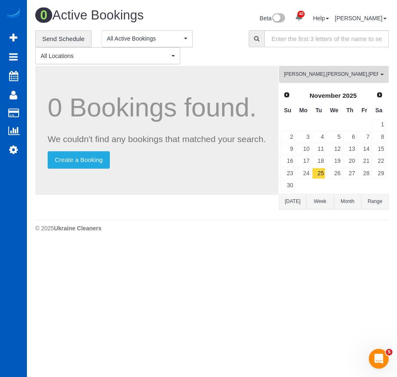
click at [325, 73] on span "Ivanna Atamaniuk , Ivanna Markintovych , Tamara Serdechna" at bounding box center [331, 74] width 94 height 7
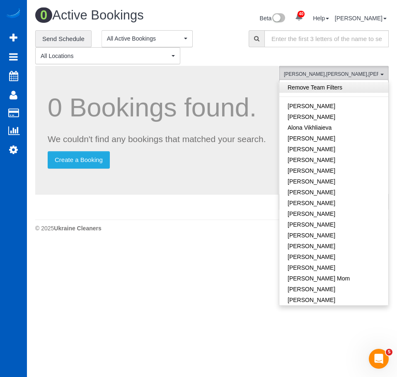
click at [308, 86] on link "Remove Team Filters" at bounding box center [333, 87] width 109 height 11
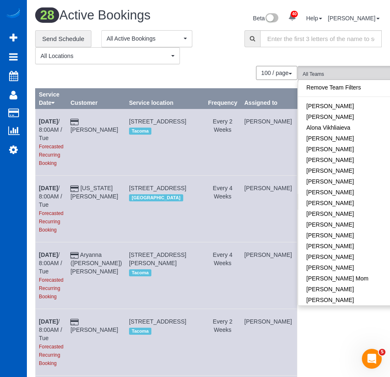
click at [205, 38] on div "**********" at bounding box center [133, 47] width 197 height 34
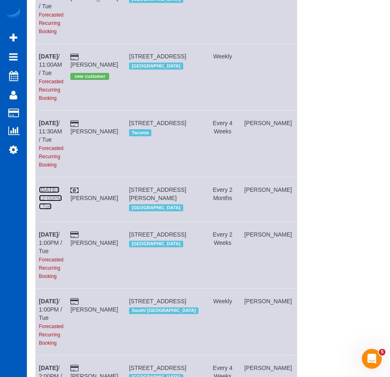
click at [54, 197] on link "Nov 25th / 12:00PM / Tue" at bounding box center [50, 197] width 23 height 23
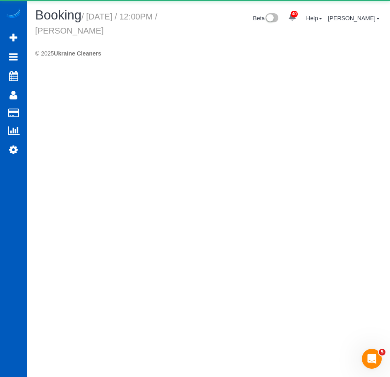
select select "CO"
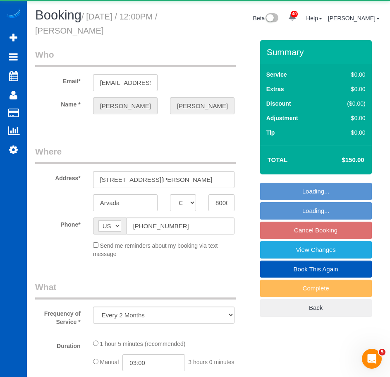
select select "object:33838"
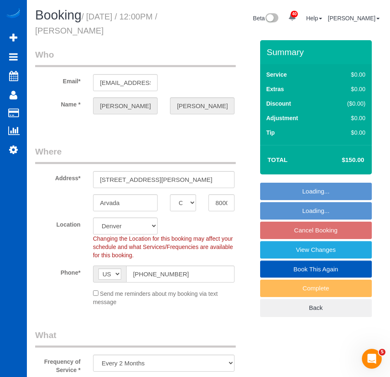
select select "199"
select select "2"
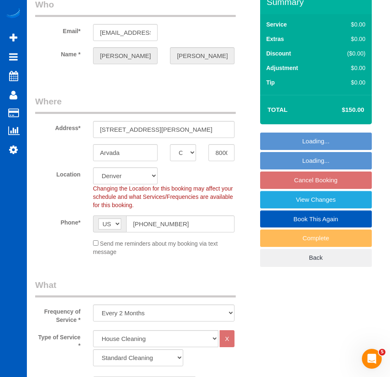
select select "2"
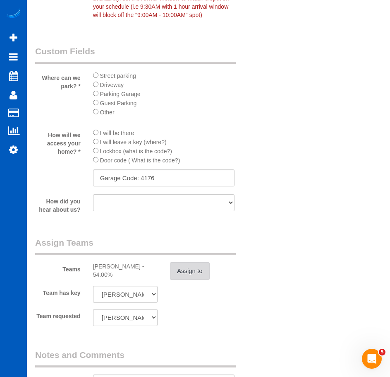
click at [190, 279] on button "Assign to" at bounding box center [190, 270] width 40 height 17
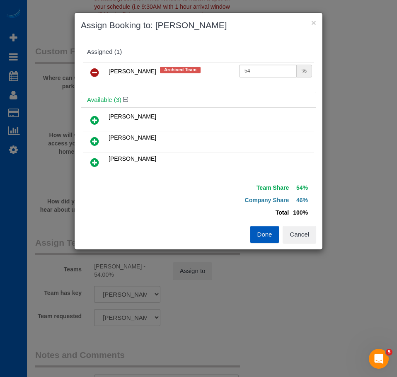
click at [92, 72] on icon at bounding box center [94, 72] width 9 height 10
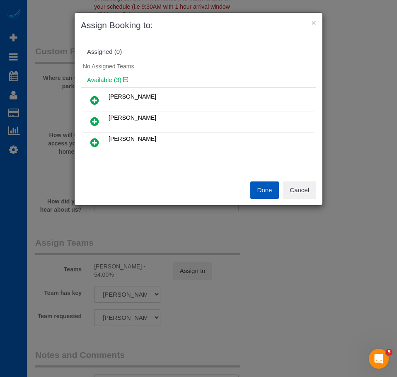
click at [272, 194] on button "Done" at bounding box center [264, 189] width 29 height 17
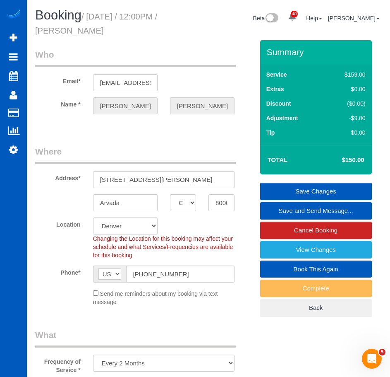
click at [320, 191] on link "Save Changes" at bounding box center [316, 191] width 112 height 17
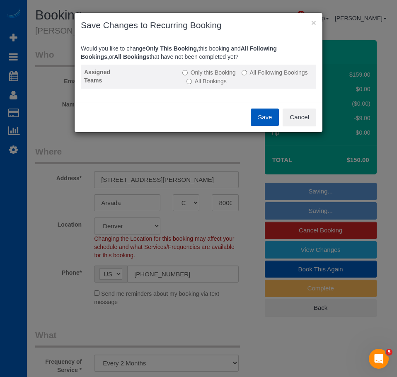
click at [258, 73] on label "All Following Bookings" at bounding box center [274, 72] width 66 height 8
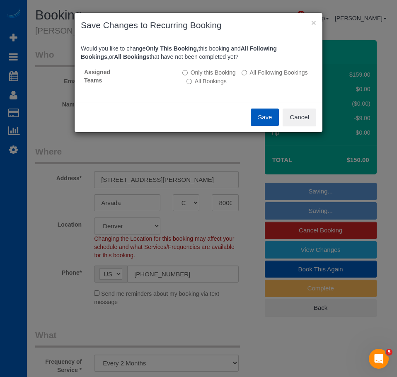
click at [264, 117] on button "Save" at bounding box center [264, 116] width 28 height 17
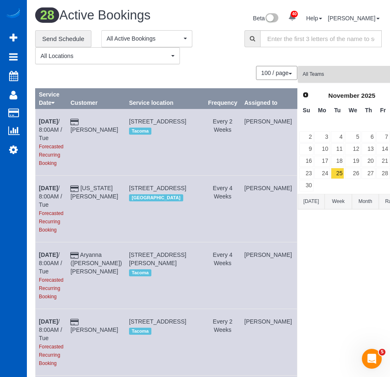
click at [334, 78] on button "All Teams" at bounding box center [352, 74] width 108 height 17
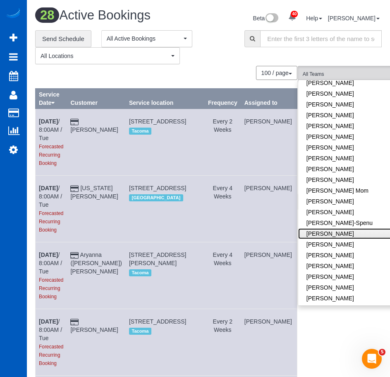
click at [310, 233] on link "[PERSON_NAME]" at bounding box center [352, 233] width 108 height 11
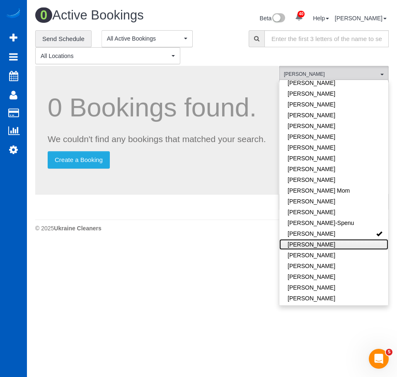
click at [310, 245] on link "[PERSON_NAME]" at bounding box center [333, 244] width 109 height 11
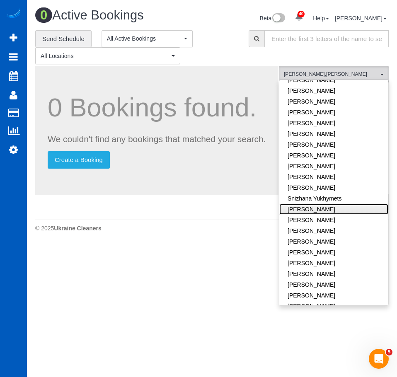
click at [312, 204] on link "[PERSON_NAME]" at bounding box center [333, 209] width 109 height 11
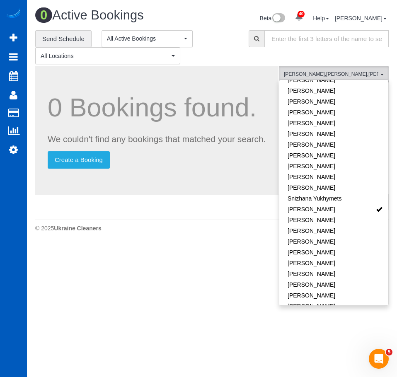
click at [227, 79] on div "0 Bookings found. We couldn't find any bookings that matched your search. Creat…" at bounding box center [156, 130] width 243 height 129
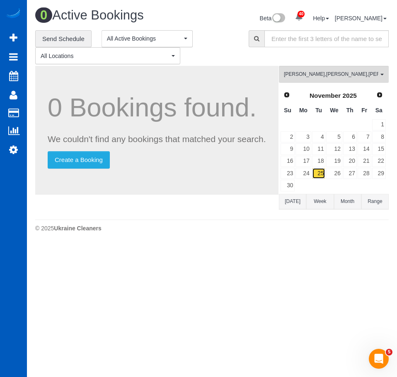
click at [319, 173] on link "25" at bounding box center [319, 173] width 14 height 11
click at [291, 76] on span "Ivanna Atamaniuk , Ivanna Markintovych , Tamara Serdechna" at bounding box center [331, 74] width 94 height 7
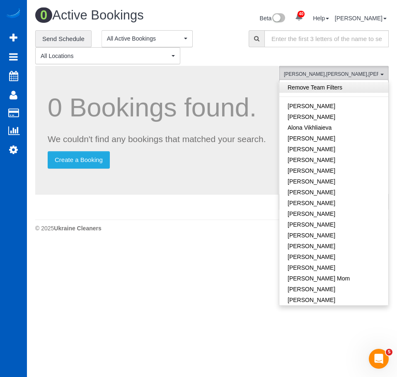
click at [304, 90] on link "Remove Team Filters" at bounding box center [333, 87] width 109 height 11
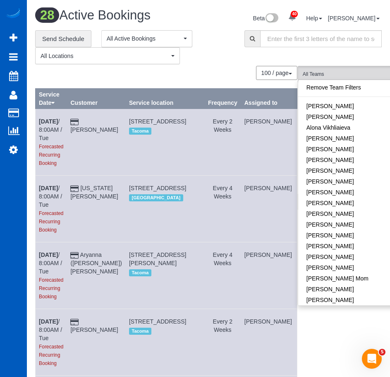
click at [222, 52] on div "**********" at bounding box center [133, 47] width 197 height 34
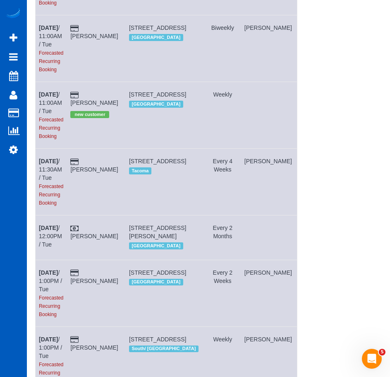
click at [149, 226] on span "8483 Everett Way Unit E, Arvada, CO 80005" at bounding box center [157, 231] width 57 height 15
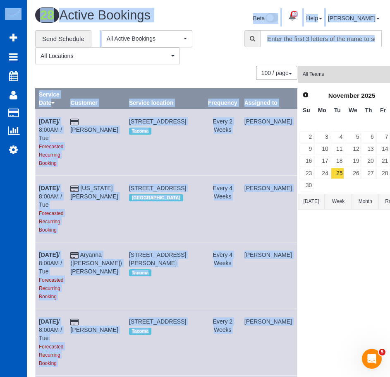
drag, startPoint x: 149, startPoint y: 226, endPoint x: 231, endPoint y: -50, distance: 287.9
click at [231, 0] on html "40 Beta Your Notifications You have 0 alerts × You have 3 to charge for 10/04/2…" at bounding box center [195, 188] width 390 height 377
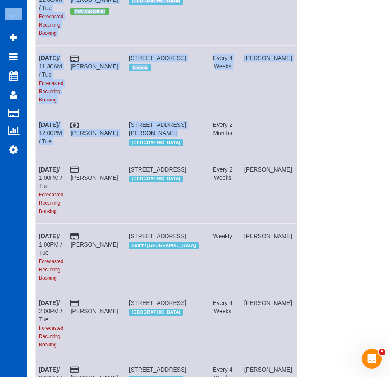
click at [154, 131] on span "8483 Everett Way Unit E, Arvada, CO 80005" at bounding box center [157, 128] width 57 height 15
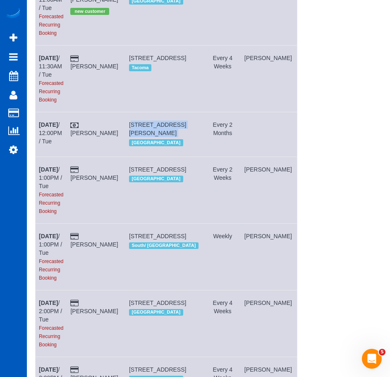
click at [154, 131] on span "8483 Everett Way Unit E, Arvada, CO 80005" at bounding box center [157, 128] width 57 height 15
copy td "8483 Everett Way Unit E, Arvada, CO 80005"
drag, startPoint x: 58, startPoint y: 129, endPoint x: 53, endPoint y: 133, distance: 6.5
click at [53, 133] on td "Nov 25th / 12:00PM / Tue" at bounding box center [51, 134] width 31 height 44
click at [53, 133] on link "Nov 25th / 12:00PM / Tue" at bounding box center [50, 132] width 23 height 23
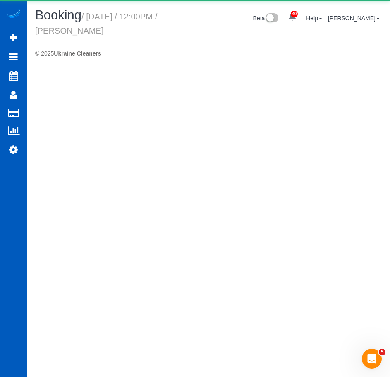
scroll to position [69, 397]
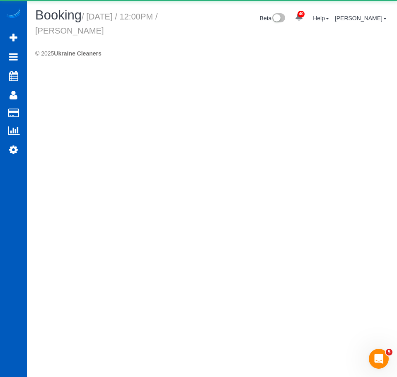
select select "CO"
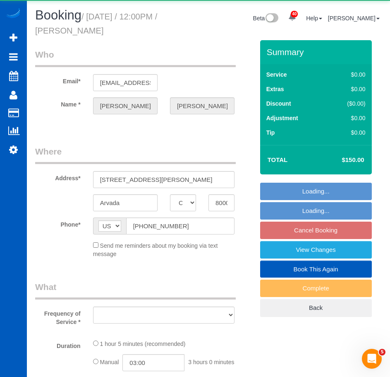
scroll to position [1302, 390]
select select "object:35687"
select select "199"
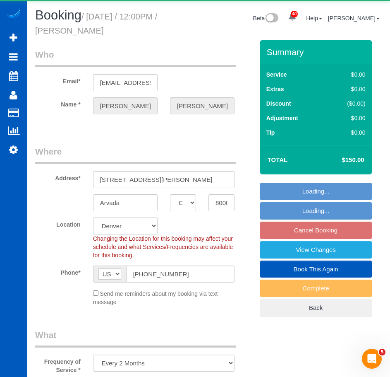
select select "object:35916"
select select "2"
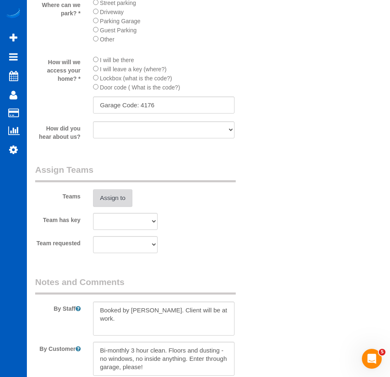
click at [117, 206] on button "Assign to" at bounding box center [113, 197] width 40 height 17
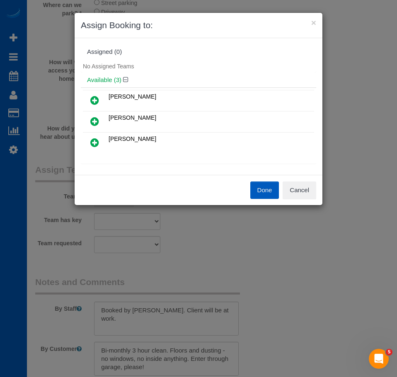
click at [95, 144] on icon at bounding box center [94, 142] width 9 height 10
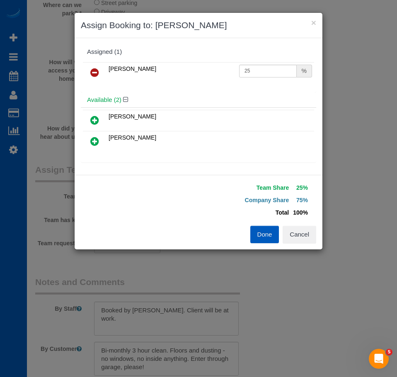
drag, startPoint x: 260, startPoint y: 77, endPoint x: 266, endPoint y: 66, distance: 13.3
click at [266, 66] on td "25 %" at bounding box center [275, 72] width 77 height 21
click at [266, 66] on input "25" at bounding box center [268, 71] width 58 height 13
type input "55"
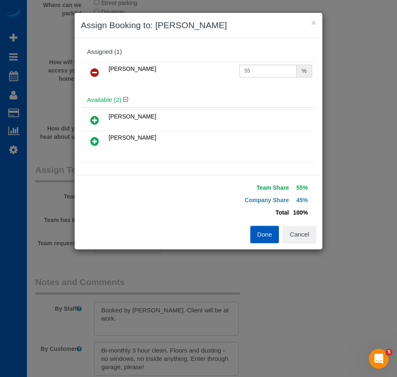
click at [267, 231] on button "Done" at bounding box center [264, 234] width 29 height 17
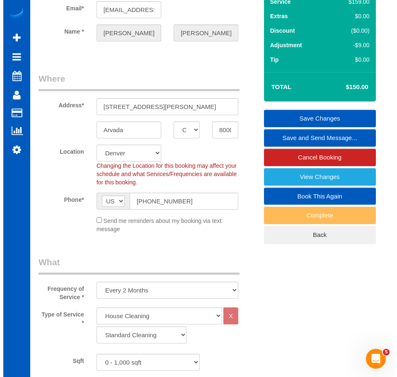
scroll to position [0, 0]
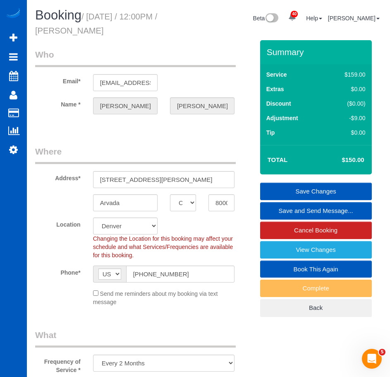
click at [314, 193] on link "Save Changes" at bounding box center [316, 191] width 112 height 17
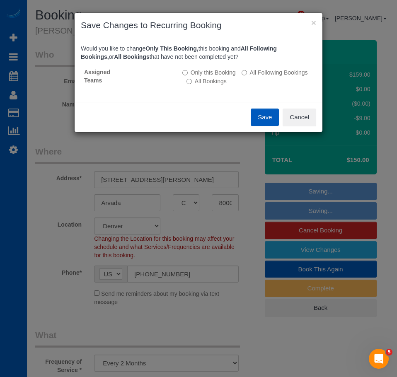
scroll to position [39793, 41000]
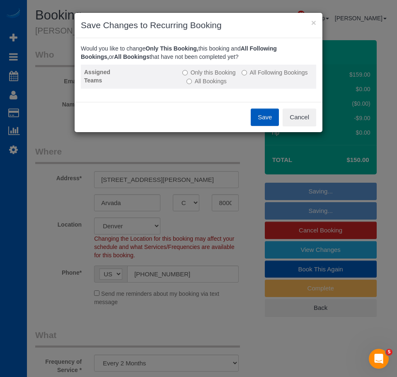
click at [256, 71] on label "All Following Bookings" at bounding box center [274, 72] width 66 height 8
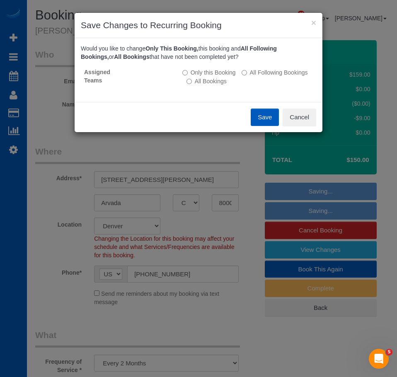
click at [261, 117] on button "Save" at bounding box center [264, 116] width 28 height 17
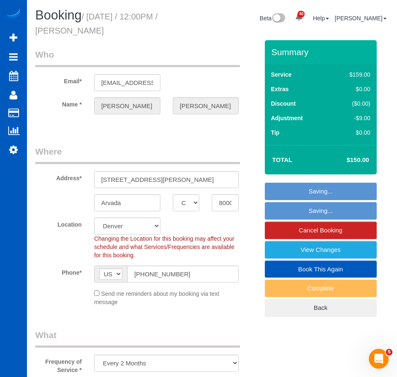
scroll to position [39793, 41006]
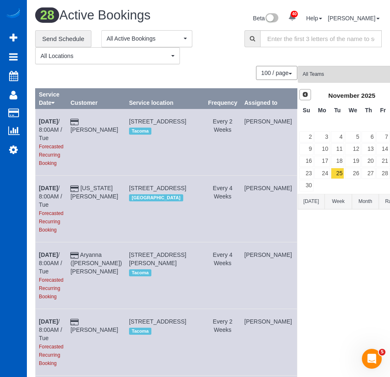
click at [302, 97] on span "Prev" at bounding box center [305, 94] width 7 height 7
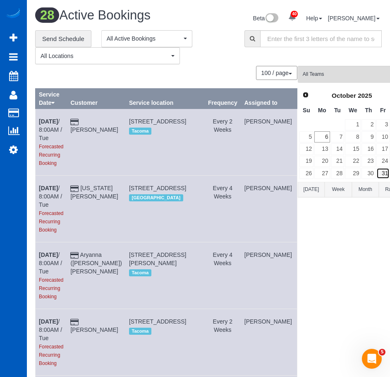
click at [377, 172] on link "31" at bounding box center [384, 173] width 14 height 11
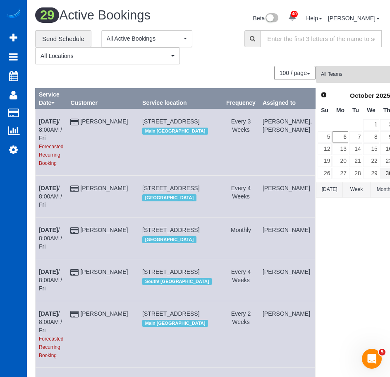
scroll to position [39497, 41006]
click at [332, 74] on span "All Teams" at bounding box center [367, 74] width 93 height 7
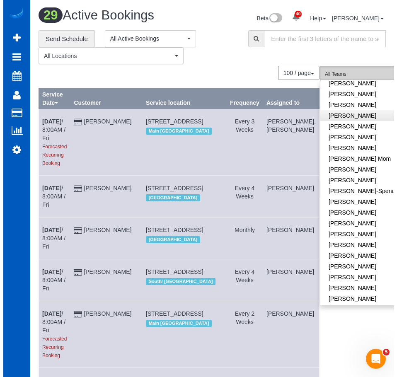
scroll to position [120, 0]
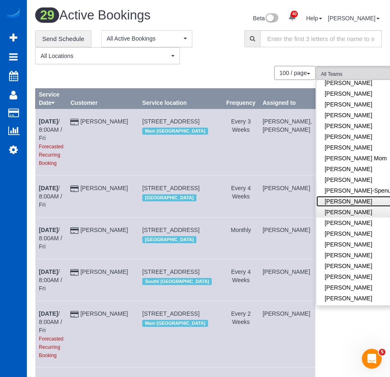
drag, startPoint x: 303, startPoint y: 203, endPoint x: 303, endPoint y: 211, distance: 8.3
click at [317, 211] on ul "Remove Team Filters Alina Kruchok Alona Tarasiuk Alona Vikhliaieva Anastasiia D…" at bounding box center [371, 336] width 108 height 748
click at [317, 211] on link "[PERSON_NAME]" at bounding box center [371, 212] width 108 height 11
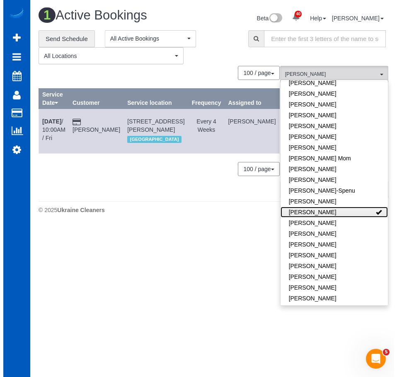
scroll to position [226, 397]
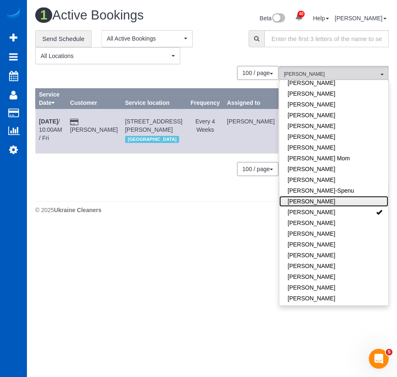
click at [330, 201] on link "[PERSON_NAME]" at bounding box center [333, 201] width 109 height 11
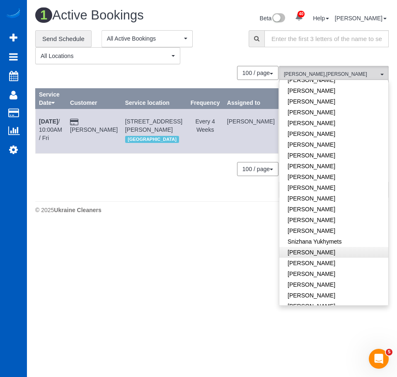
scroll to position [476, 0]
click at [332, 246] on link "[PERSON_NAME]" at bounding box center [333, 251] width 109 height 11
click at [210, 245] on body "40 Beta Your Notifications You have 0 alerts × You have 3 to charge for 10/04/2…" at bounding box center [198, 188] width 397 height 377
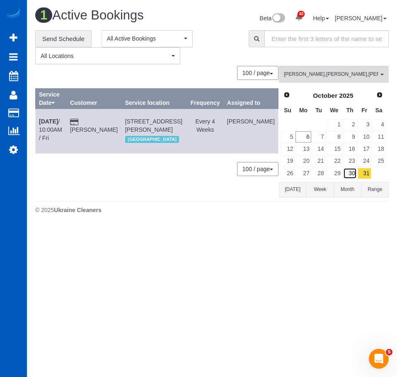
click at [348, 171] on link "30" at bounding box center [350, 173] width 14 height 11
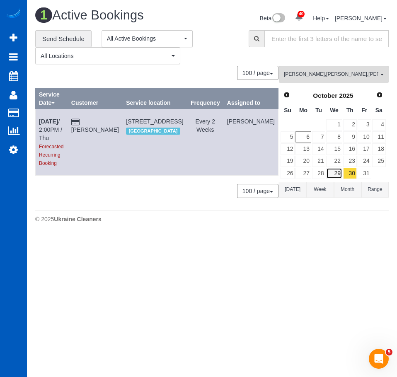
click at [337, 173] on link "29" at bounding box center [334, 173] width 16 height 11
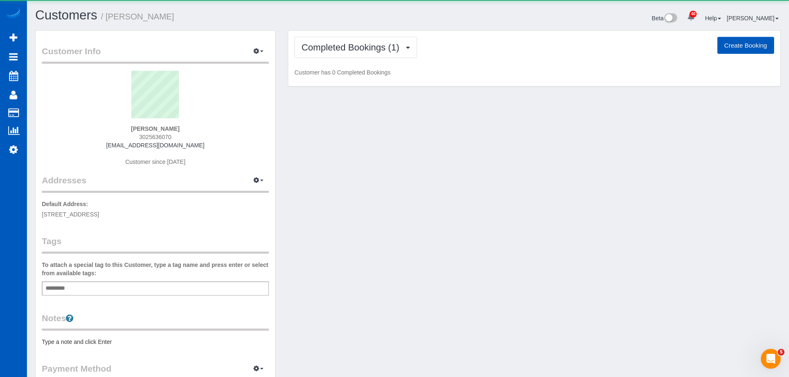
scroll to position [459, 789]
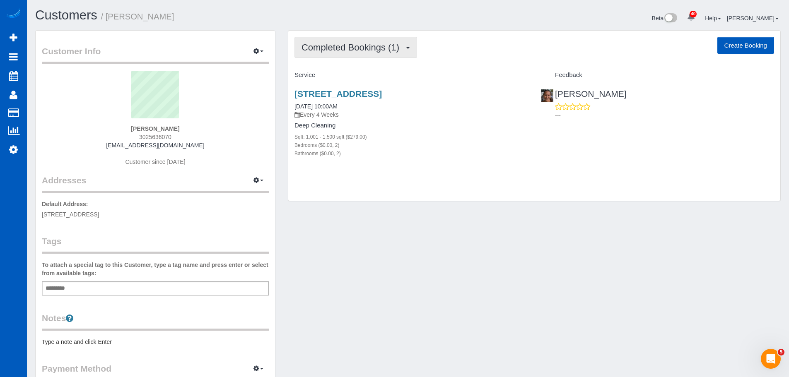
click at [349, 48] on span "Completed Bookings (1)" at bounding box center [352, 47] width 102 height 10
click at [320, 22] on h1 "Customers / Grace Silicato" at bounding box center [218, 15] width 366 height 14
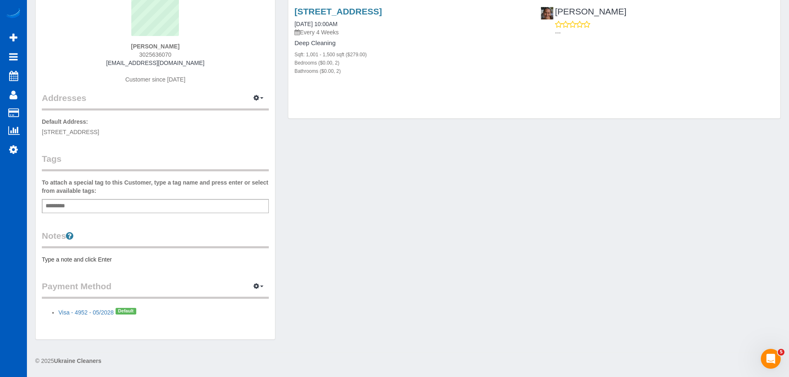
click at [375, 267] on div "Customer Info Edit Contact Info Send Message Email Preferences Special Sales Ta…" at bounding box center [408, 148] width 758 height 400
click at [534, 229] on div "Customer Info Edit Contact Info Send Message Email Preferences Special Sales Ta…" at bounding box center [408, 148] width 758 height 400
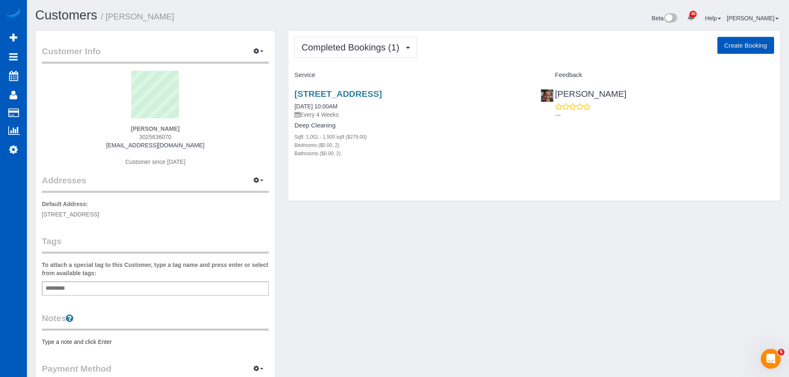
click at [532, 299] on div "Customer Info Edit Contact Info Send Message Email Preferences Special Sales Ta…" at bounding box center [408, 230] width 758 height 400
click at [382, 95] on link "8590 Gold Peak Drive, Unit C, Highlands Ranch, CO 80130" at bounding box center [337, 94] width 87 height 10
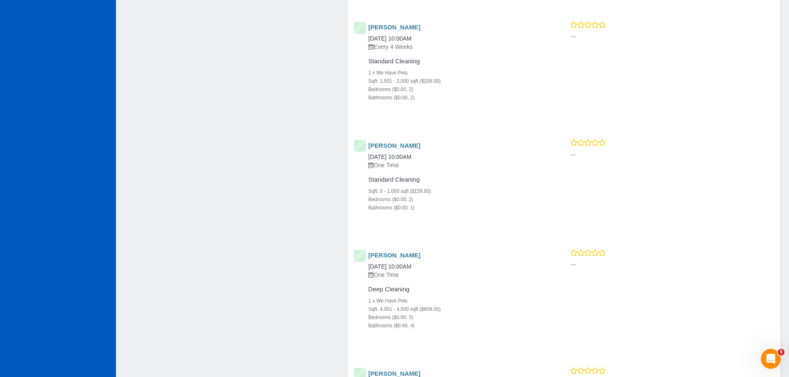
scroll to position [2187, 0]
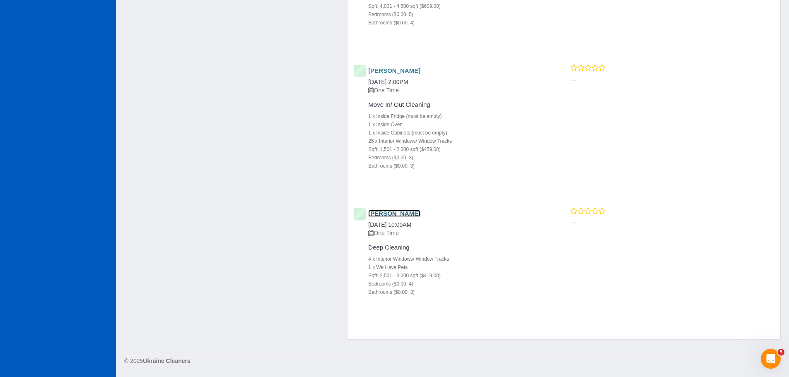
click at [381, 214] on link "Gianina Gibelli" at bounding box center [394, 213] width 52 height 7
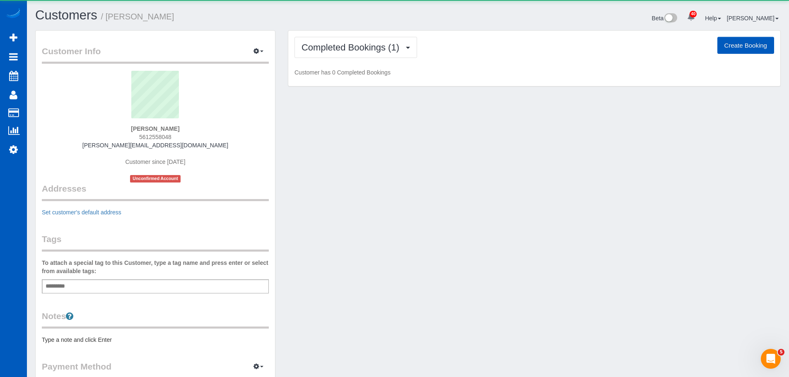
scroll to position [468, 789]
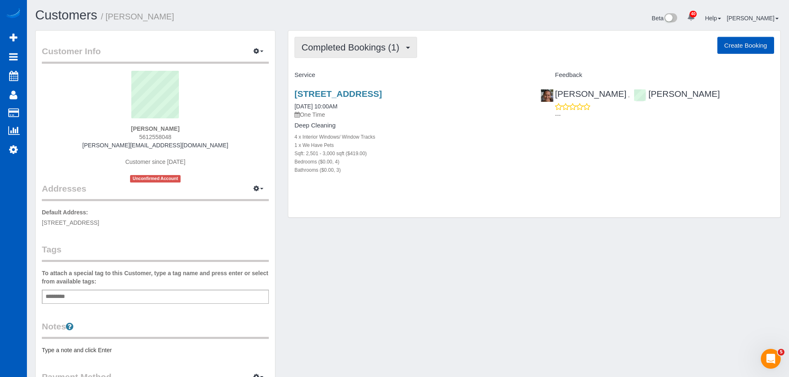
click at [377, 45] on span "Completed Bookings (1)" at bounding box center [352, 47] width 102 height 10
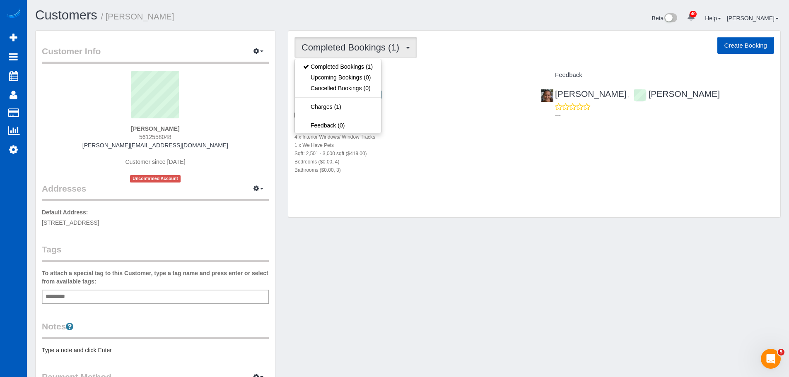
drag, startPoint x: 440, startPoint y: 48, endPoint x: 402, endPoint y: 96, distance: 61.0
click at [402, 96] on div "Completed Bookings (1) Completed Bookings (1) Upcoming Bookings (0) Cancelled B…" at bounding box center [534, 124] width 492 height 187
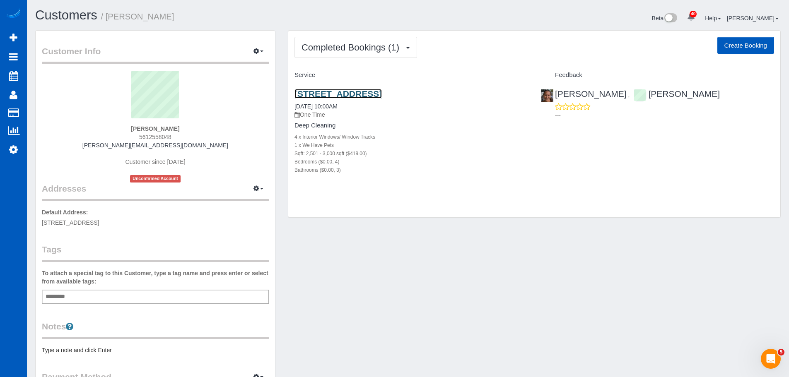
click at [382, 96] on link "1033 S University Blvd, Denver, CO 80209" at bounding box center [337, 94] width 87 height 10
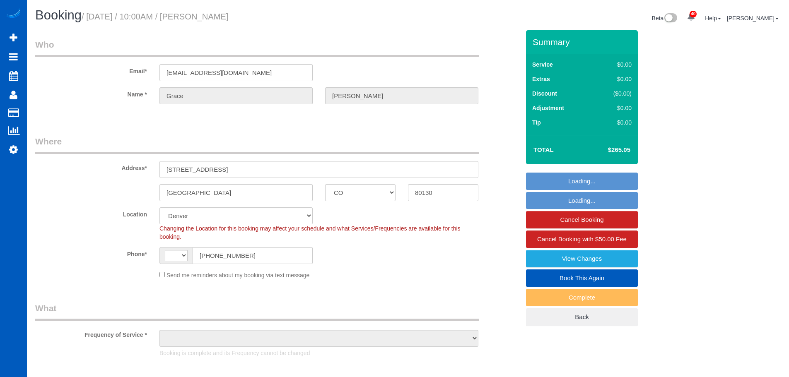
select select "CO"
select select "string:[GEOGRAPHIC_DATA]"
select select "object:1100"
select select "199"
select select "1001"
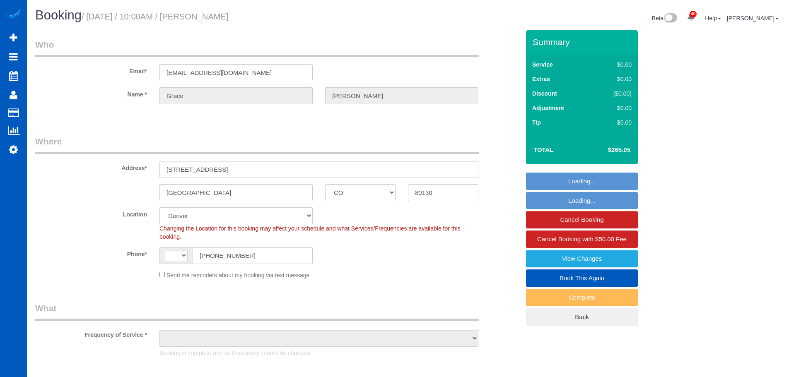
select select "2"
select select "spot1"
select select "number:8"
select select "1001"
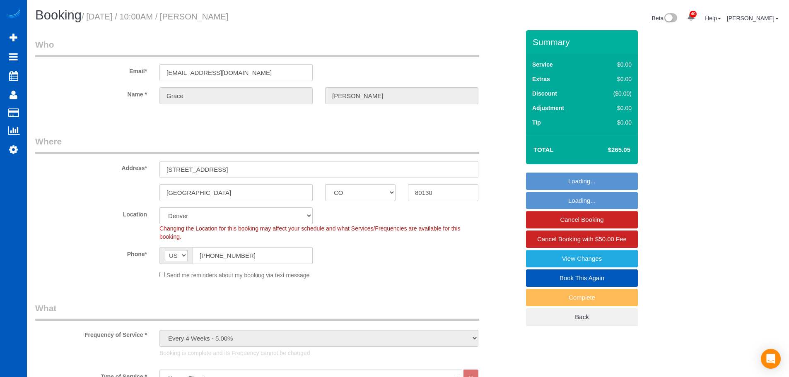
select select "2"
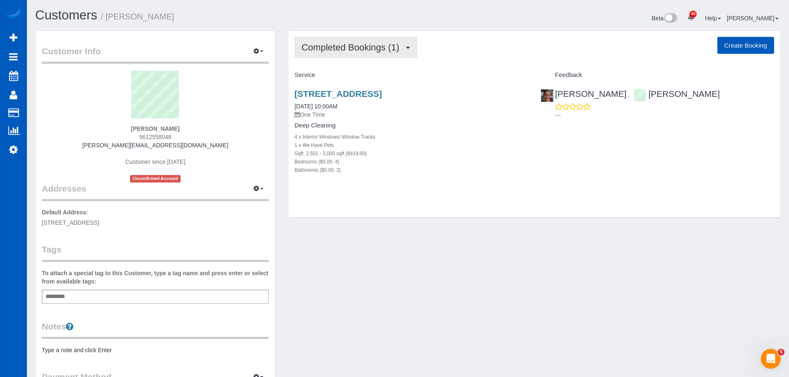
click at [382, 40] on button "Completed Bookings (1)" at bounding box center [355, 47] width 123 height 21
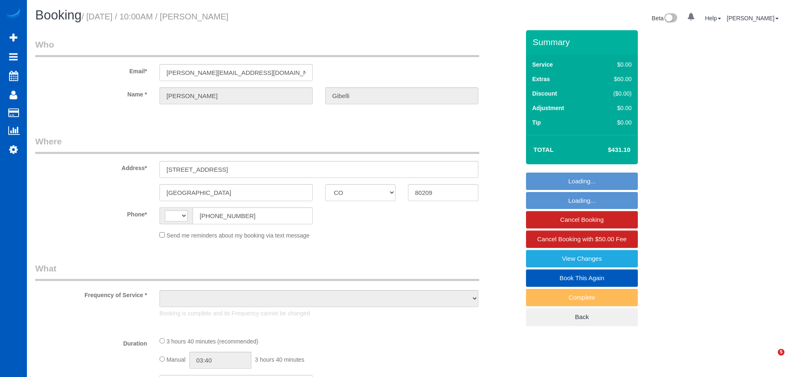
select select "CO"
select select "string:[GEOGRAPHIC_DATA]"
select select "object:931"
select select "spot1"
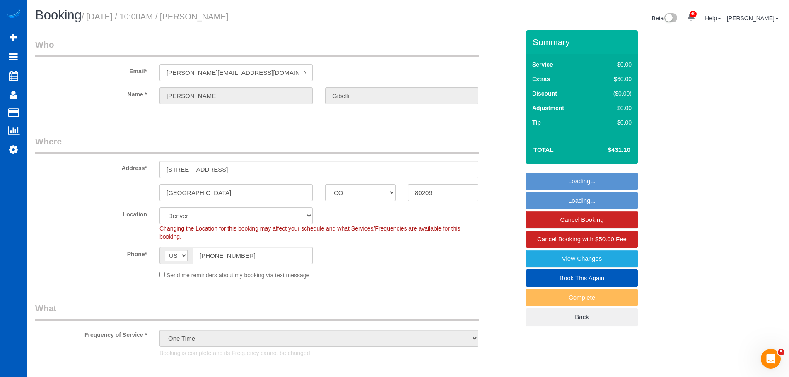
select select "object:962"
select select "199"
select select "2501"
select select "4"
select select "3"
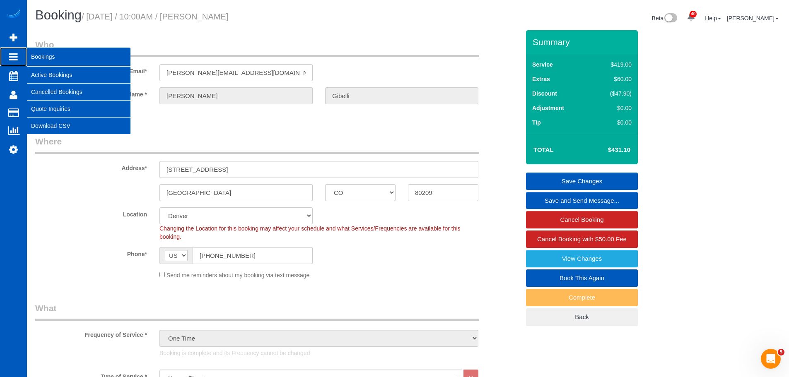
click at [18, 59] on link "Bookings" at bounding box center [13, 56] width 27 height 19
click at [48, 75] on link "Active Bookings" at bounding box center [78, 75] width 103 height 17
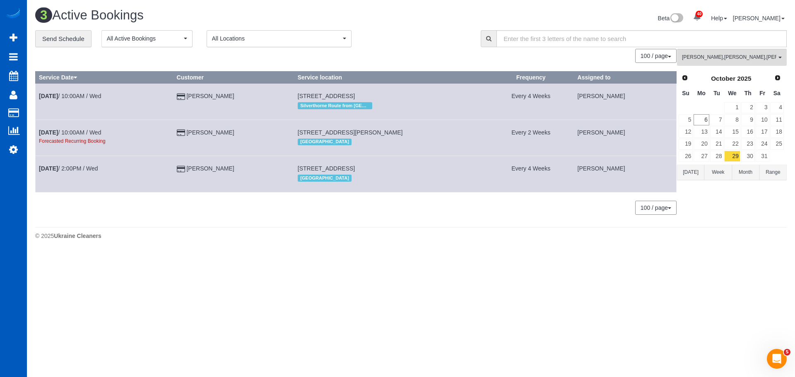
click at [417, 36] on div "**********" at bounding box center [251, 38] width 433 height 17
